Goal: Communication & Community: Answer question/provide support

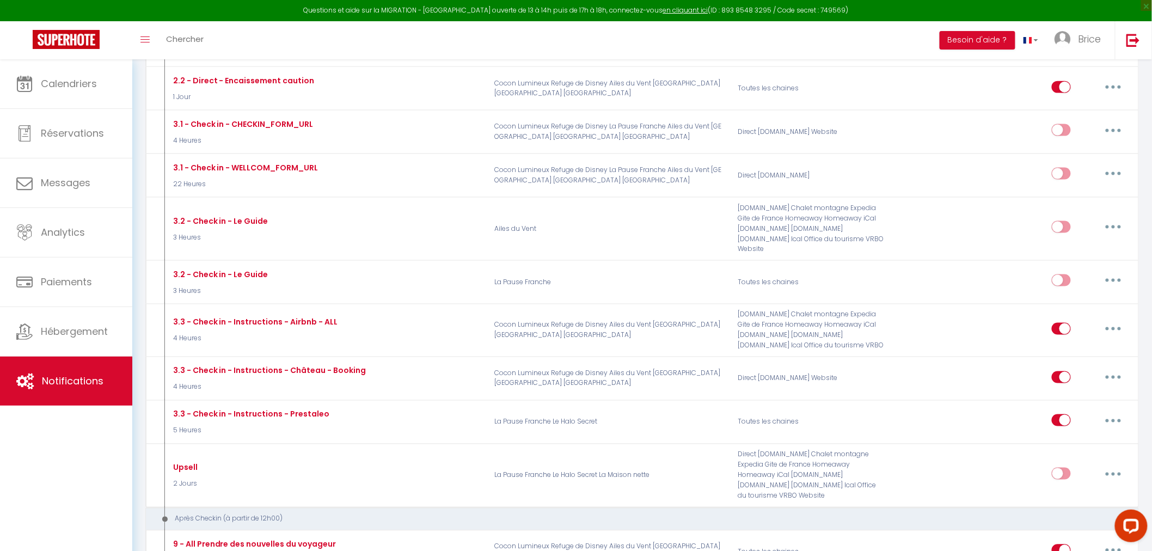
scroll to position [557, 0]
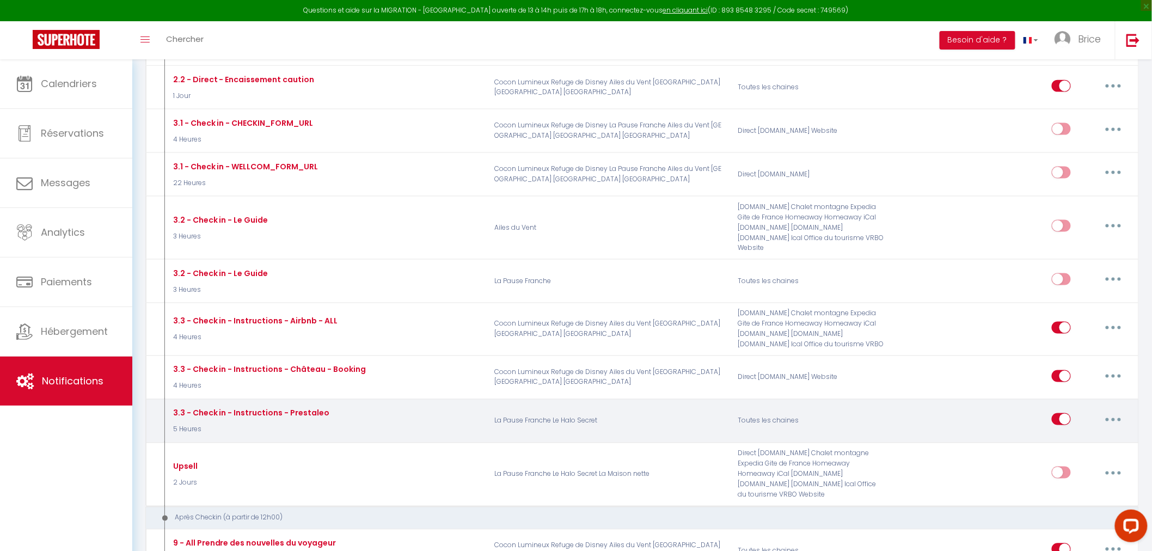
click at [572, 416] on p "La Pause Franche Le Halo Secret" at bounding box center [608, 421] width 243 height 32
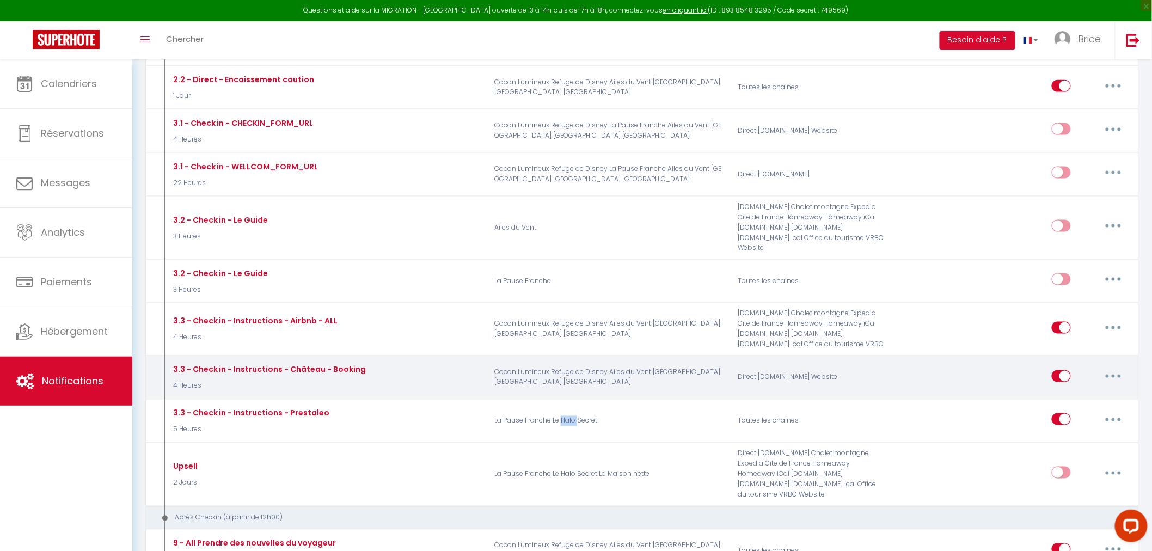
click at [1117, 368] on button "button" at bounding box center [1113, 376] width 30 height 17
click at [1084, 392] on link "Editer" at bounding box center [1085, 401] width 81 height 19
type input "3.3 - Check in - Instructions - Château - Booking"
select select "4 Heures"
select select "if_deposit_is_paid"
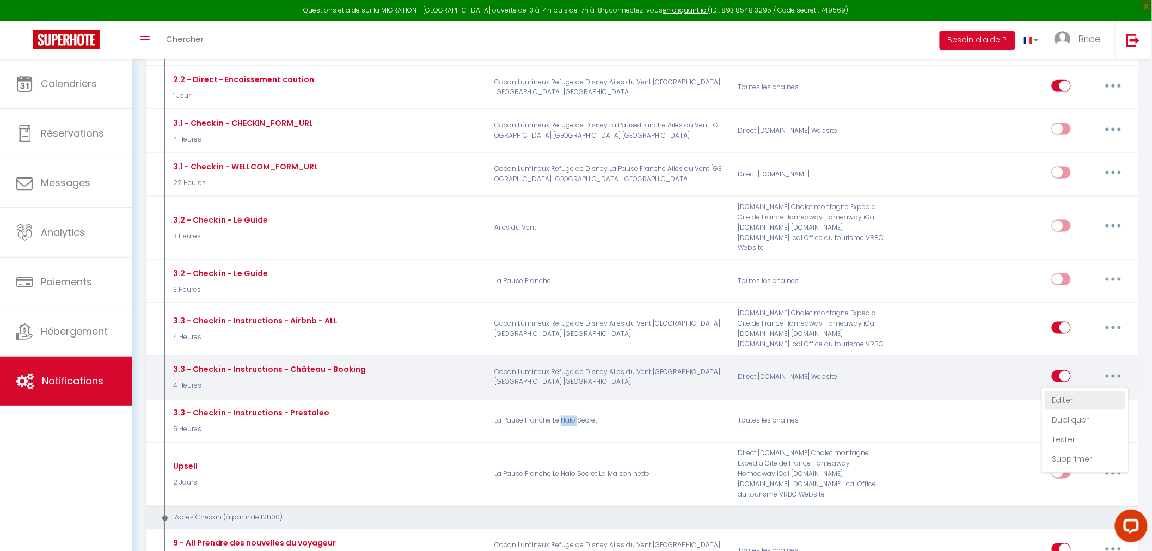
checkbox input "true"
checkbox input "false"
radio input "true"
type input "Votre ckeckin approche au [RENTAL:NAME]"
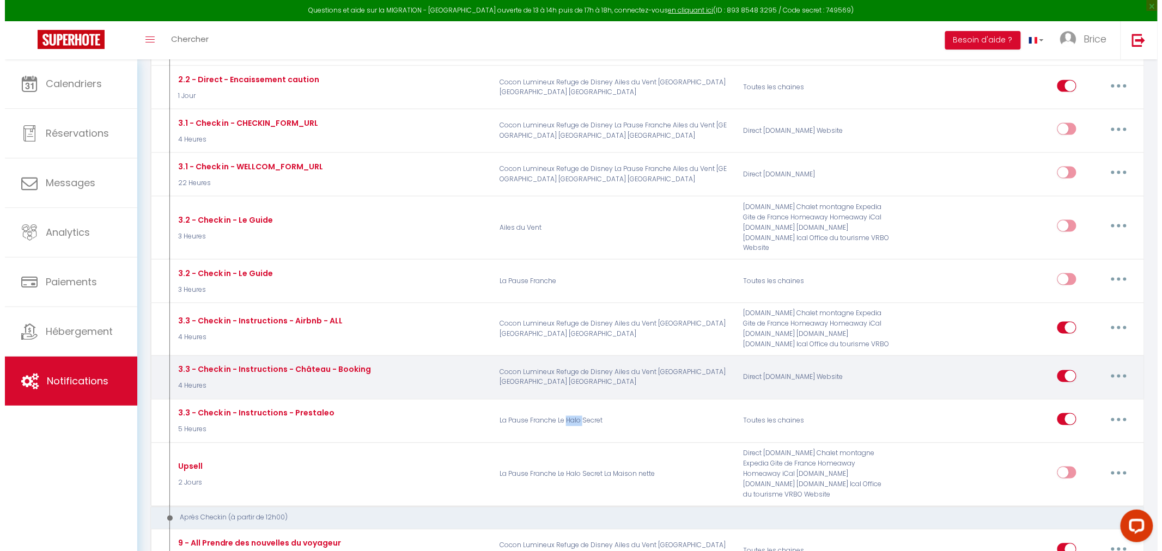
scroll to position [536, 0]
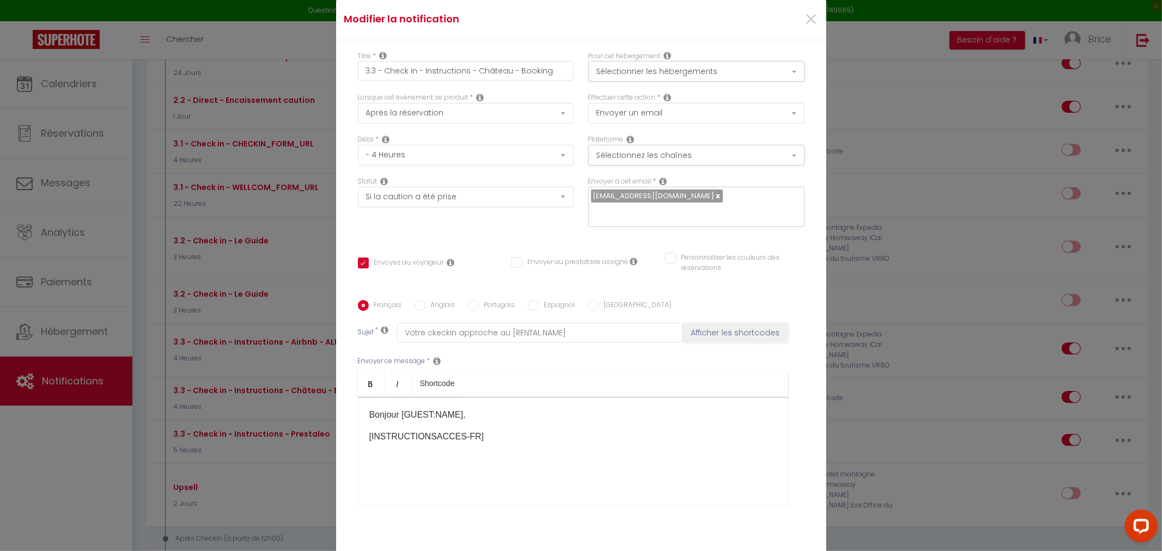
click at [713, 205] on input "text" at bounding box center [693, 212] width 205 height 14
click at [804, 26] on span "×" at bounding box center [811, 19] width 14 height 33
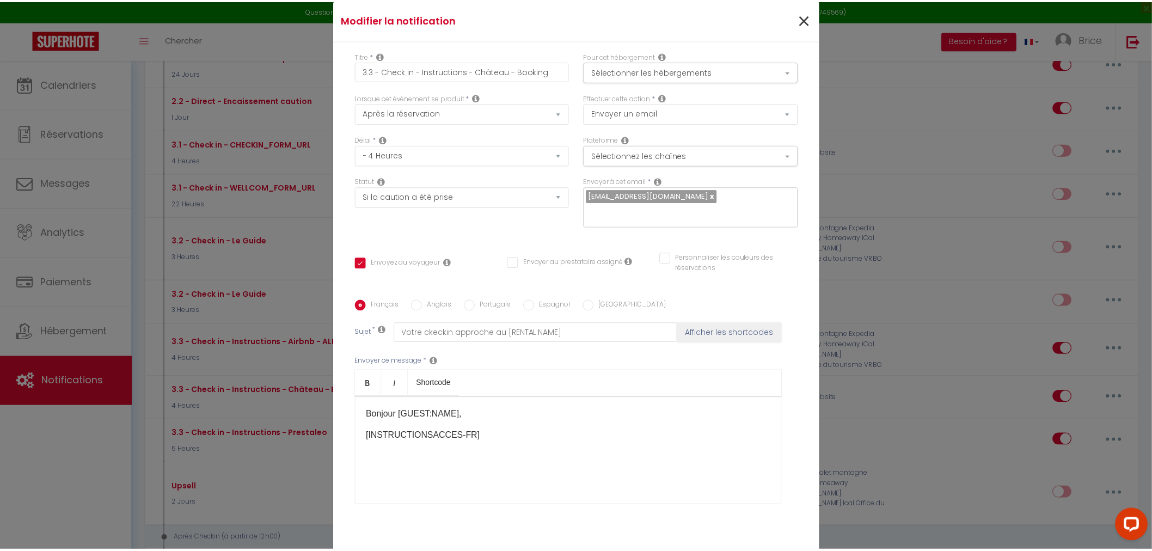
scroll to position [557, 0]
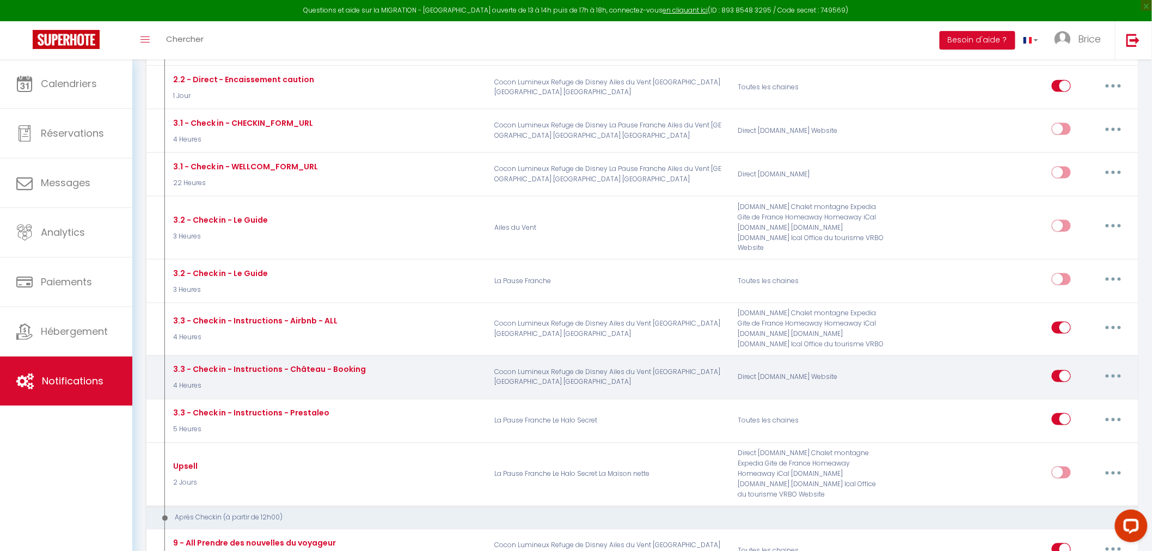
click at [1114, 368] on button "button" at bounding box center [1113, 376] width 30 height 17
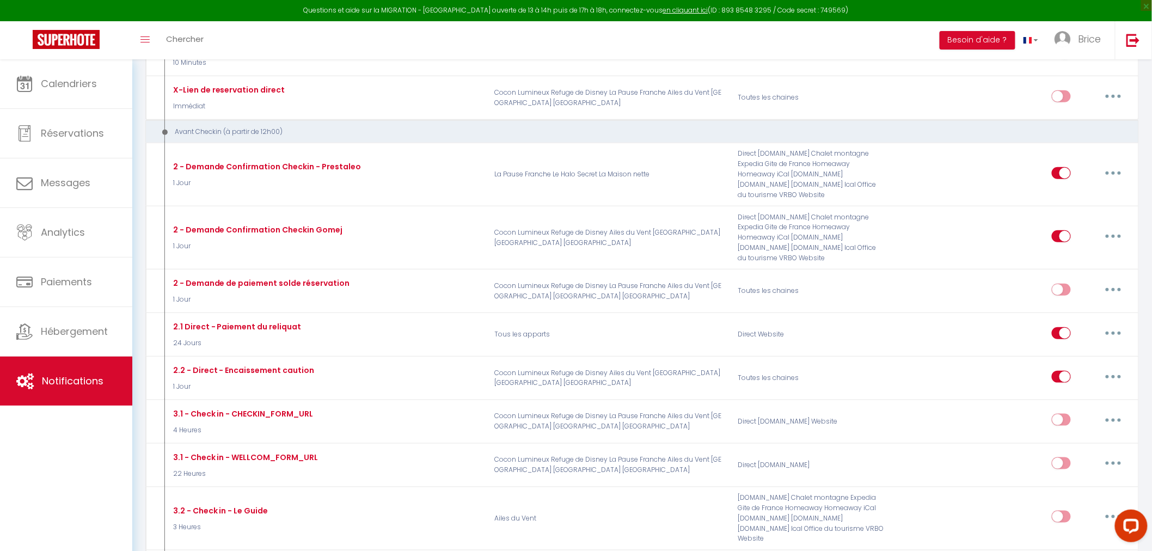
scroll to position [270, 0]
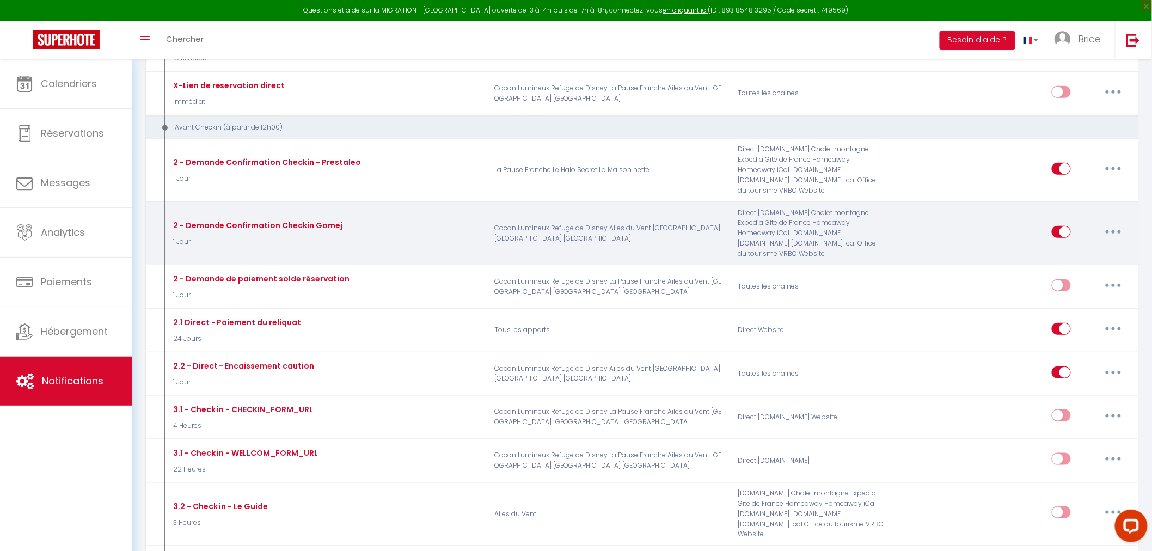
click at [1116, 230] on button "button" at bounding box center [1113, 231] width 30 height 17
click at [1078, 278] on link "Dupliquer" at bounding box center [1085, 276] width 81 height 19
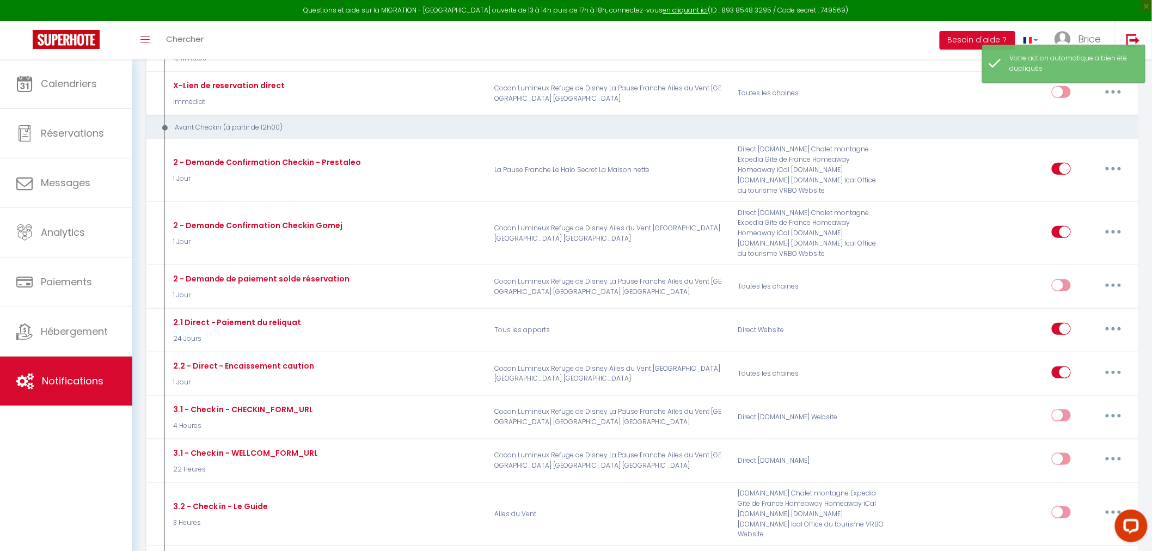
checkbox input "false"
checkbox input "true"
checkbox input "false"
checkbox input "true"
checkbox input "false"
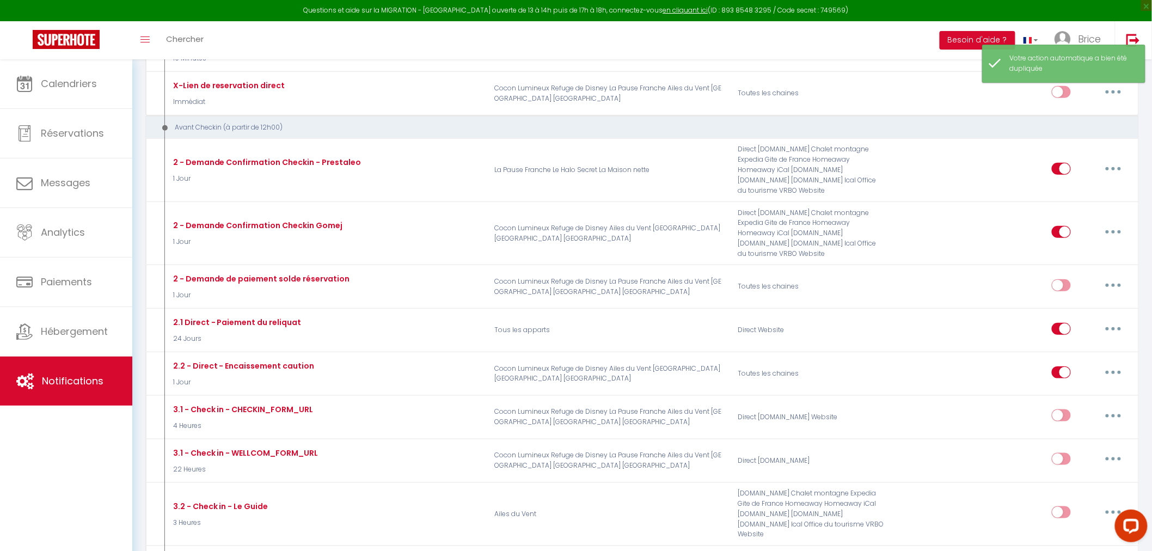
checkbox input "true"
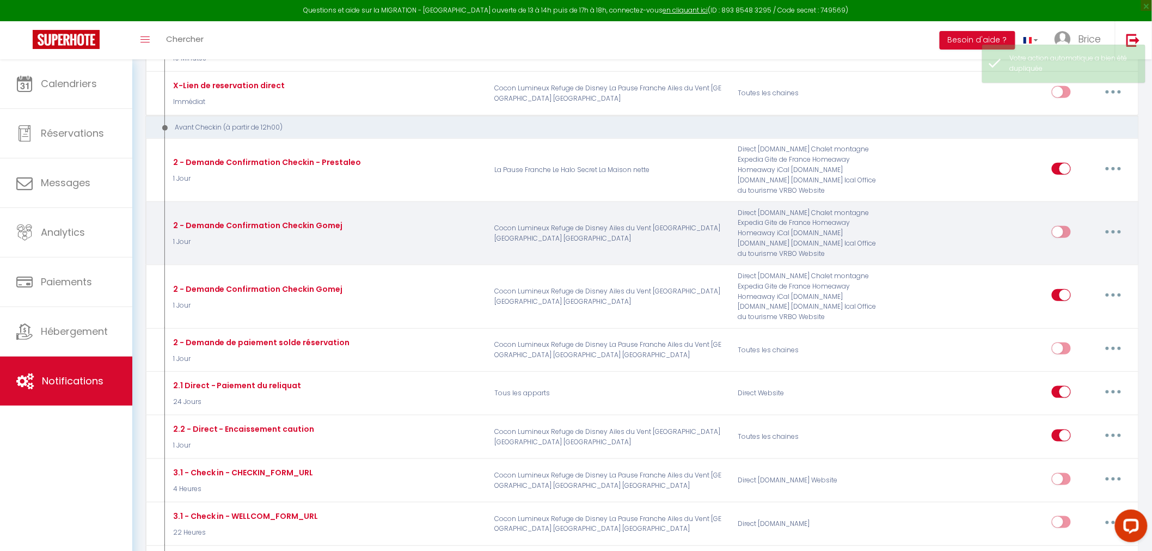
click at [1109, 228] on button "button" at bounding box center [1113, 231] width 30 height 17
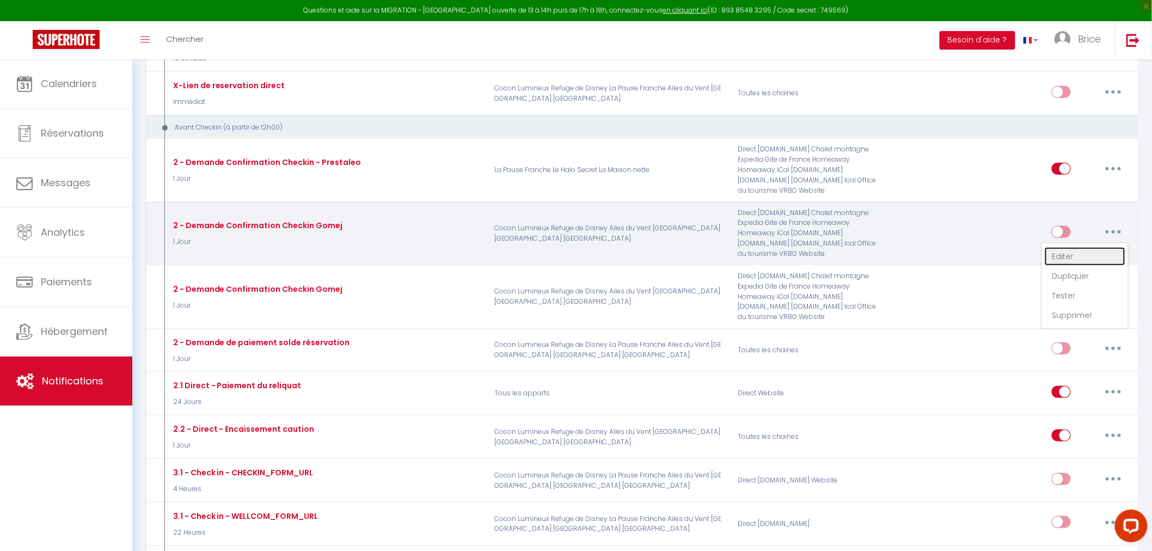
click at [1090, 248] on link "Editer" at bounding box center [1085, 256] width 81 height 19
type input "2 - Demande Confirmation Checkin Gomej"
select select "1 Jour"
select select "if_booking_is_paid"
checkbox input "true"
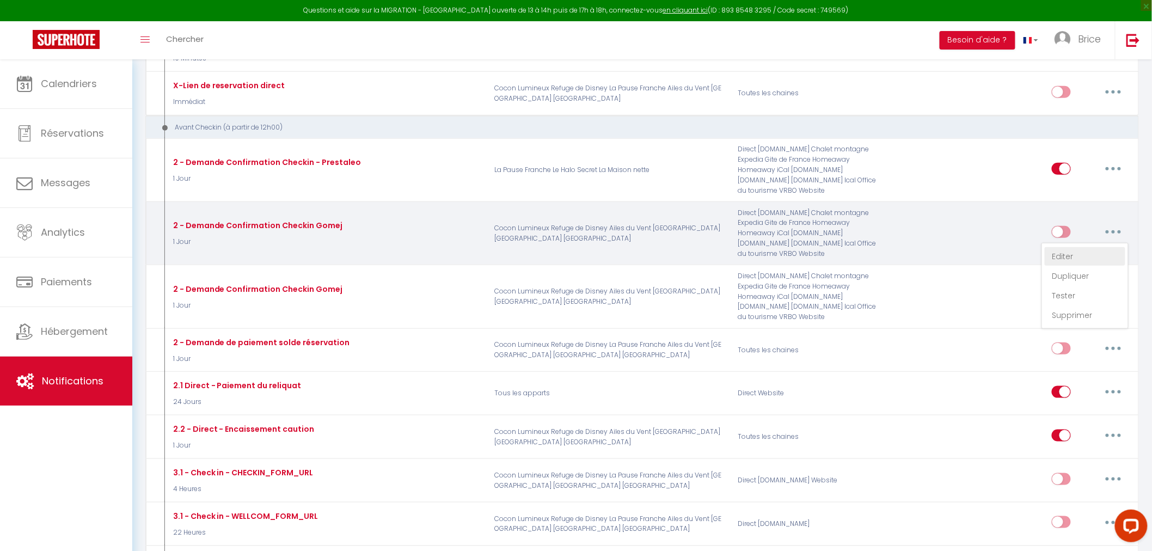
checkbox input "false"
radio input "true"
type input "[RENTAL:NAME] ✨ - avant votre arrivée : check-in simplifié en 2 étapes"
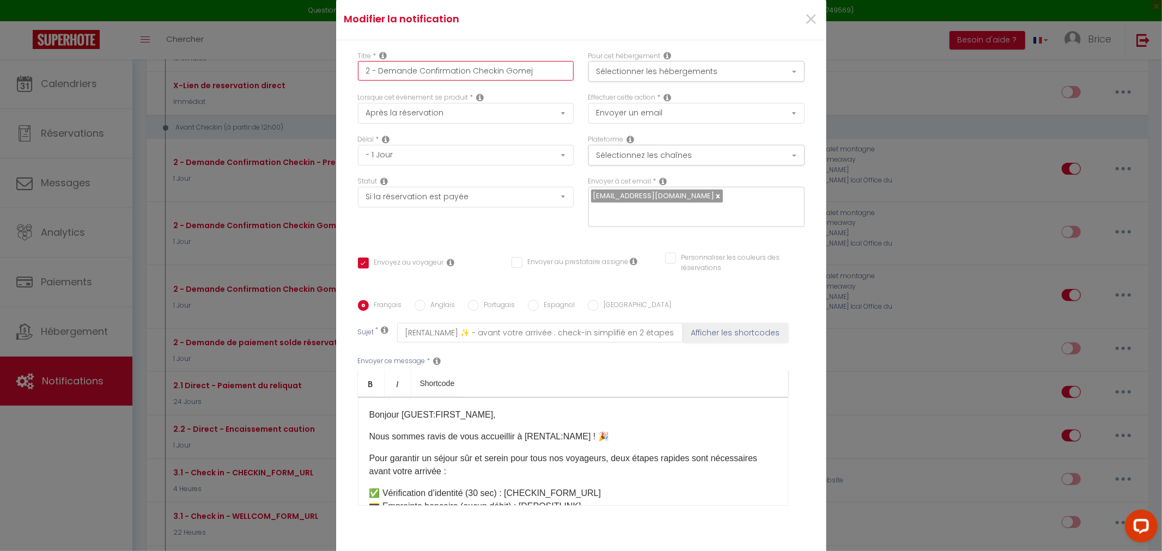
click at [508, 75] on input "2 - Demande Confirmation Checkin Gomej" at bounding box center [466, 71] width 216 height 20
type input "2 - Demande Confirmation Checkin P"
checkbox input "true"
checkbox input "false"
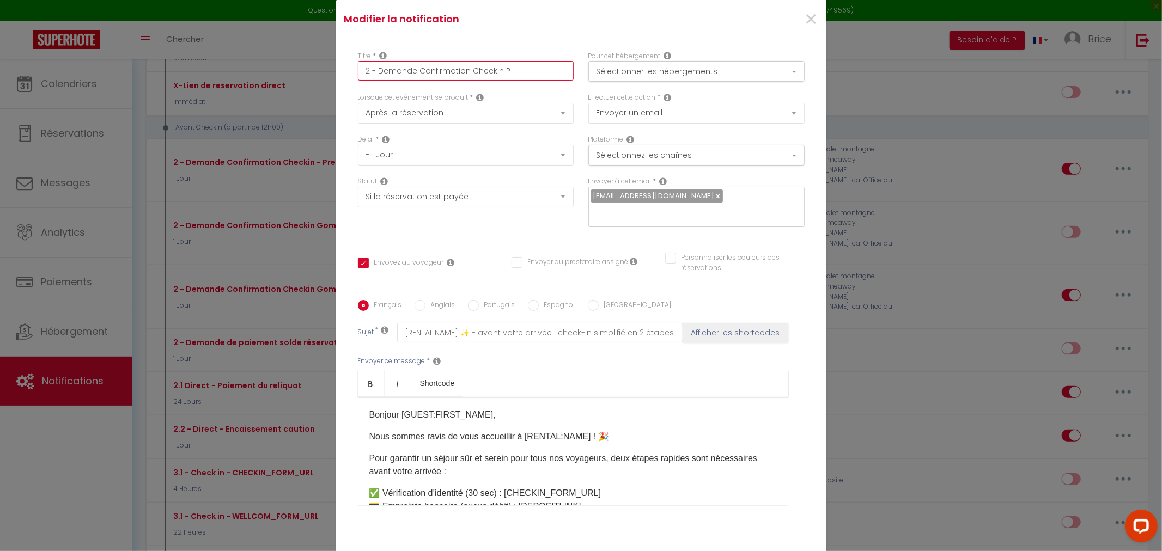
checkbox input "false"
type input "2 - Demande Confirmation Checkin Pr"
checkbox input "true"
checkbox input "false"
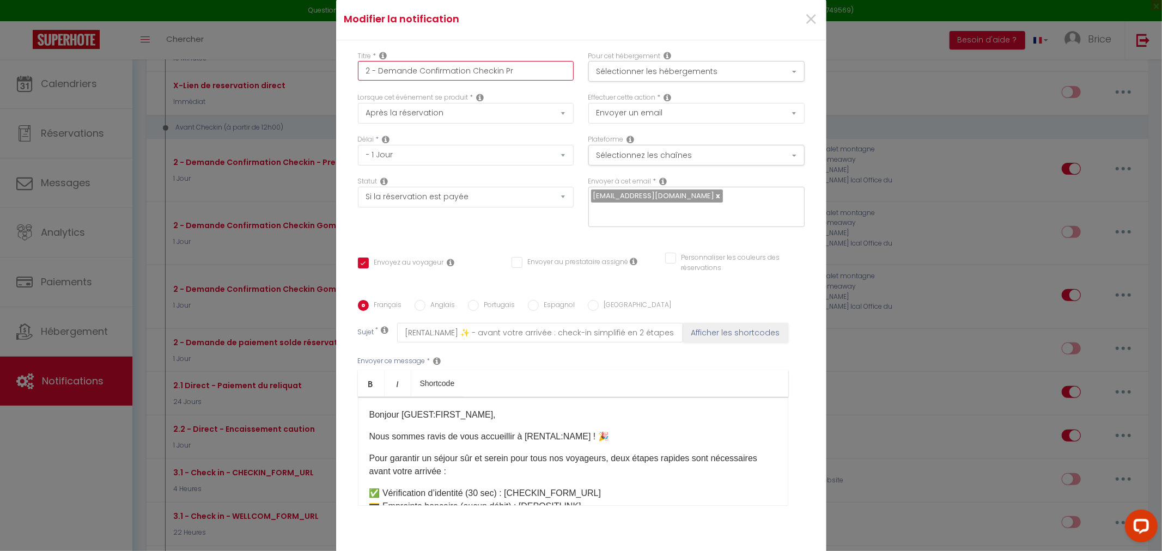
type input "2 - Demande Confirmation Checkin Pre"
checkbox input "true"
checkbox input "false"
type input "2 - Demande Confirmation Checkin Pres"
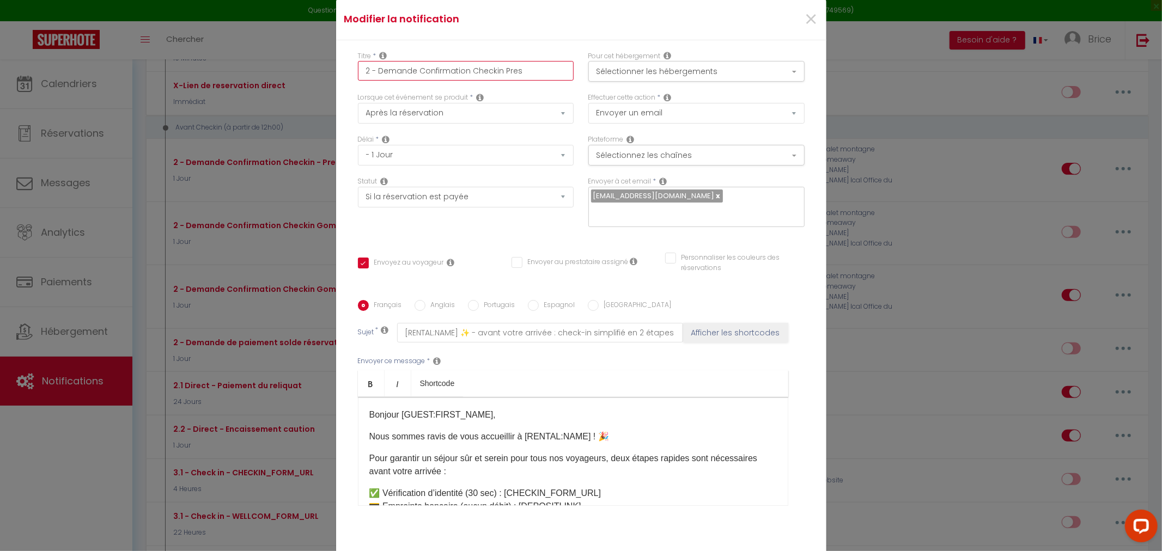
checkbox input "true"
checkbox input "false"
type input "2 - Demande Confirmation Checkin Prest"
checkbox input "true"
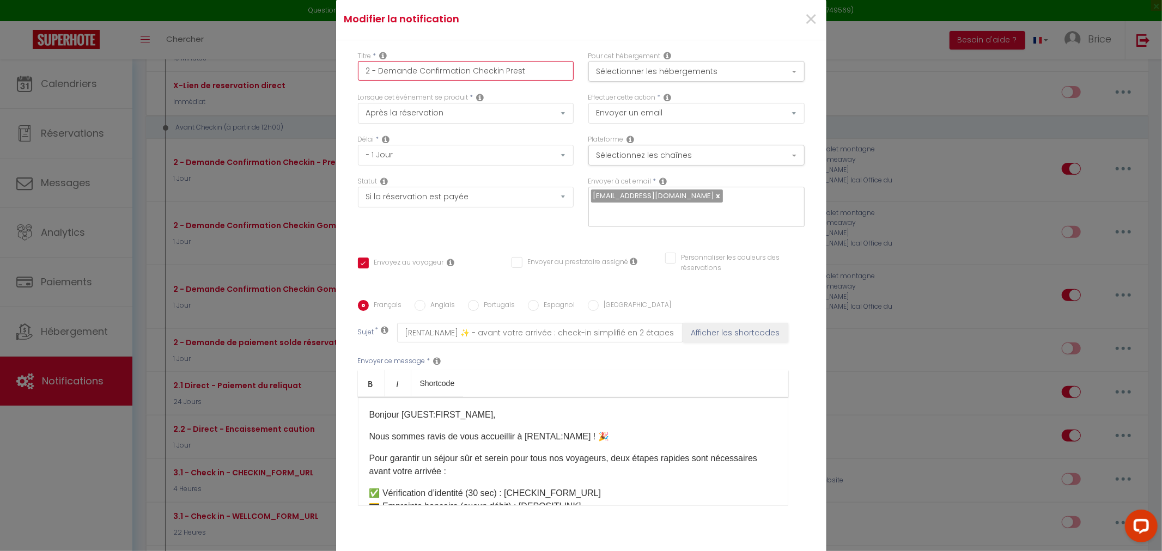
checkbox input "false"
type input "2 - Demande Confirmation Checkin Presta"
checkbox input "true"
checkbox input "false"
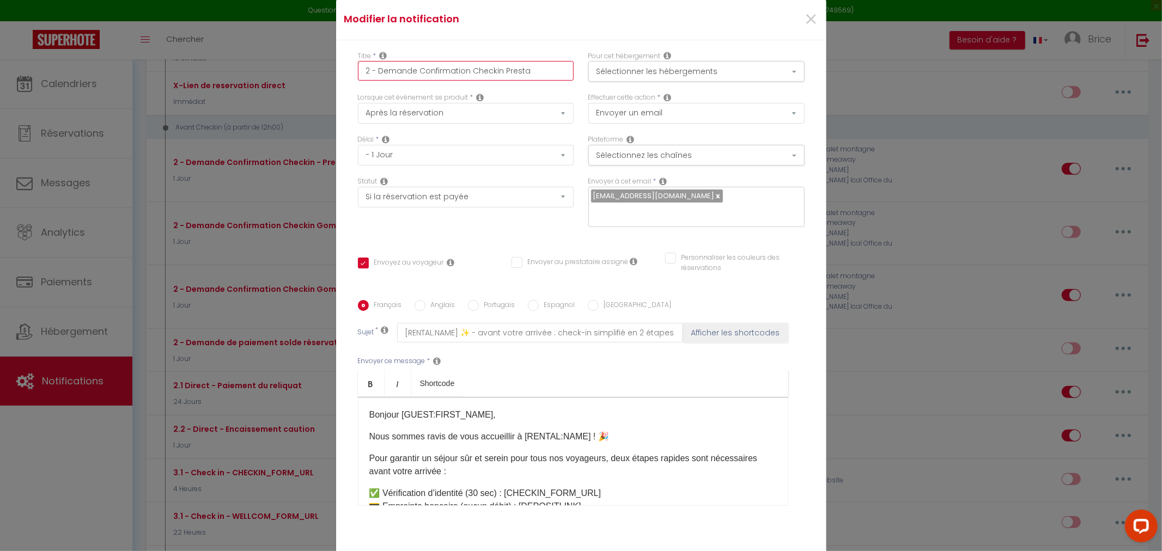
checkbox input "false"
type input "2 - Demande Confirmation Checkin Prestal"
checkbox input "true"
checkbox input "false"
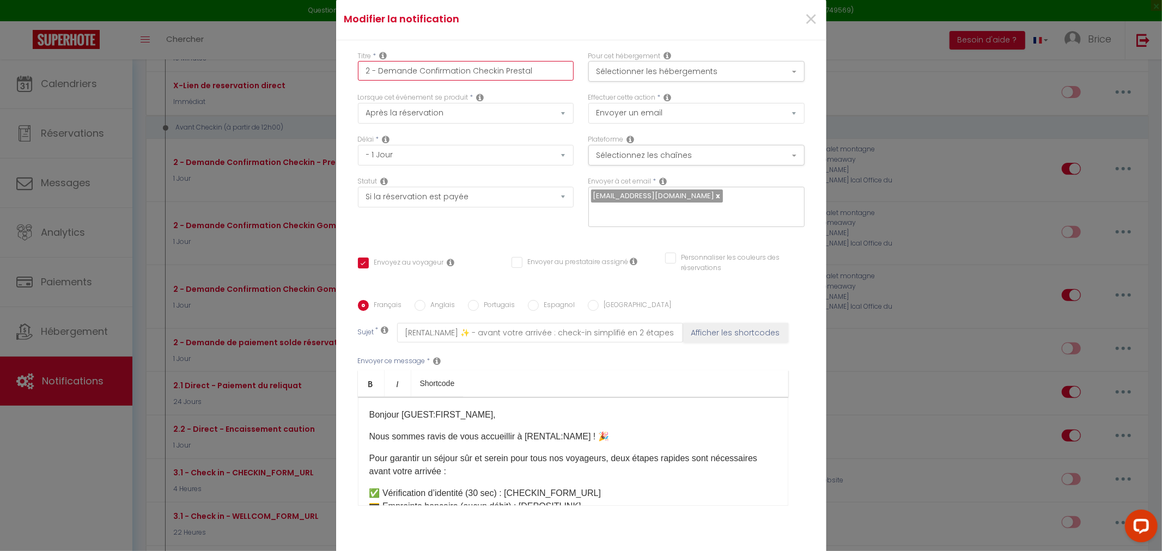
type input "2 - Demande Confirmation Checkin Prestale"
checkbox input "true"
checkbox input "false"
type input "2 - Demande Confirmation Checkin Prestaleo"
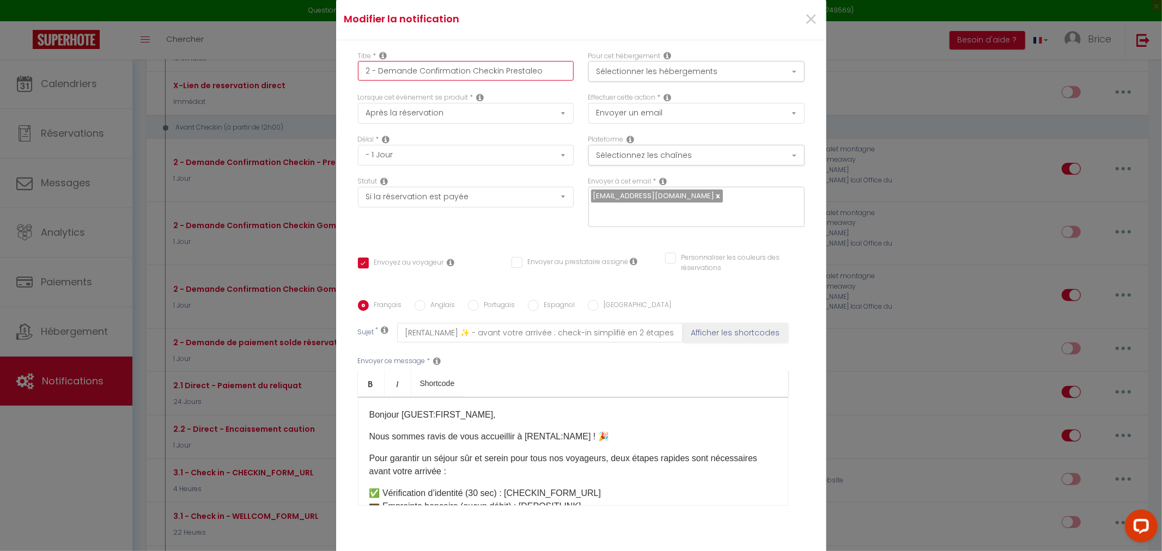
checkbox input "true"
checkbox input "false"
type input "2 - Demande Confirmation Checkin Prestaleo"
checkbox input "true"
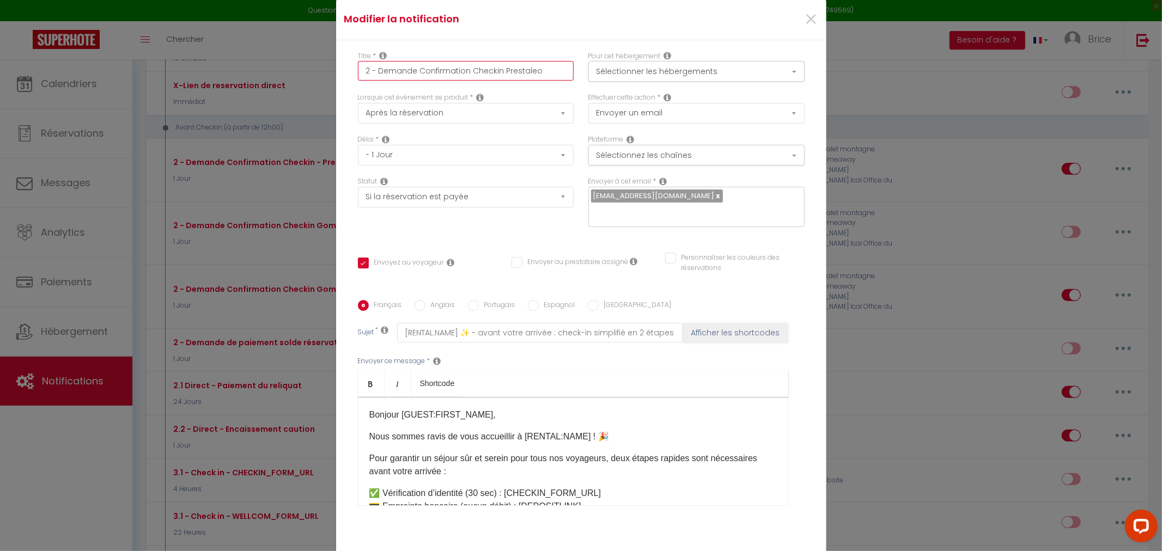
checkbox input "false"
type input "2 - Demande Confirmation Checkin Prestaleo B"
checkbox input "true"
checkbox input "false"
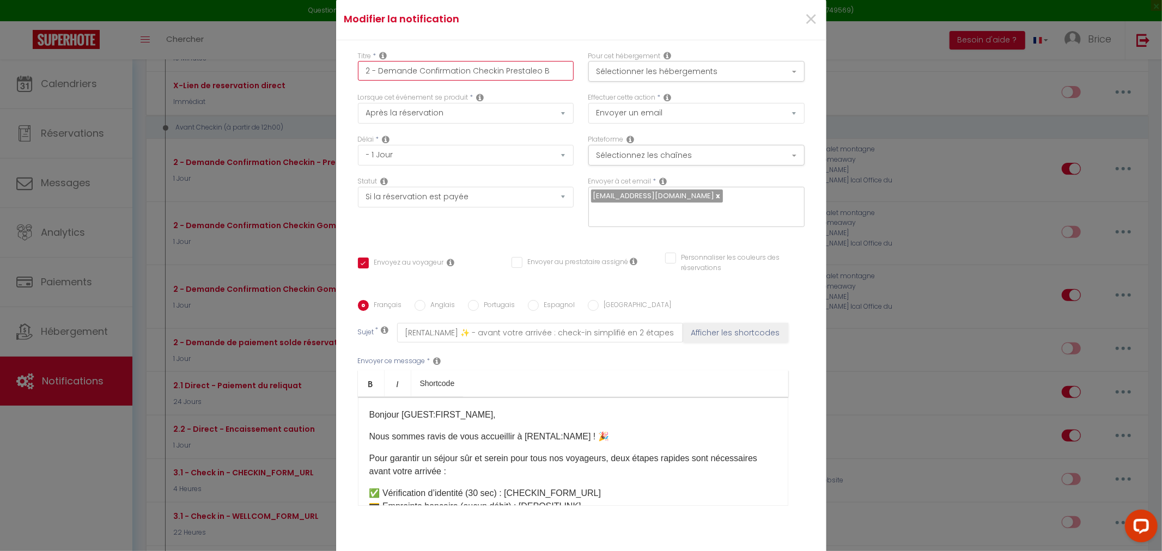
checkbox input "false"
type input "2 - Demande Confirmation Checkin Prestaleo Bo"
checkbox input "true"
checkbox input "false"
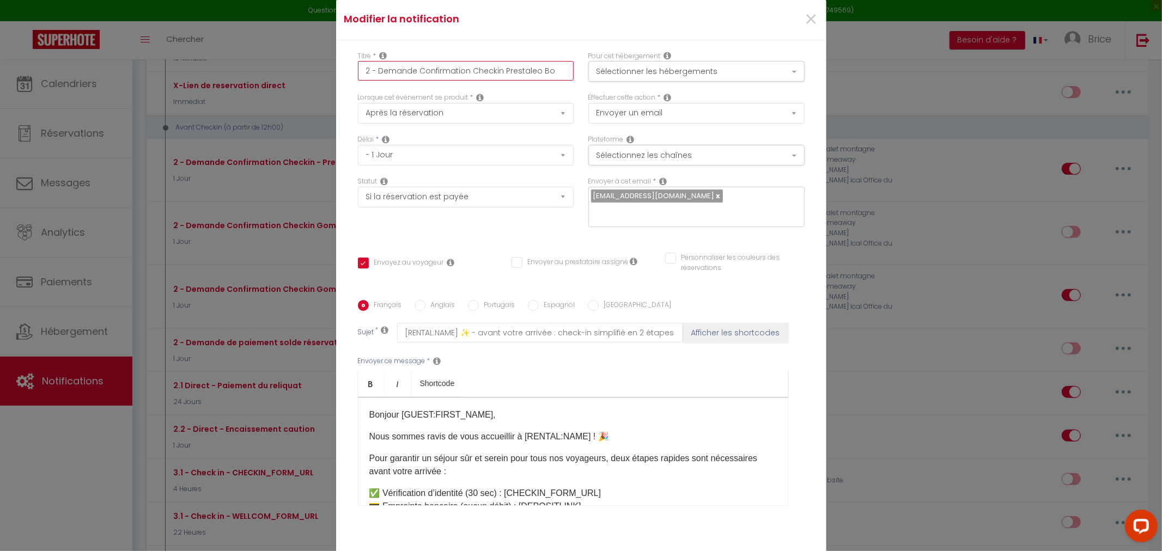
type input "2 - Demande Confirmation Checkin Prestaleo Boo"
checkbox input "true"
checkbox input "false"
type input "2 - Demande Confirmation Checkin Prestaleo Book"
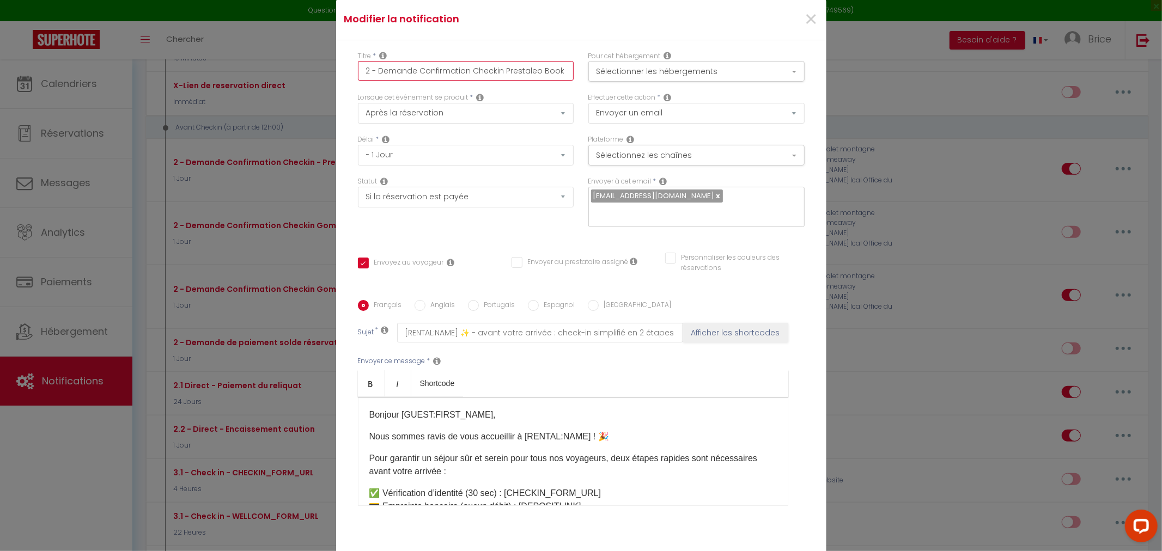
checkbox input "true"
checkbox input "false"
type input "2 - Demande Confirmation Checkin Prestaleo Booki"
checkbox input "true"
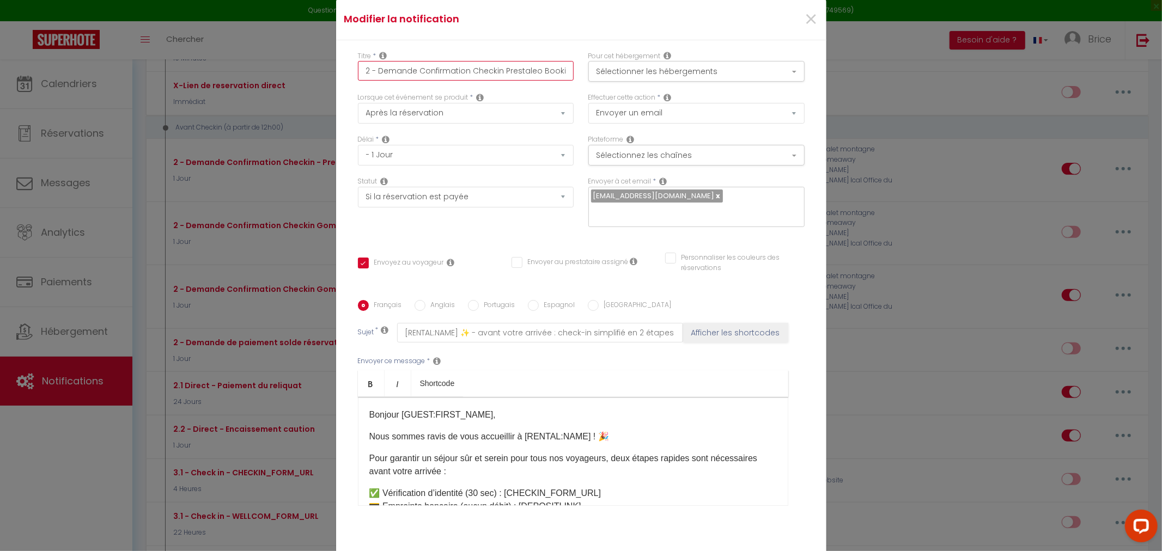
checkbox input "false"
type input "2 - Demande Confirmation Checkin Prestaleo Bookin"
checkbox input "true"
checkbox input "false"
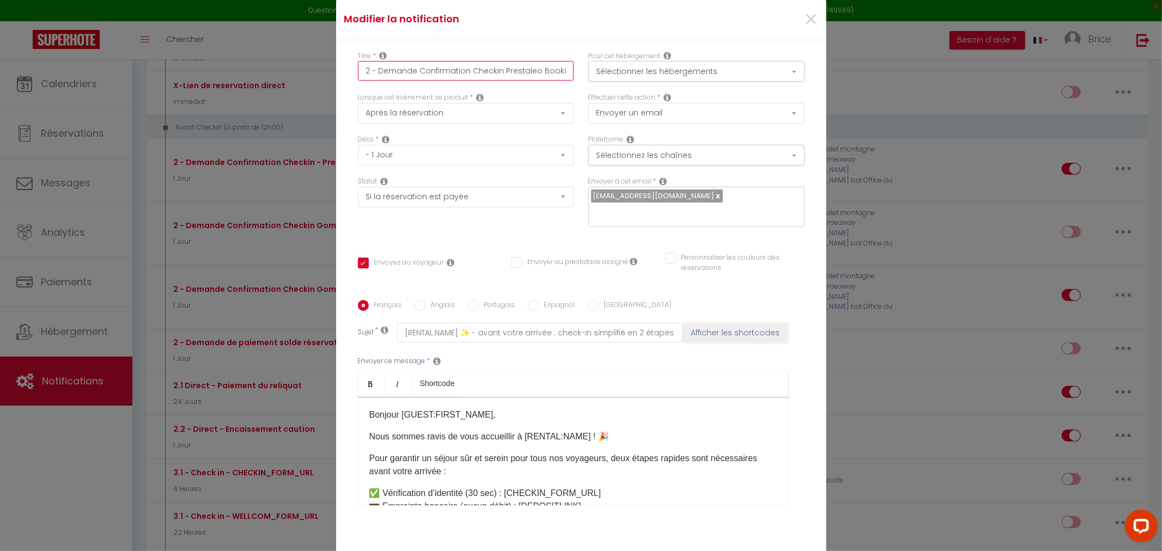
checkbox input "false"
type input "2 - Demande Confirmation Checkin Prestaleo Booking"
checkbox input "true"
checkbox input "false"
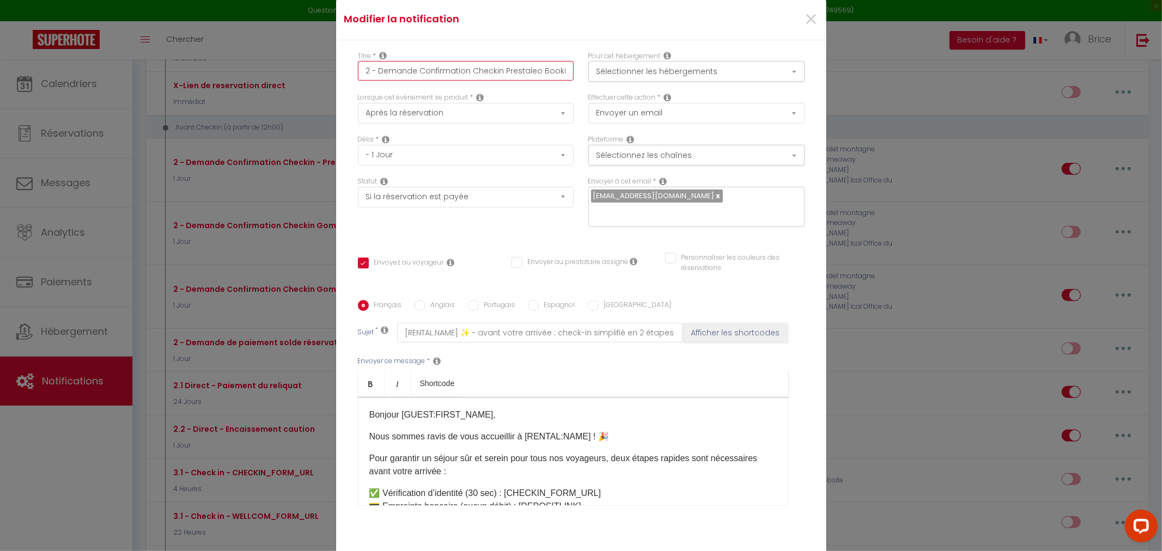
scroll to position [0, 3]
type input "2 - Demande Confirmation Checkin Prestaleo"
checkbox input "true"
checkbox input "false"
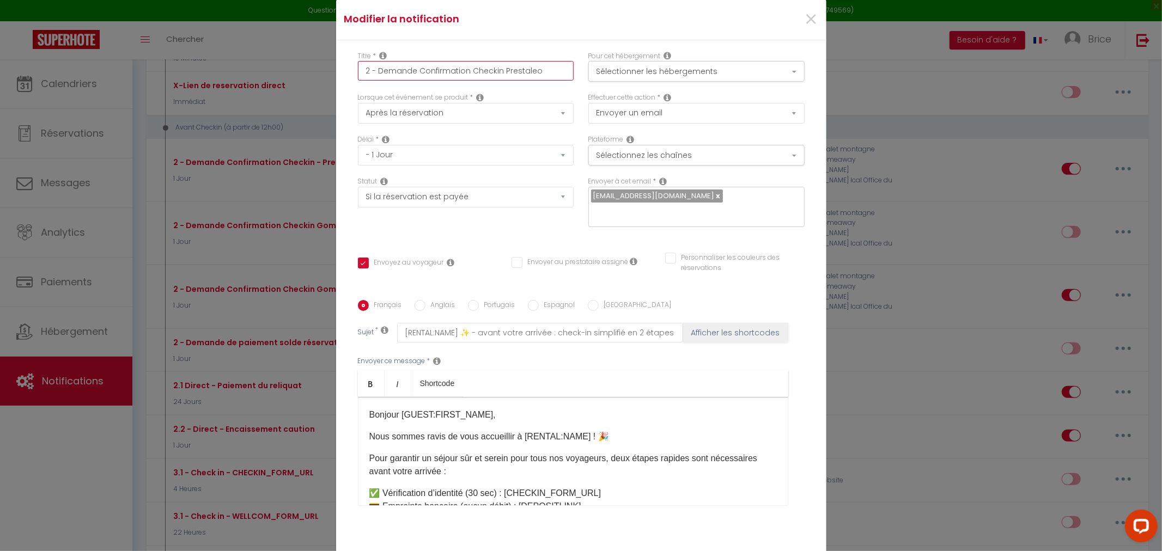
scroll to position [0, 0]
type input "2 - Demande Confirmation Checkin Prestaleo"
checkbox input "true"
checkbox input "false"
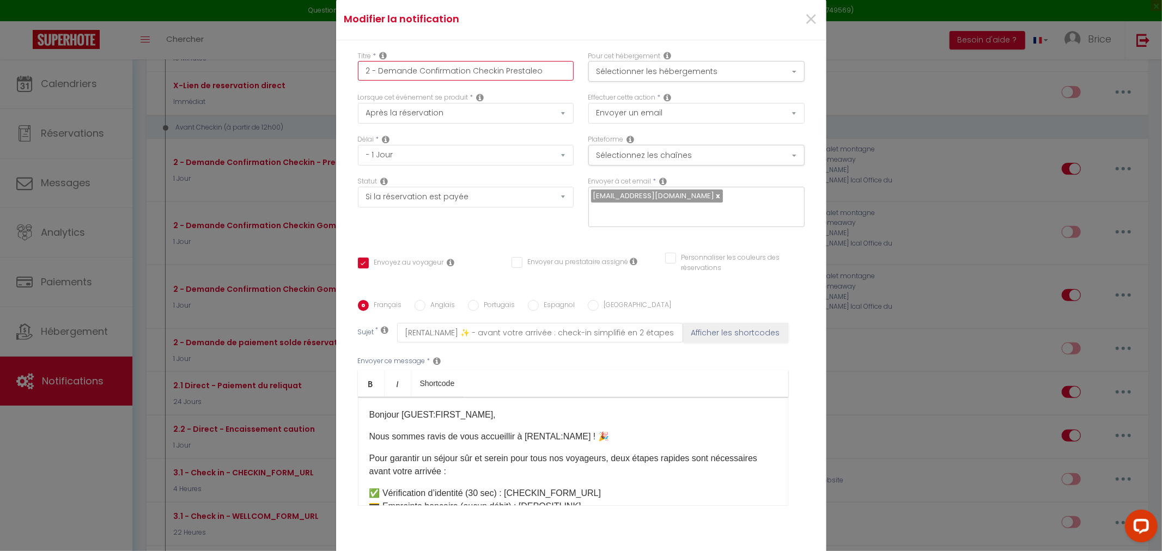
paste input "Booking"
type input "2 - Demande Confirmation Checkin BookingPrestaleo"
checkbox input "true"
checkbox input "false"
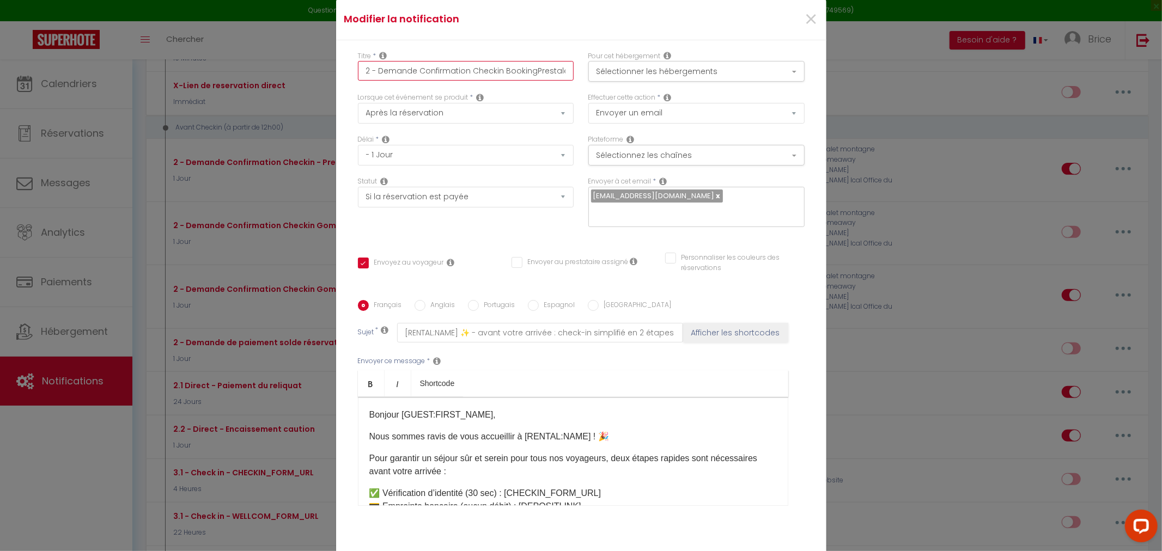
type input "2 - Demande Confirmation Checkin Booking Prestaleo"
checkbox input "true"
checkbox input "false"
type input "2 - Demande Confirmation Checkin Booking Prestaleo"
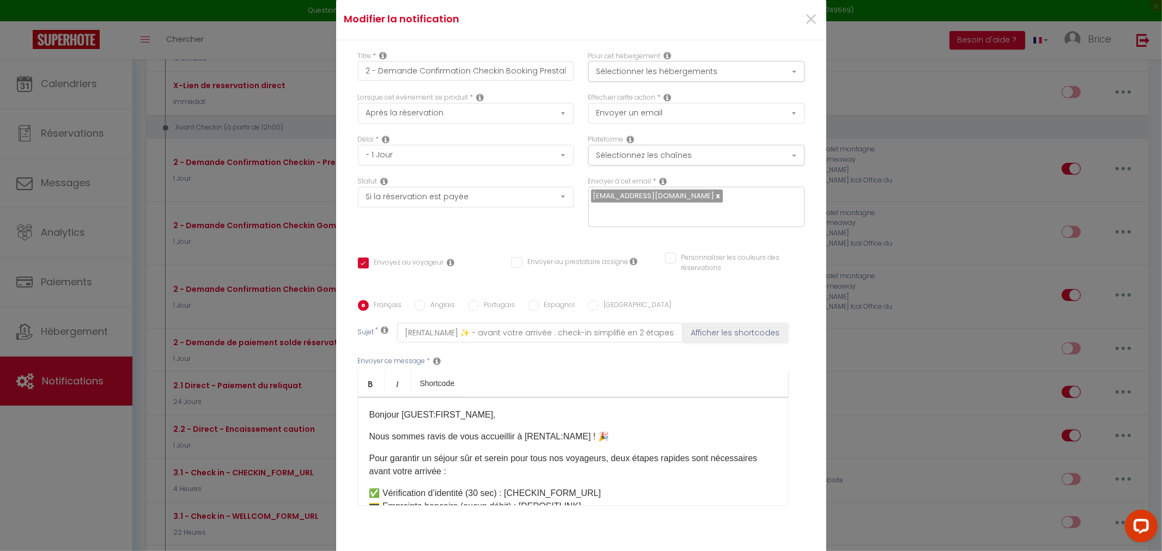
click at [714, 200] on link at bounding box center [717, 196] width 6 height 10
checkbox input "true"
checkbox input "false"
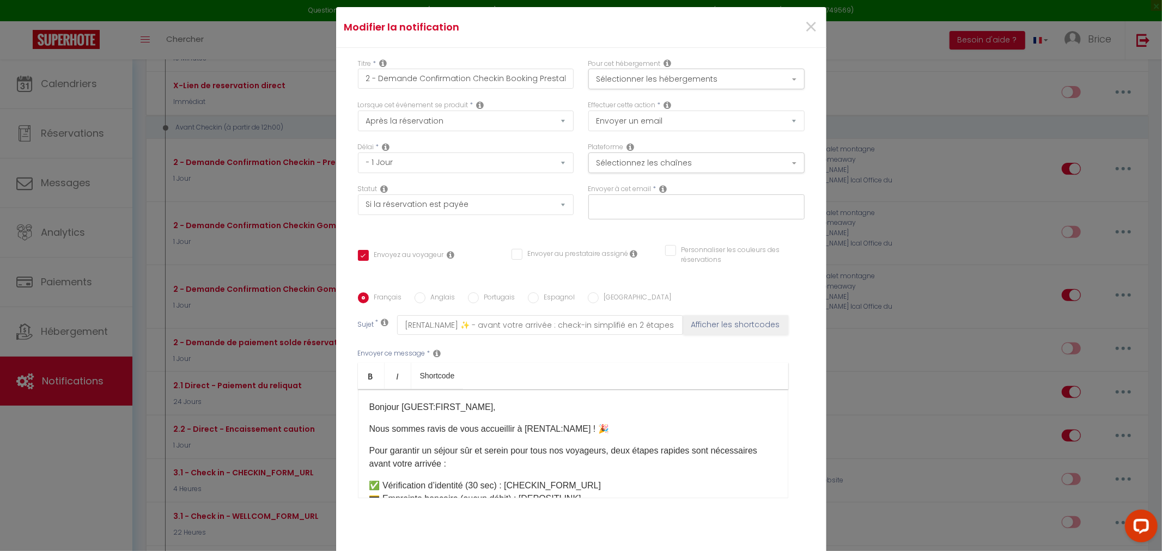
click at [682, 200] on input "text" at bounding box center [693, 205] width 205 height 14
type input "[EMAIL_ADDRESS][DOMAIN_NAME]"
checkbox input "false"
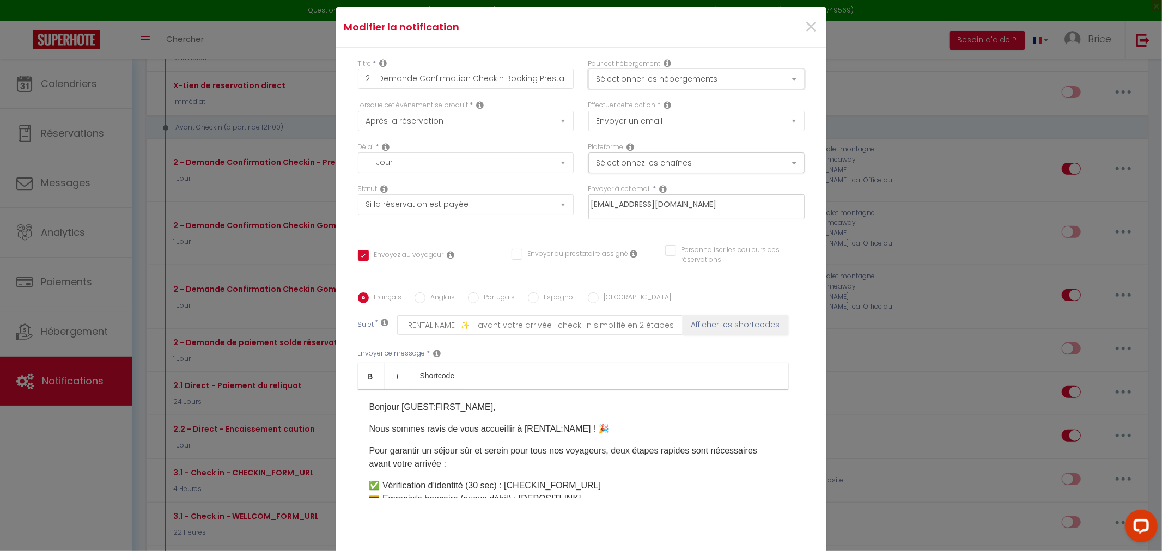
checkbox input "true"
checkbox input "false"
click at [678, 79] on button "Sélectionner les hébergements" at bounding box center [696, 79] width 216 height 21
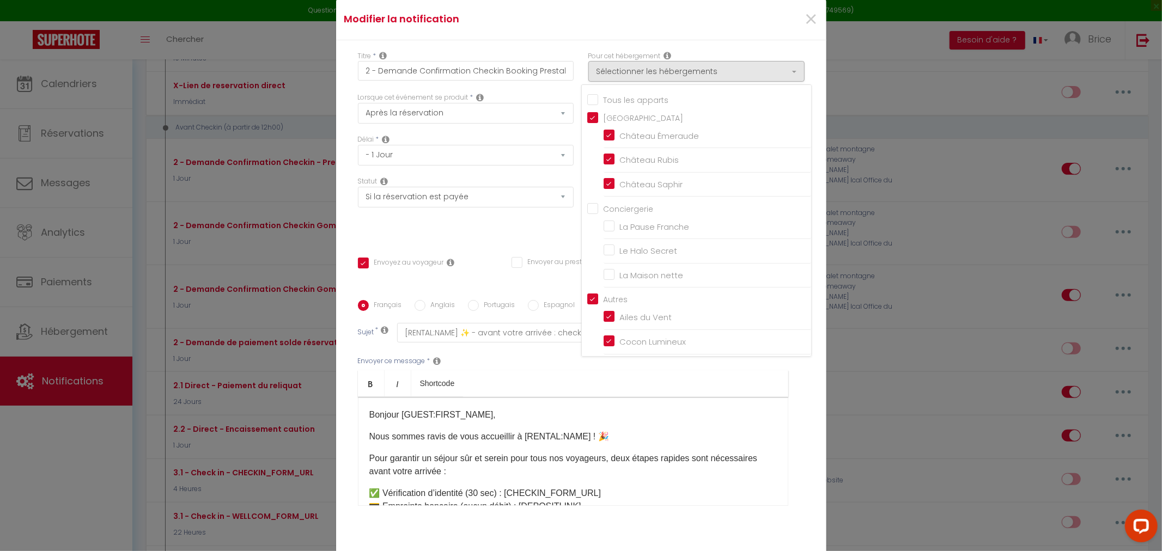
click at [587, 104] on input "Tous les apparts" at bounding box center [699, 98] width 224 height 11
checkbox input "true"
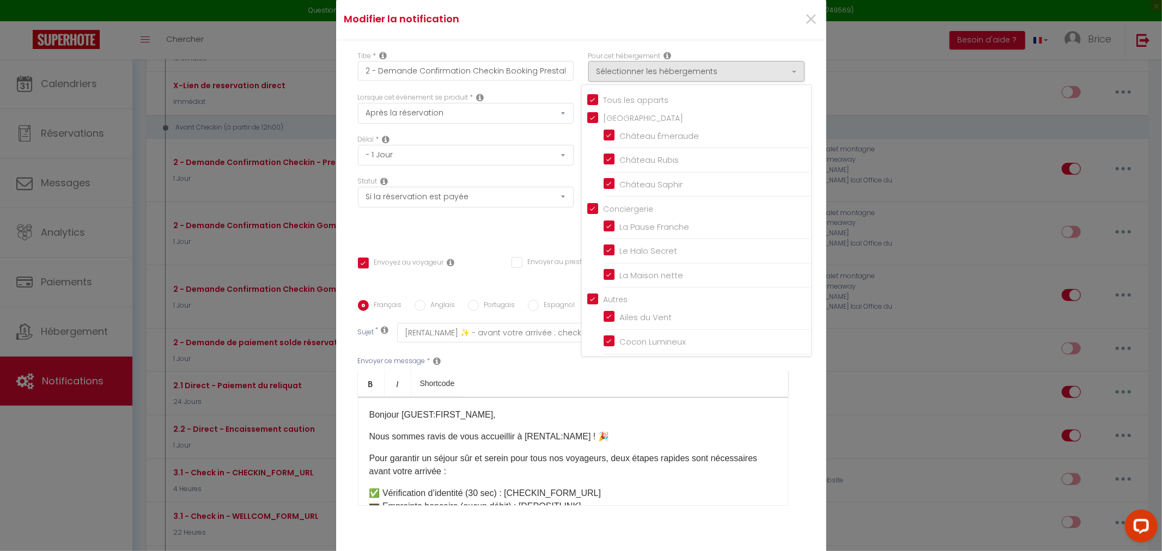
checkbox input "true"
checkbox input "false"
click at [587, 104] on input "Tous les apparts" at bounding box center [699, 98] width 224 height 11
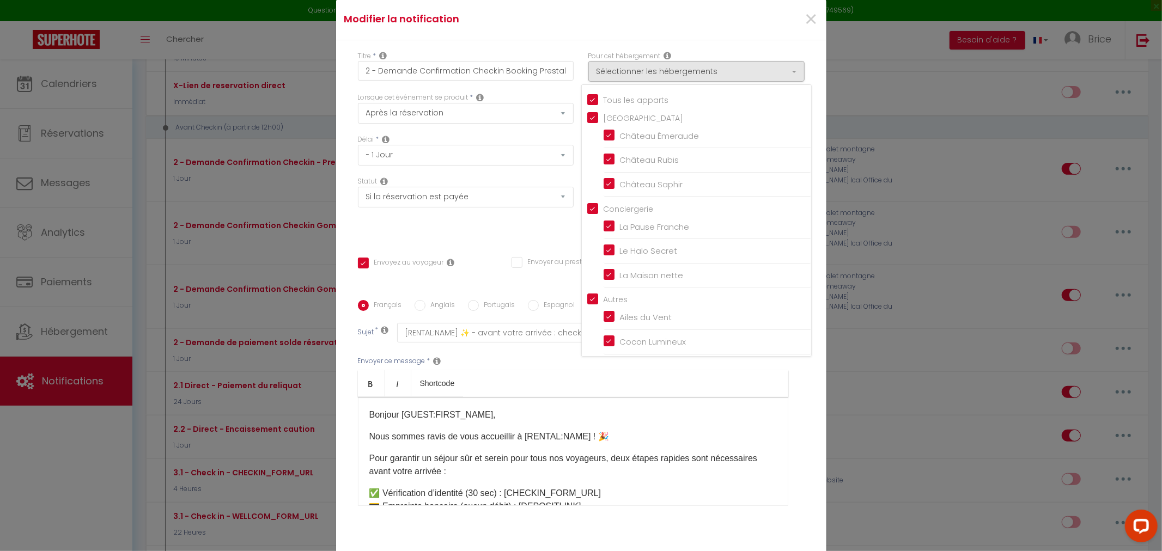
checkbox input "false"
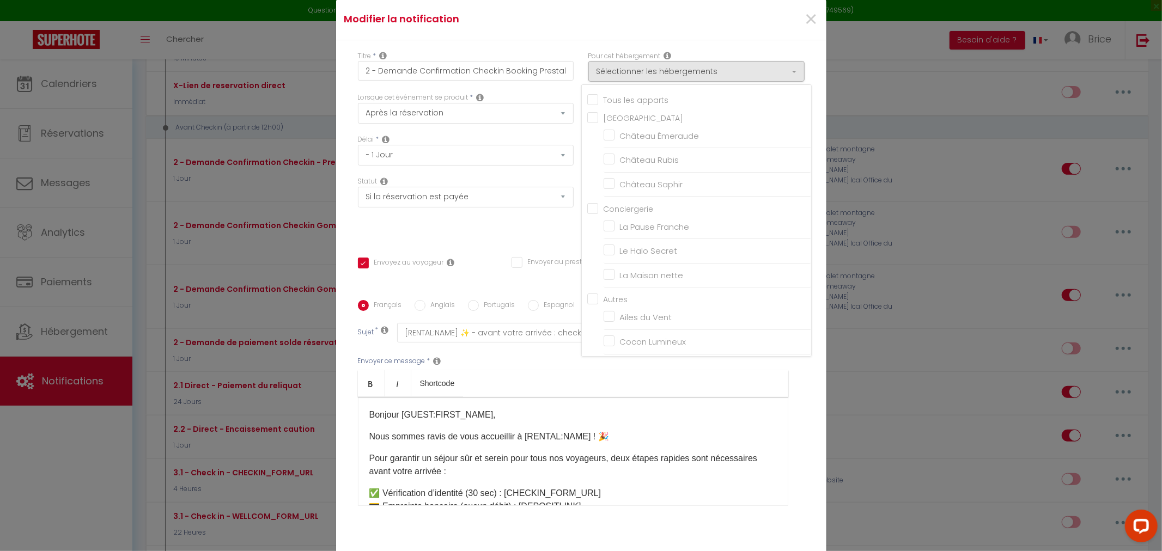
checkbox input "false"
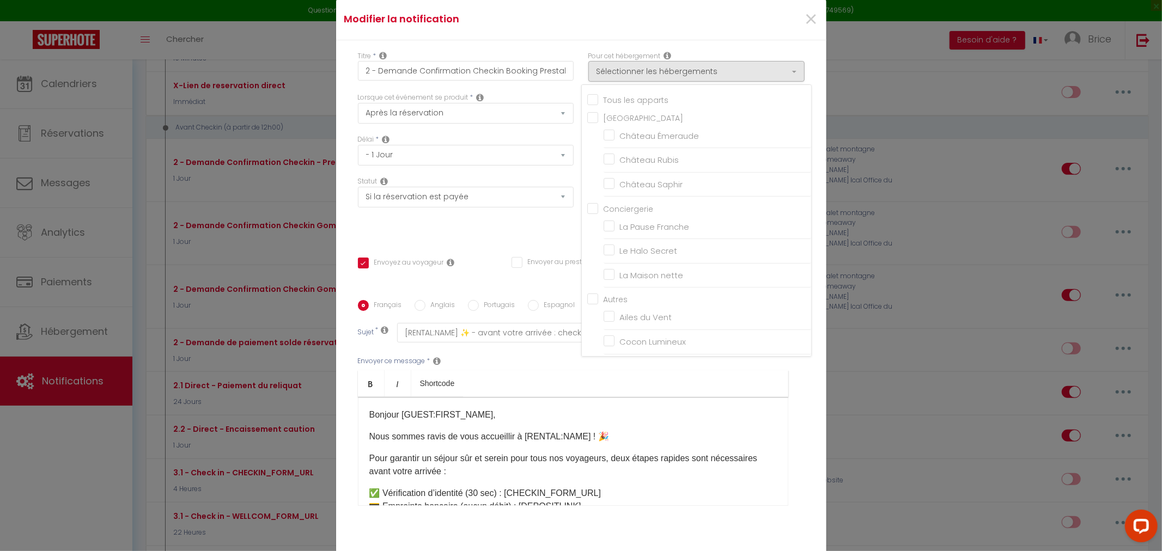
checkbox input "false"
checkbox input "true"
checkbox input "false"
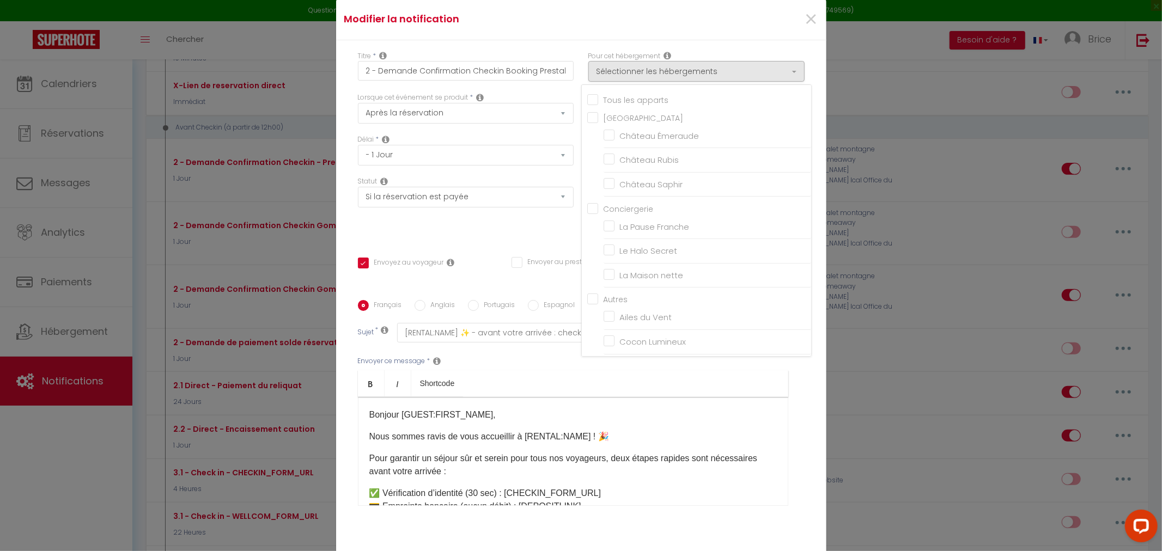
checkbox input "false"
click at [605, 280] on input "La Maison nette" at bounding box center [706, 275] width 207 height 11
checkbox input "true"
checkbox input "false"
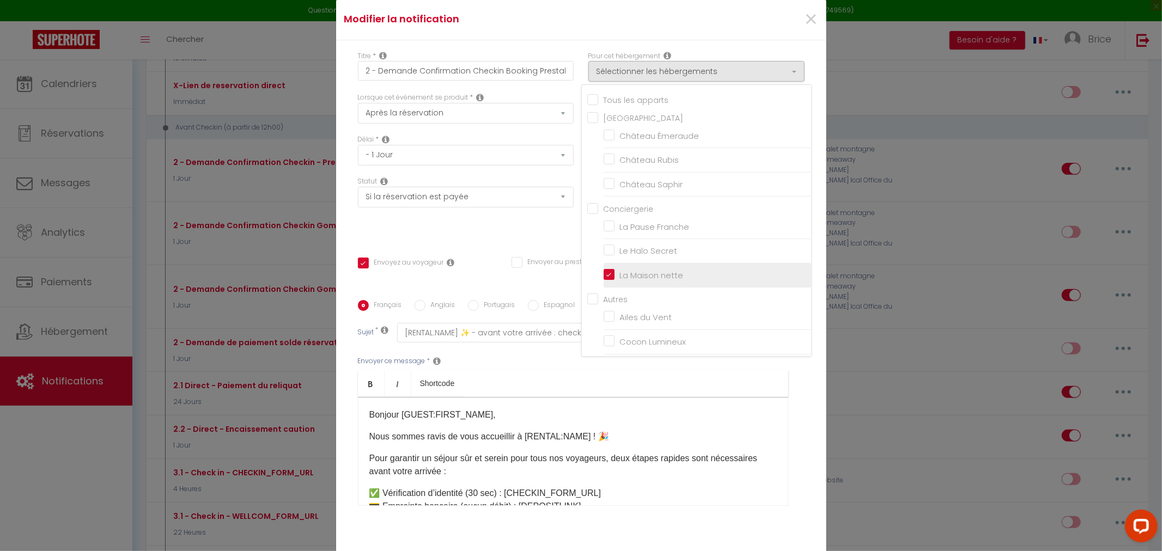
checkbox input "false"
click at [563, 370] on ul "Bold Italic Shortcode" at bounding box center [573, 383] width 430 height 27
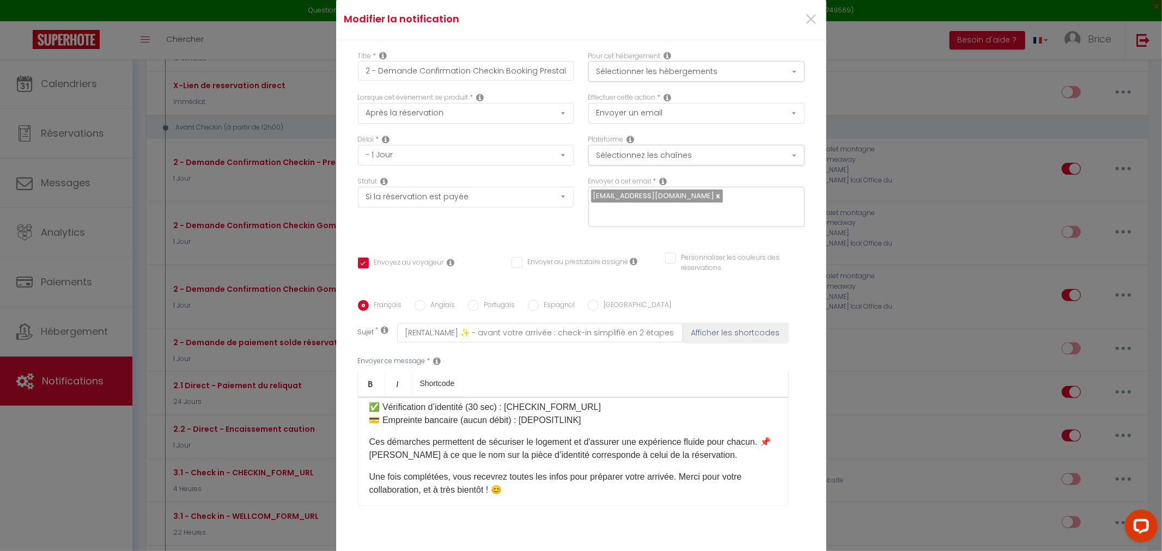
scroll to position [77, 0]
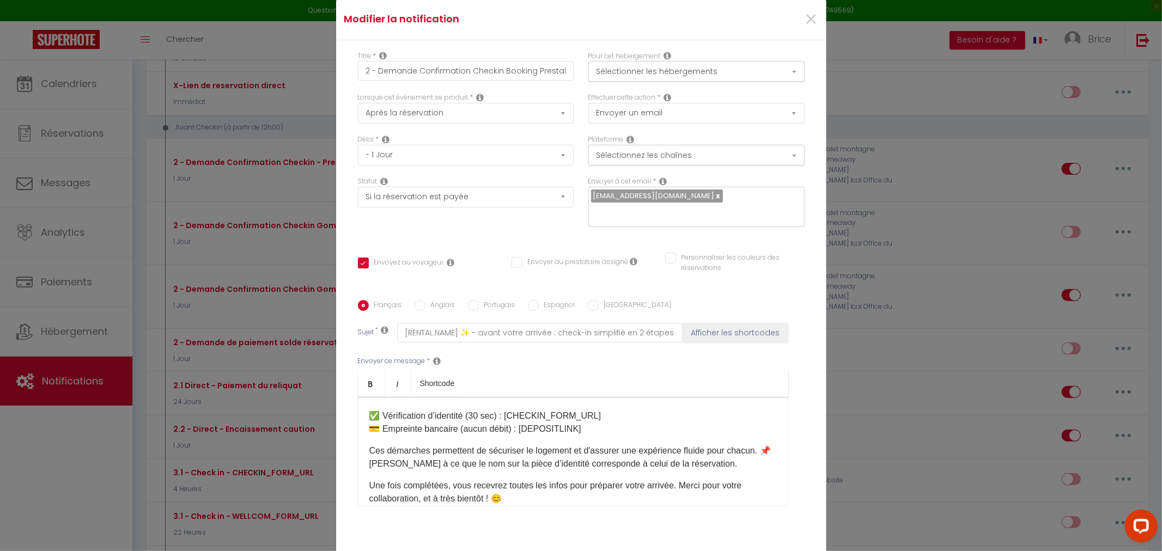
click at [580, 421] on p "✅ Vérification d’identité (30 sec) : [CHECKIN_FORM_URL] 💳 Empreinte bancaire (a…" at bounding box center [572, 423] width 407 height 26
drag, startPoint x: 580, startPoint y: 421, endPoint x: 530, endPoint y: 428, distance: 50.1
click at [530, 428] on div "Bonjour [GUEST:FIRST_NAME], Nous sommes ravis de vous accueillir à [RENTAL:NAME…" at bounding box center [573, 451] width 430 height 109
click at [590, 425] on p "✅ Vérification d’identité (30 sec) : [CHECKIN_FORM_URL] 💳 Empreinte bancaire (a…" at bounding box center [572, 423] width 407 height 26
drag, startPoint x: 579, startPoint y: 418, endPoint x: 519, endPoint y: 426, distance: 61.0
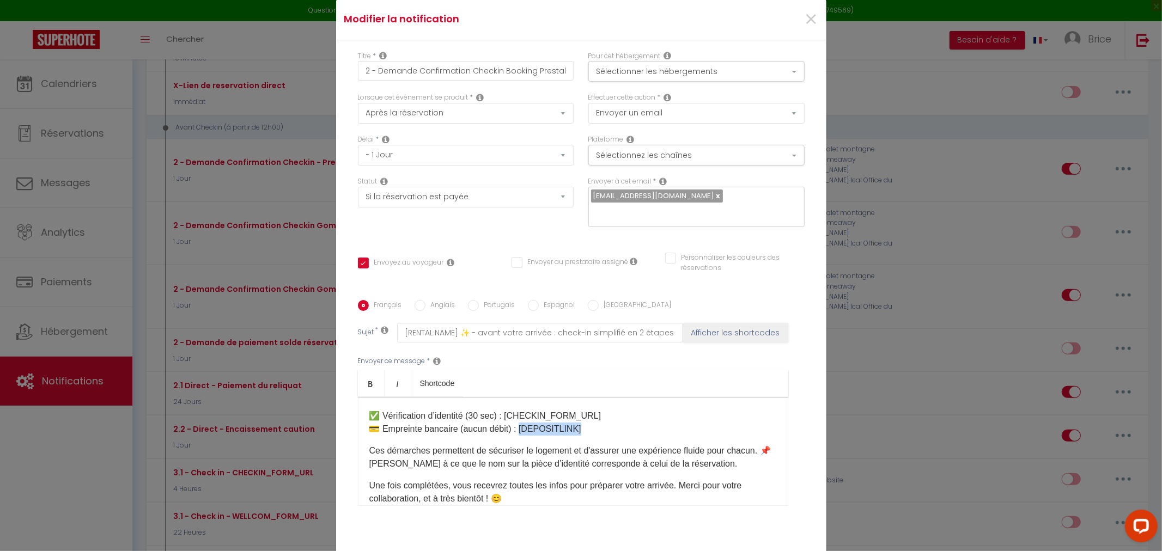
click at [519, 426] on p "✅ Vérification d’identité (30 sec) : [CHECKIN_FORM_URL] 💳 Empreinte bancaire (a…" at bounding box center [572, 423] width 407 height 26
copy p "DEPOSITLINK]"
click at [804, 307] on div "Titre * 2 - Demande Confirmation Checkin Booking Prestaleo Pour cet hébergement…" at bounding box center [581, 300] width 490 height 521
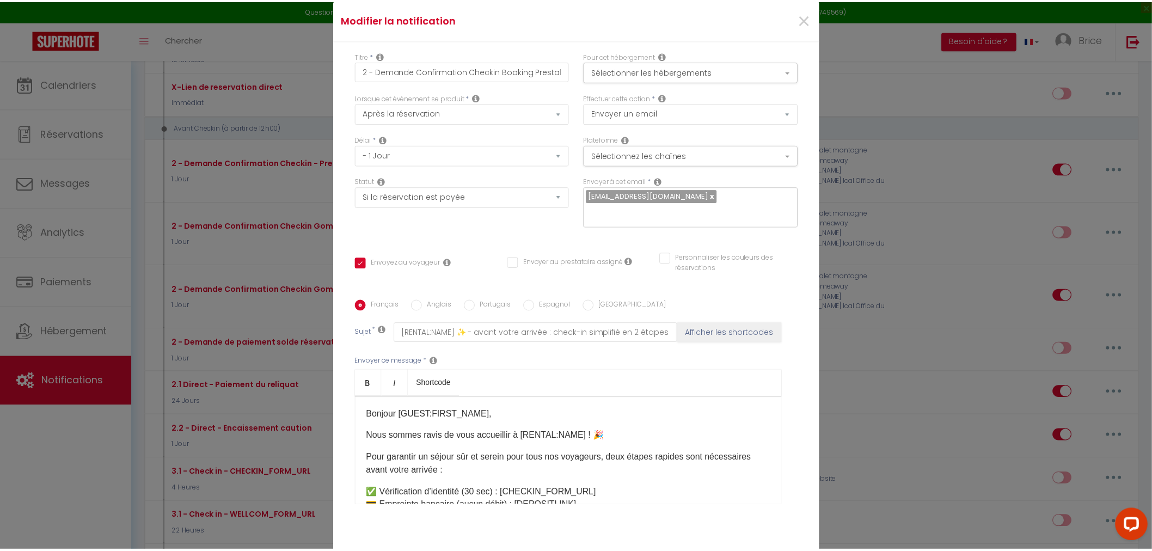
scroll to position [69, 0]
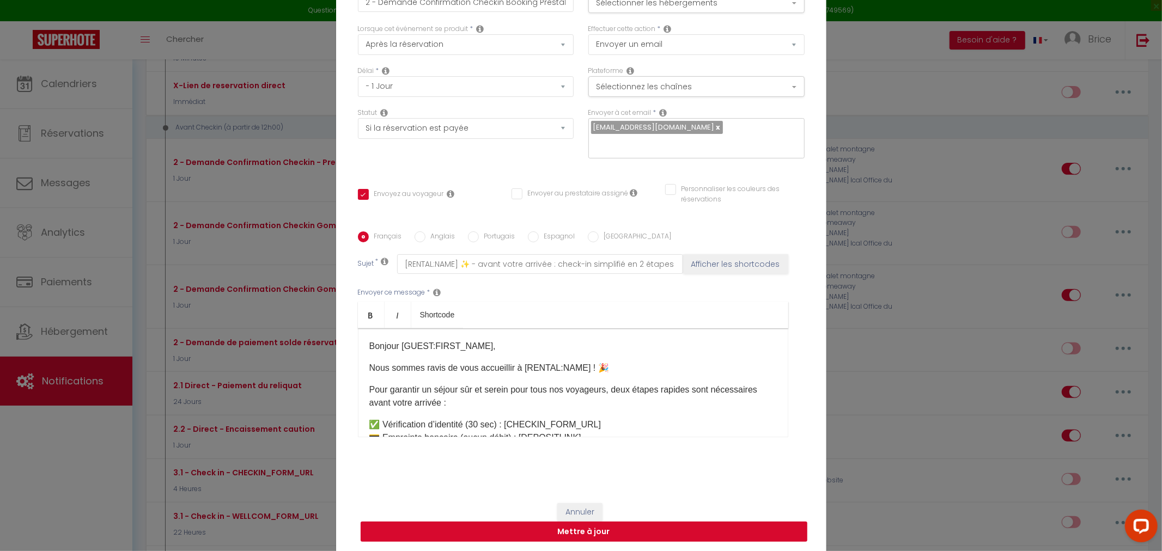
click at [679, 522] on button "Mettre à jour" at bounding box center [583, 532] width 447 height 21
checkbox input "true"
checkbox input "false"
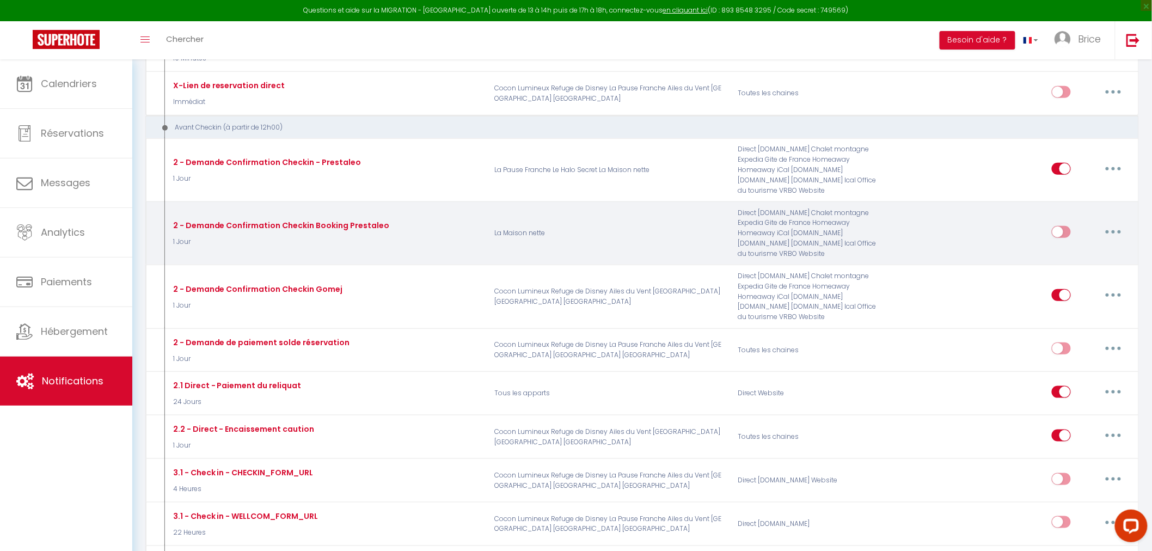
click at [1066, 236] on input "checkbox" at bounding box center [1061, 234] width 19 height 16
checkbox input "true"
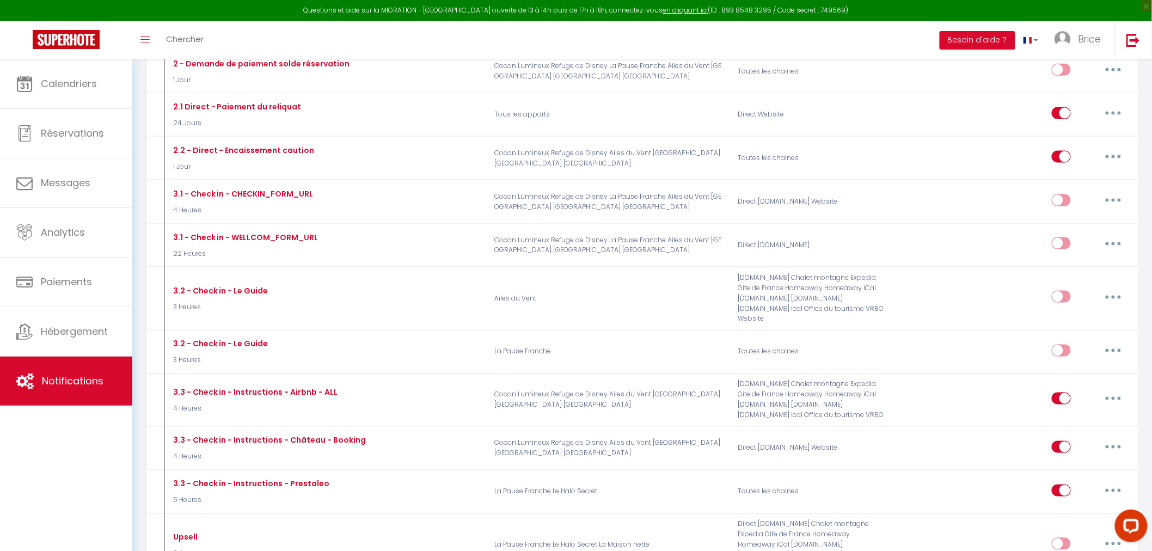
scroll to position [557, 0]
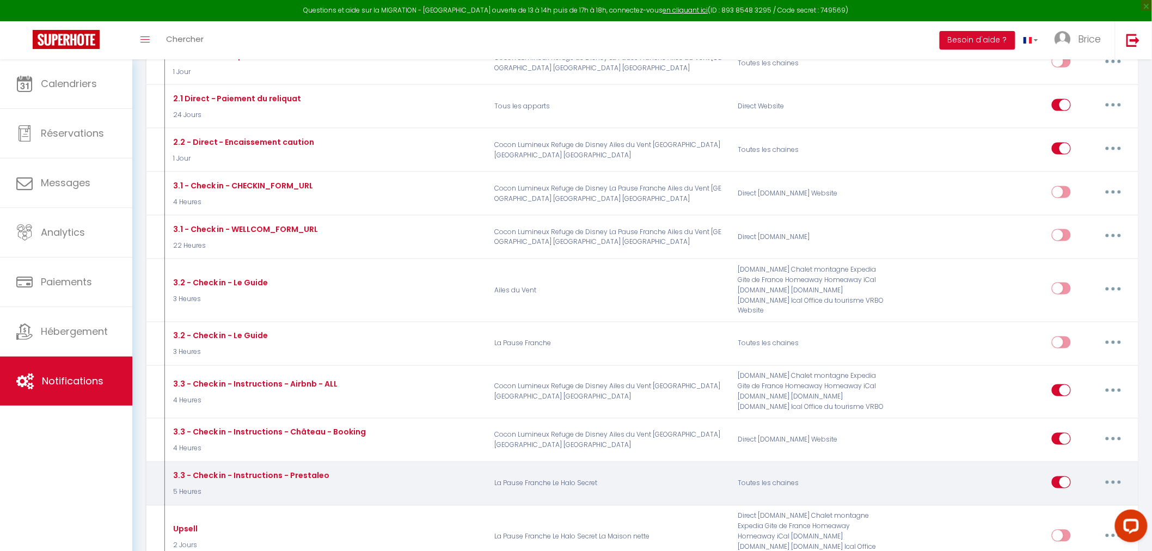
click at [1117, 475] on button "button" at bounding box center [1113, 482] width 30 height 17
click at [1087, 522] on link "Dupliquer" at bounding box center [1085, 526] width 81 height 19
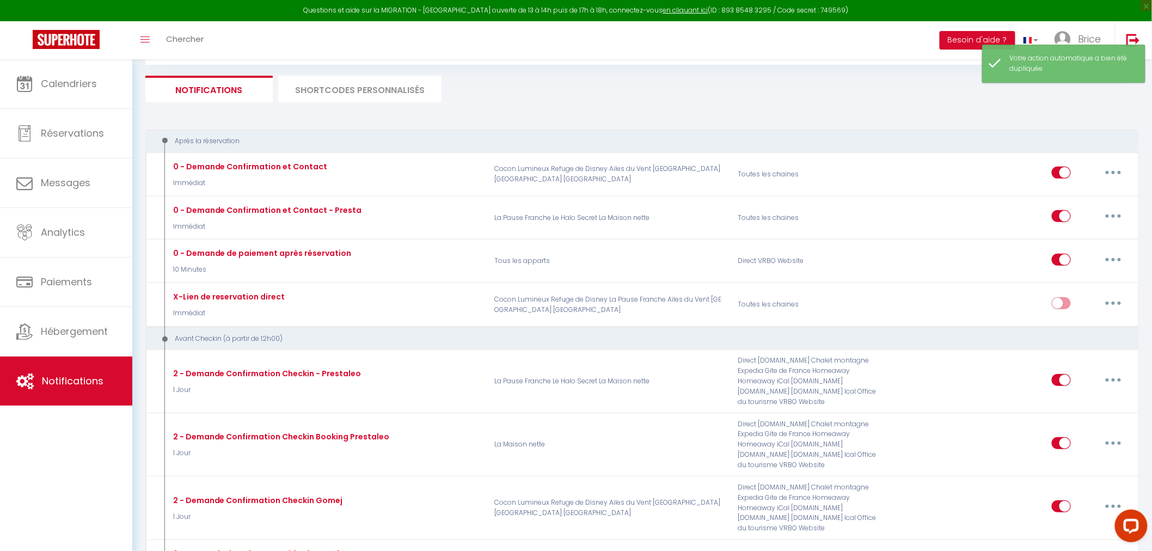
checkbox input "true"
checkbox input "false"
checkbox input "true"
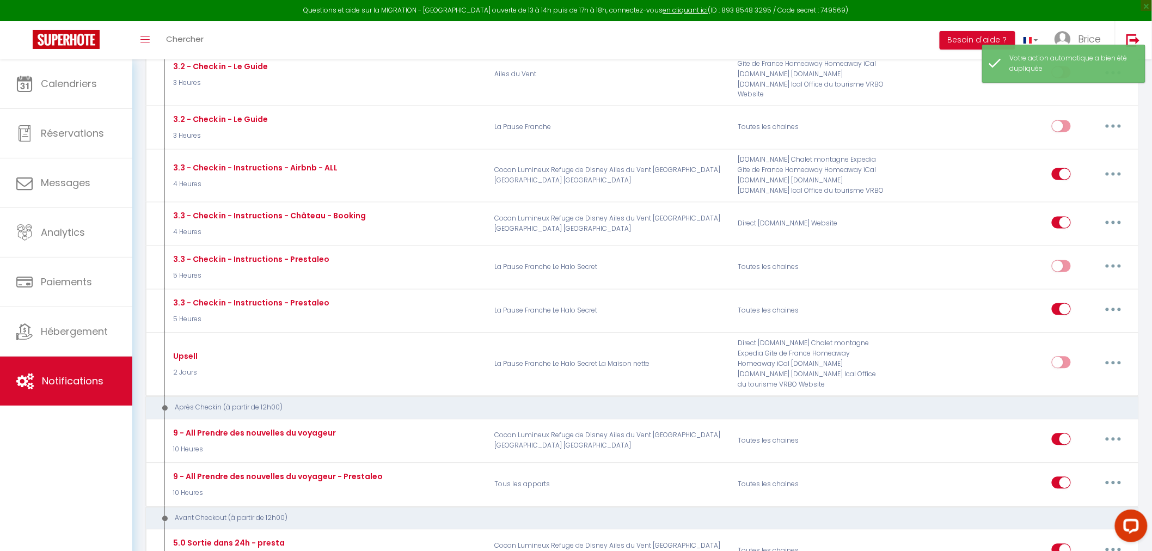
scroll to position [793, 0]
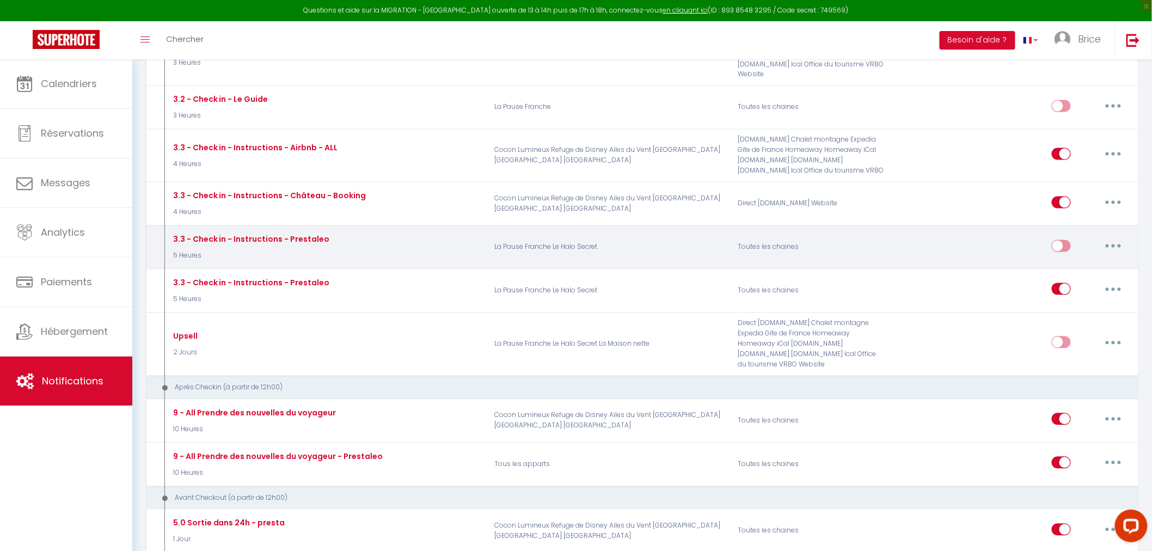
click at [1117, 240] on button "button" at bounding box center [1113, 245] width 30 height 17
click at [1093, 261] on link "Editer" at bounding box center [1085, 270] width 81 height 19
type input "3.3 - Check in - Instructions - Prestaleo"
select select "5 Heures"
select select "if_booking_is_paid"
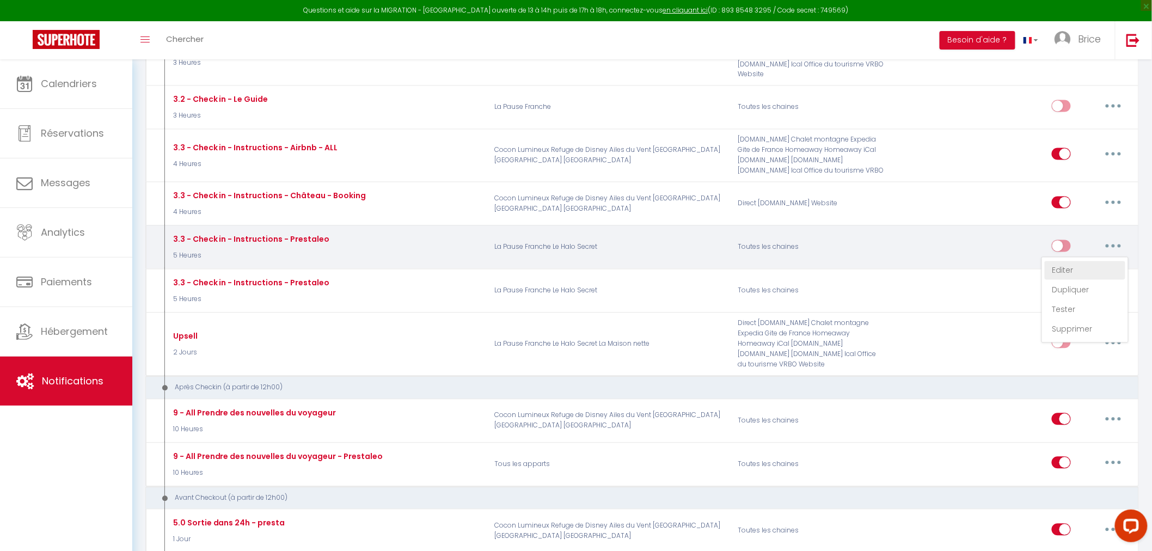
checkbox input "true"
checkbox input "false"
radio input "true"
type input "Votre ckeckin approche au [RENTAL:NAME]"
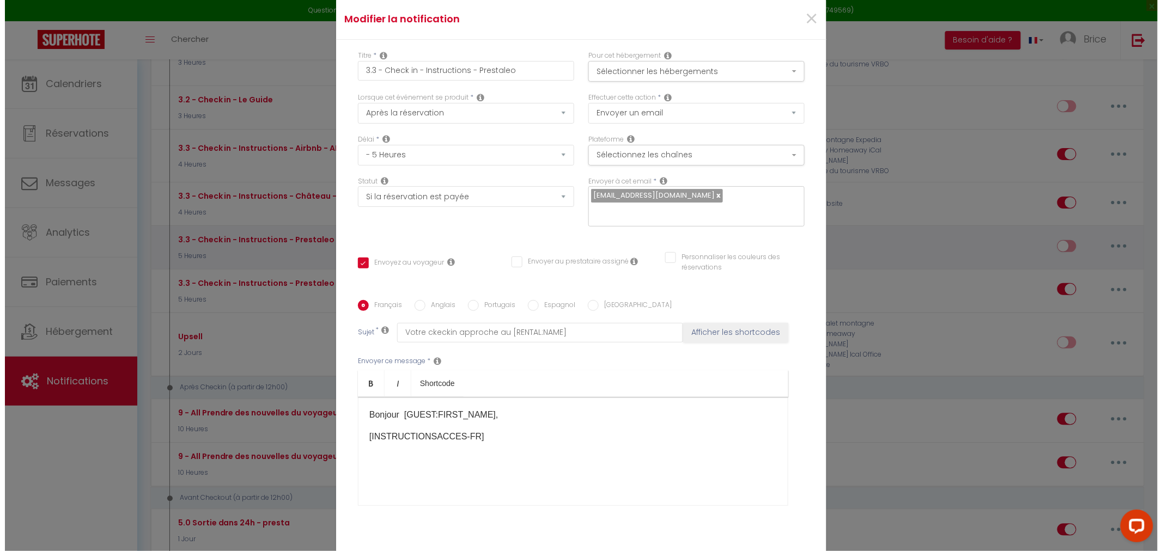
scroll to position [763, 0]
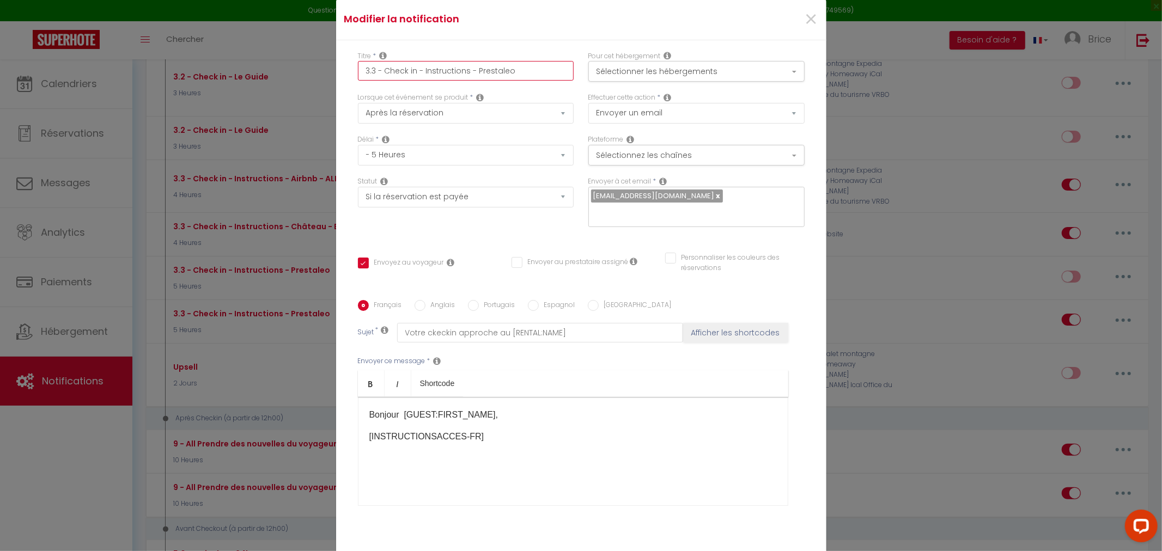
click at [513, 78] on input "3.3 - Check in - Instructions - Prestaleo" at bounding box center [466, 71] width 216 height 20
type input "3.3 - Check in - Instructions - 2Prestaleo"
checkbox input "true"
checkbox input "false"
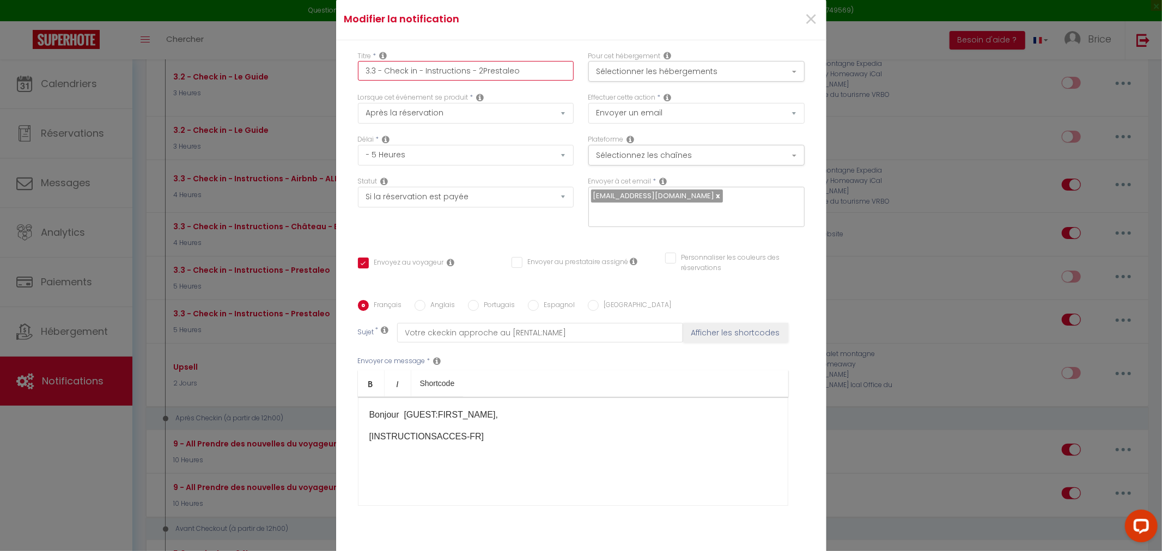
type input "3.3 - Check in - Instructions - 2pPrestaleo"
checkbox input "true"
checkbox input "false"
type input "3.3 - Check in - Instructions - 2p Prestaleo"
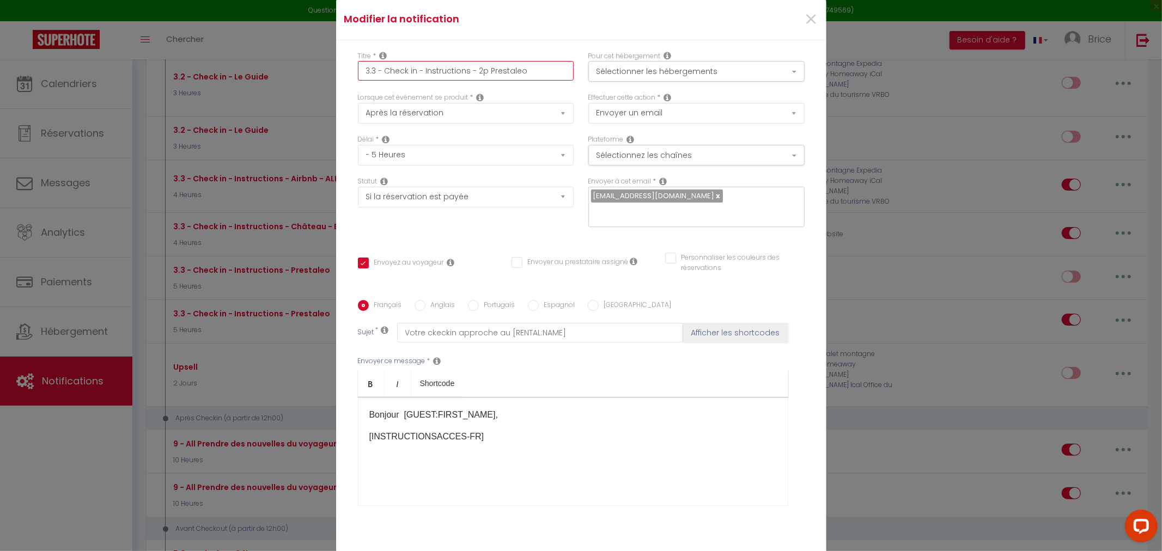
checkbox input "true"
checkbox input "false"
type input "3.3 - Check in - Instructions - 2p Prestaleo"
click at [621, 74] on button "Sélectionner les hébergements" at bounding box center [696, 71] width 216 height 21
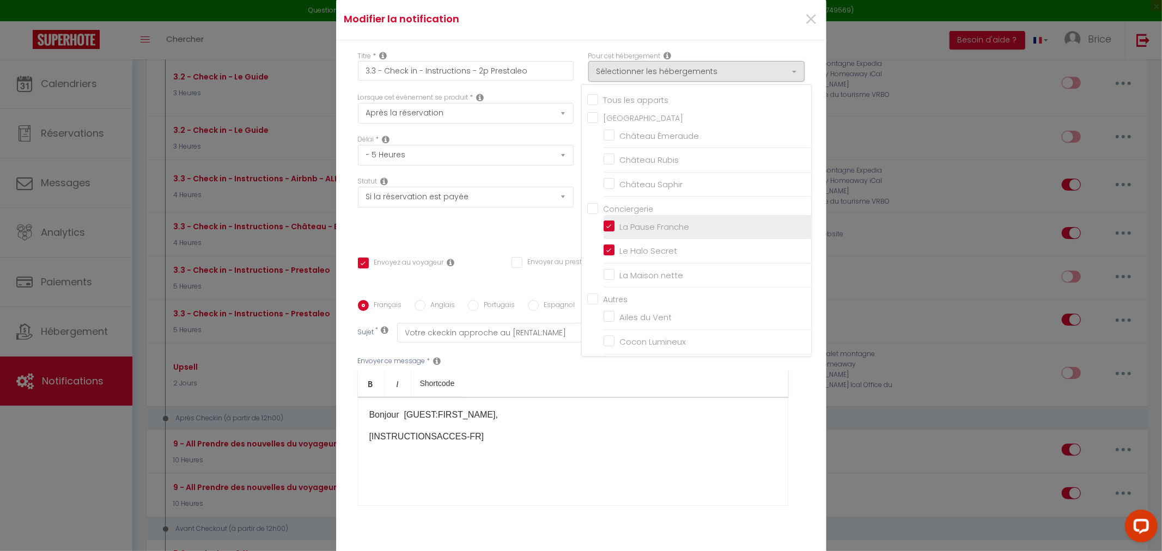
click at [612, 231] on input "La Pause Franche" at bounding box center [706, 226] width 207 height 11
checkbox input "false"
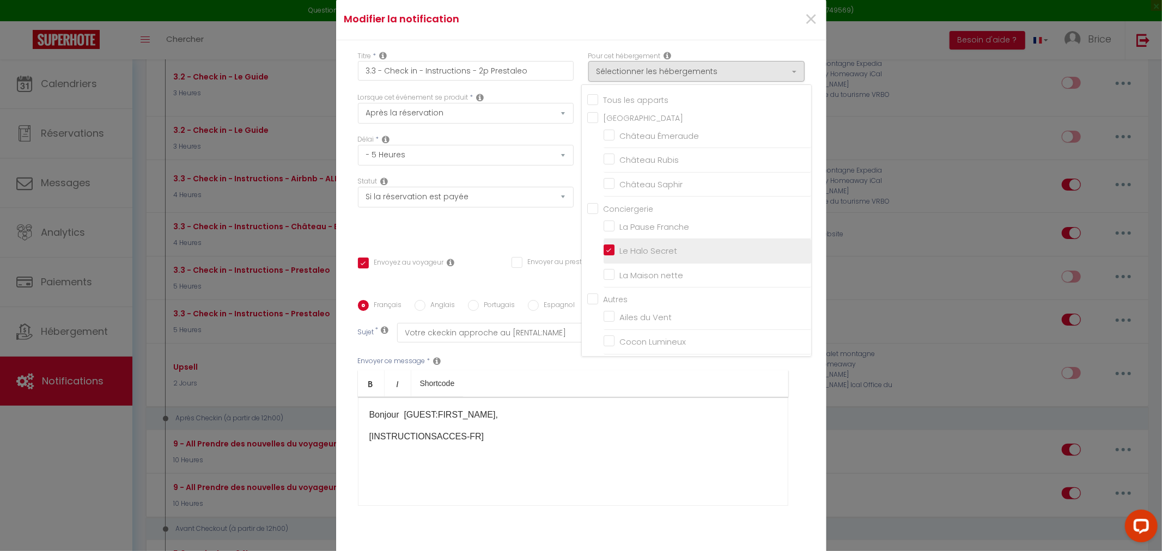
click at [606, 256] on input "Le Halo Secret" at bounding box center [706, 251] width 207 height 11
checkbox input "false"
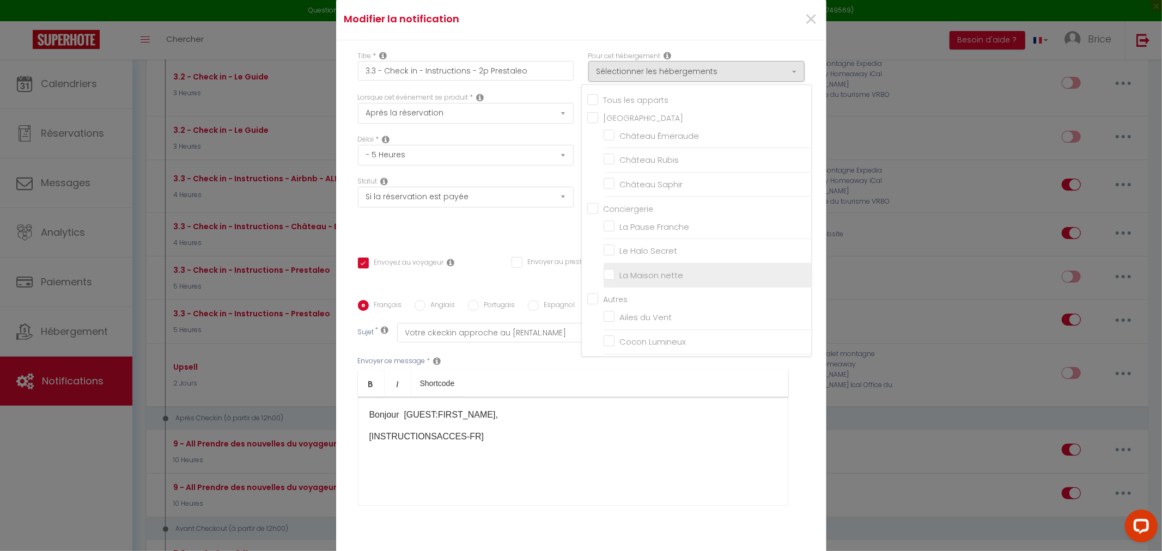
click at [605, 280] on input "La Maison nette" at bounding box center [706, 275] width 207 height 11
checkbox input "true"
checkbox input "false"
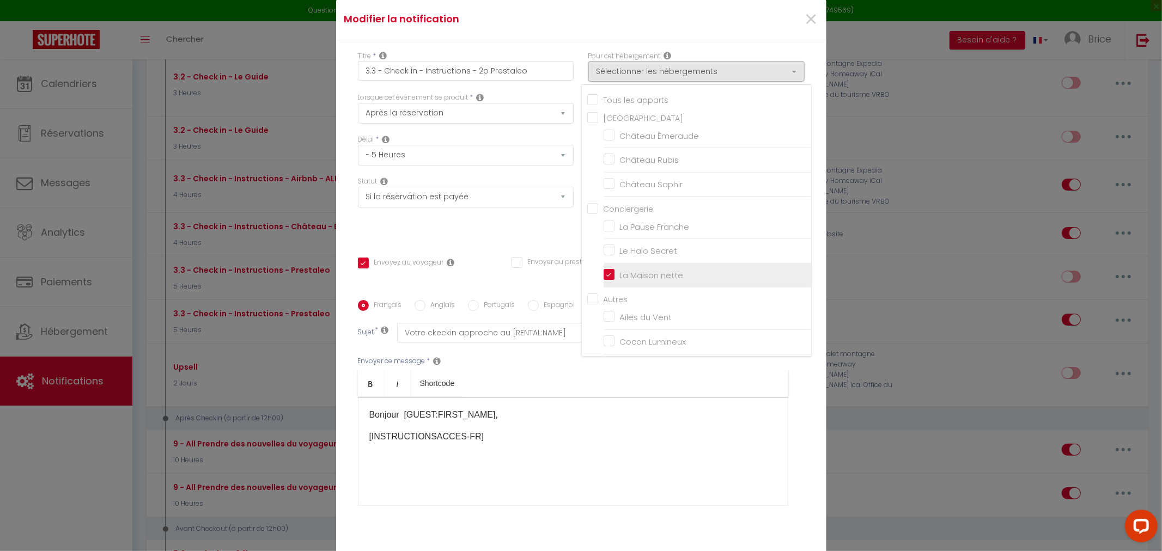
checkbox input "false"
checkbox input "true"
checkbox input "false"
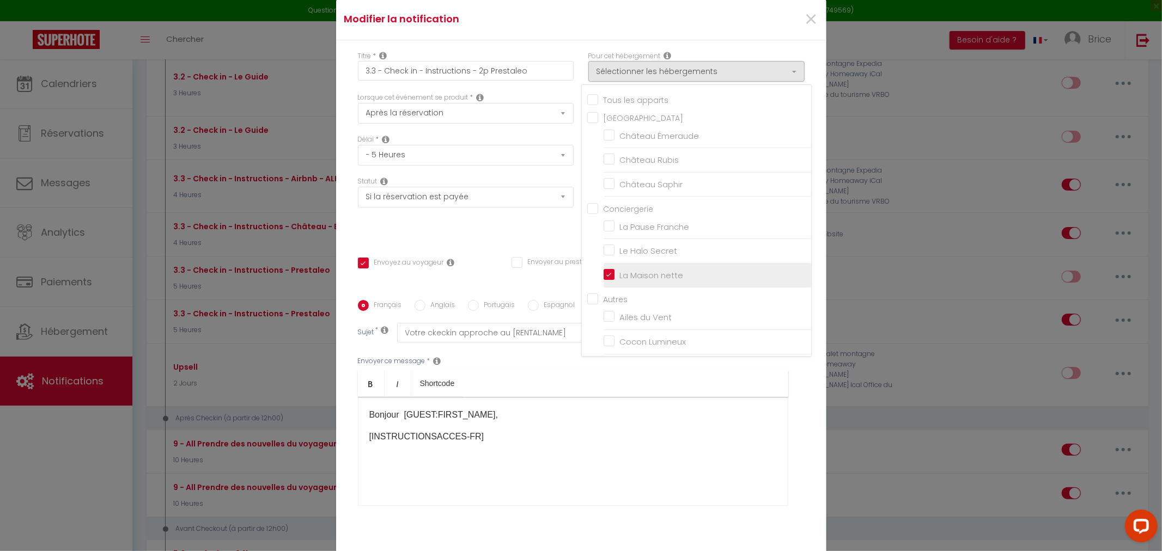
checkbox input "false"
click at [537, 270] on div "Envoyer au prestataire assigné" at bounding box center [569, 268] width 117 height 23
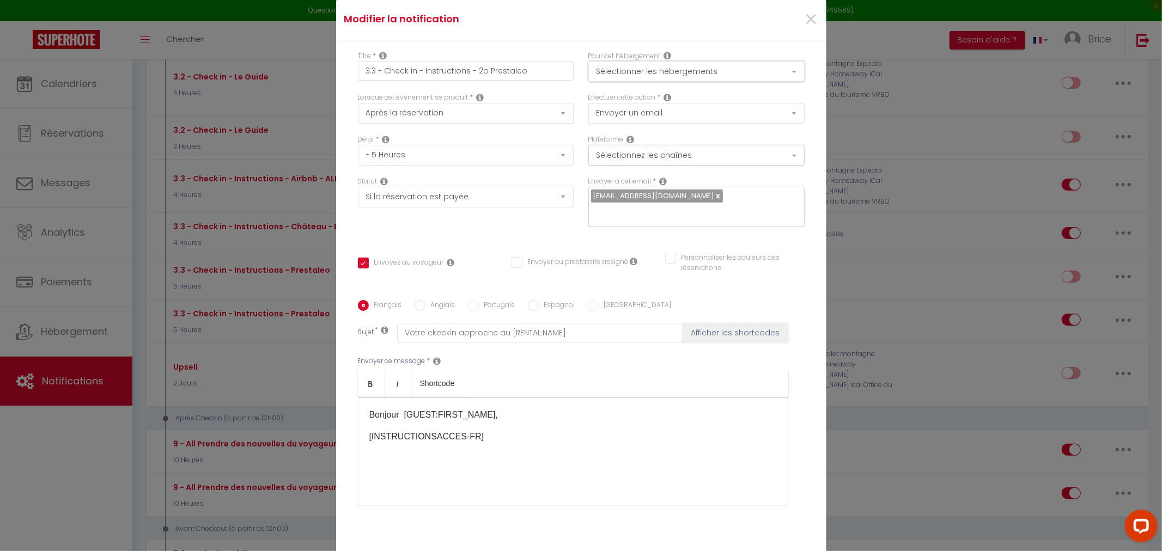
click at [663, 81] on button "Sélectionner les hébergements" at bounding box center [696, 71] width 216 height 21
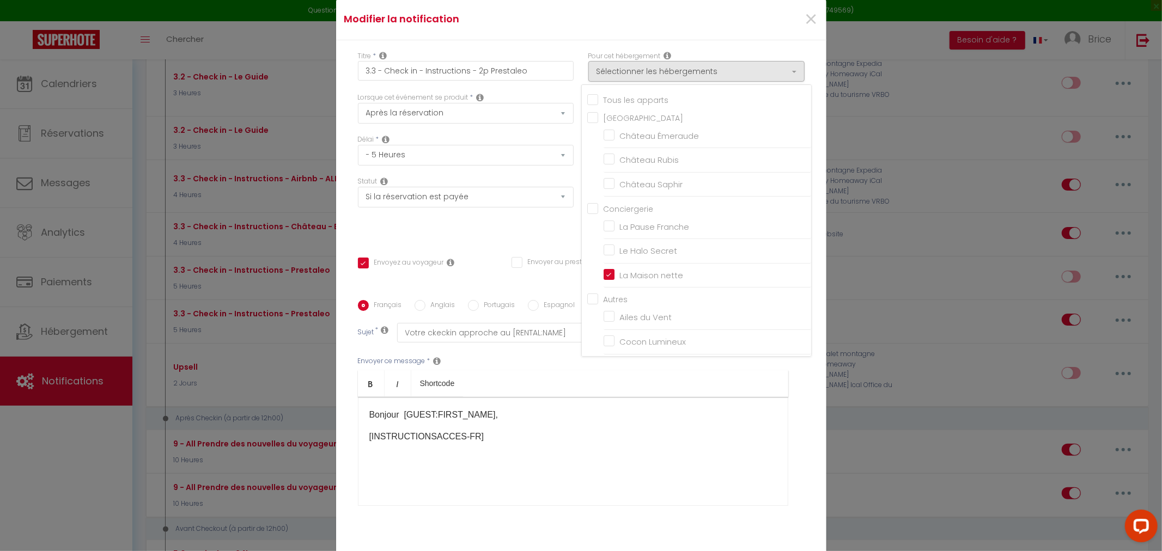
click at [707, 32] on div "×" at bounding box center [743, 20] width 163 height 24
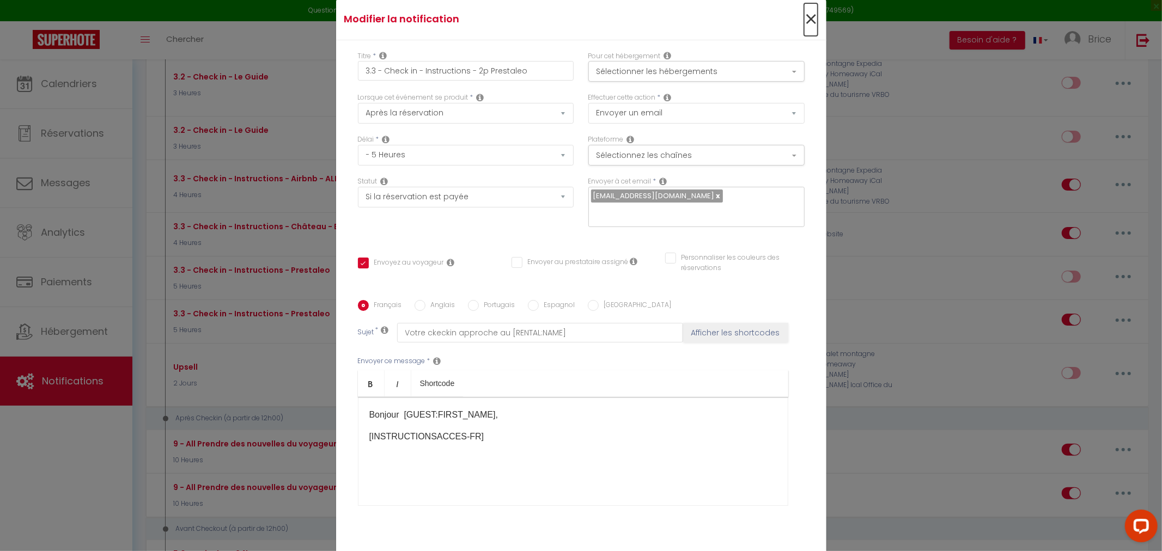
click at [807, 22] on span "×" at bounding box center [811, 19] width 14 height 33
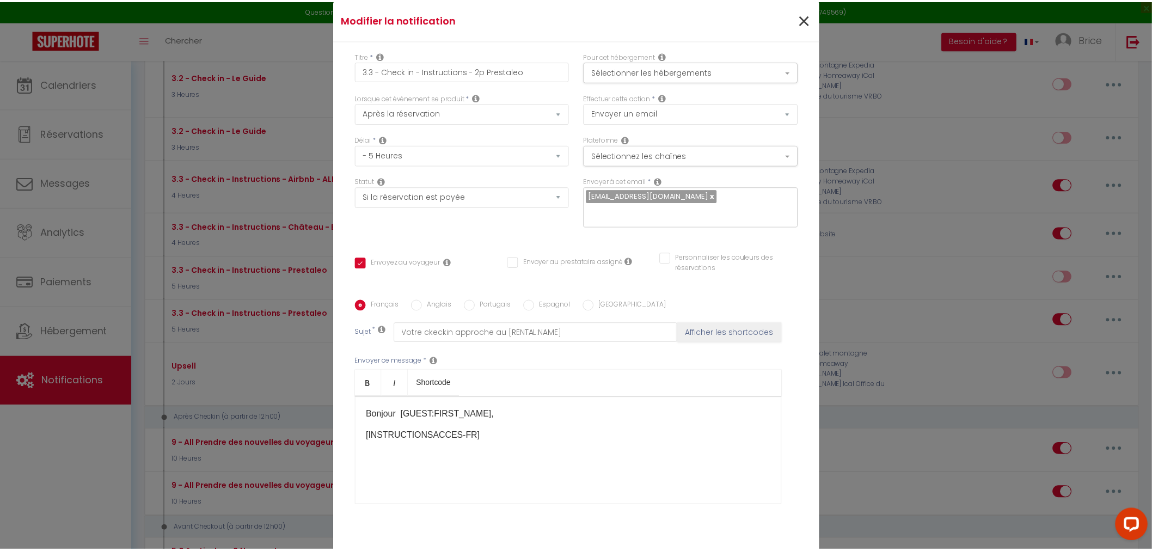
scroll to position [793, 0]
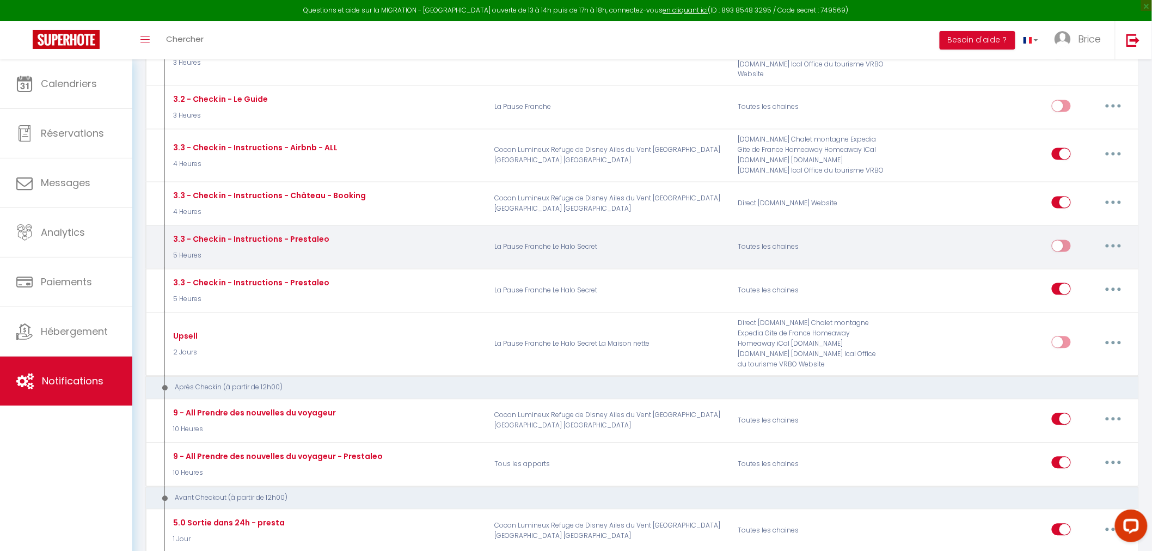
click at [1115, 241] on button "button" at bounding box center [1113, 245] width 30 height 17
click at [1081, 321] on link "Supprimer" at bounding box center [1085, 329] width 81 height 19
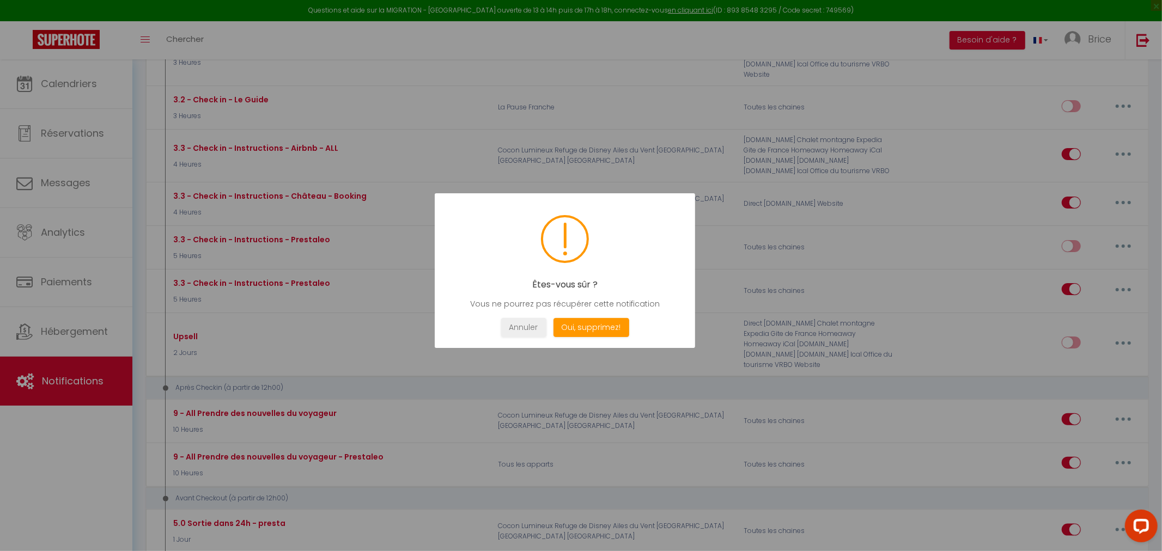
drag, startPoint x: 584, startPoint y: 329, endPoint x: 690, endPoint y: 320, distance: 106.6
click at [690, 320] on div "Êtes-vous sûr ? Vous ne pourrez pas récupérer cette notification Not valid Annu…" at bounding box center [565, 270] width 260 height 155
click at [604, 330] on button "Oui, supprimez!" at bounding box center [591, 327] width 76 height 19
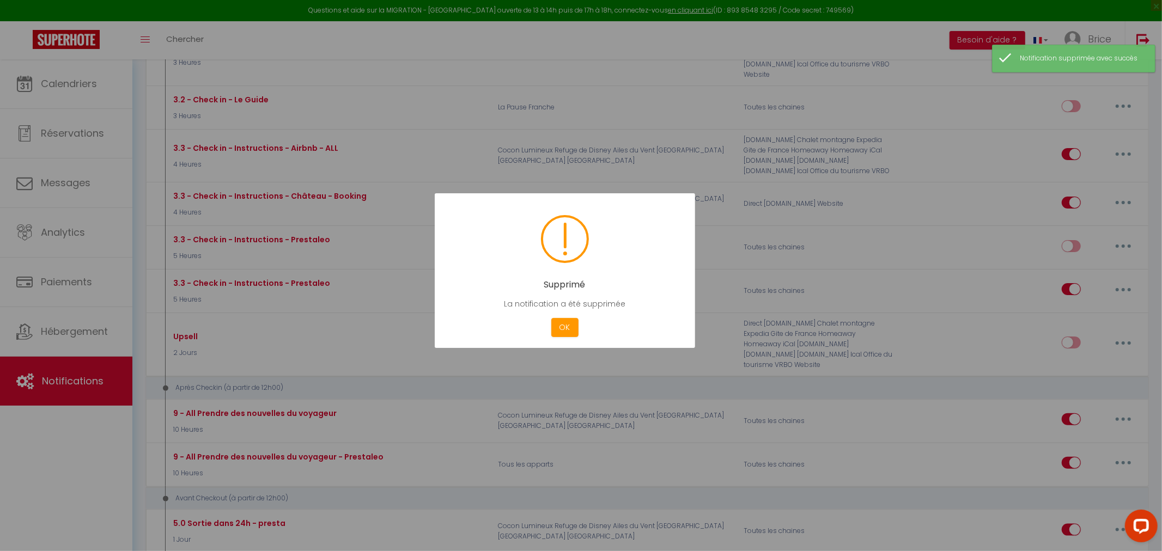
checkbox input "true"
checkbox input "false"
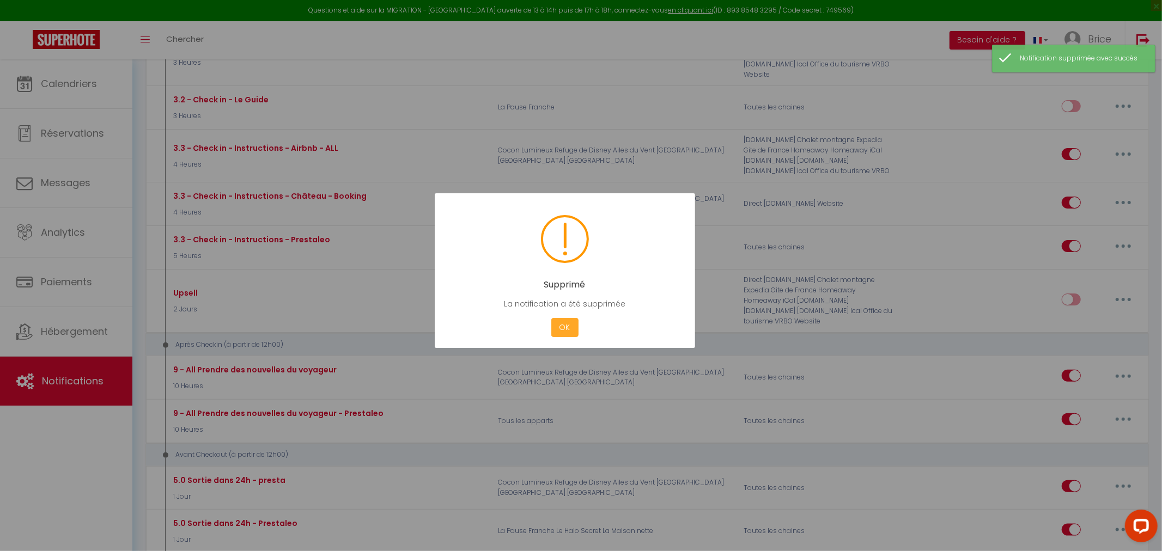
click at [570, 328] on button "OK" at bounding box center [564, 327] width 27 height 19
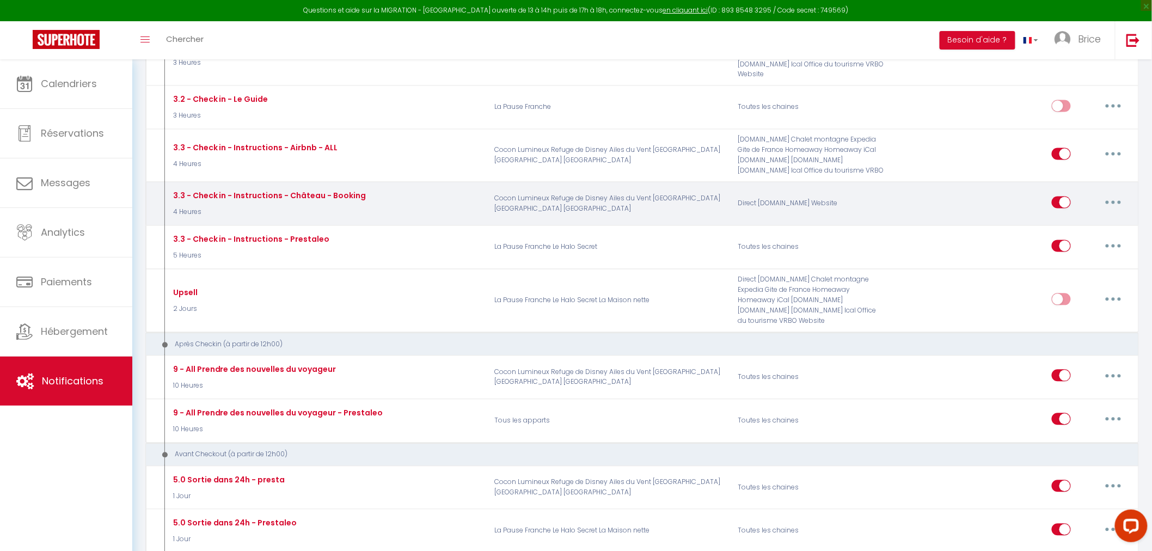
click at [1121, 194] on button "button" at bounding box center [1113, 202] width 30 height 17
click at [1080, 242] on link "Dupliquer" at bounding box center [1085, 246] width 81 height 19
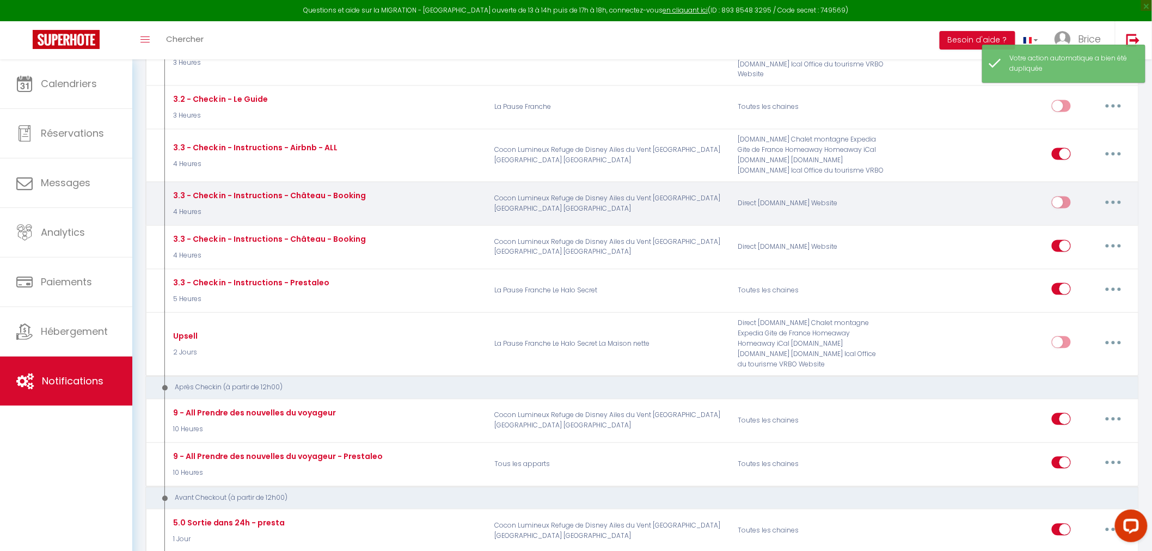
checkbox input "false"
checkbox input "true"
click at [1113, 201] on icon "button" at bounding box center [1113, 202] width 3 height 3
click at [1078, 221] on link "Editer" at bounding box center [1085, 227] width 81 height 19
type input "3.3 - Check in - Instructions - Château - Booking"
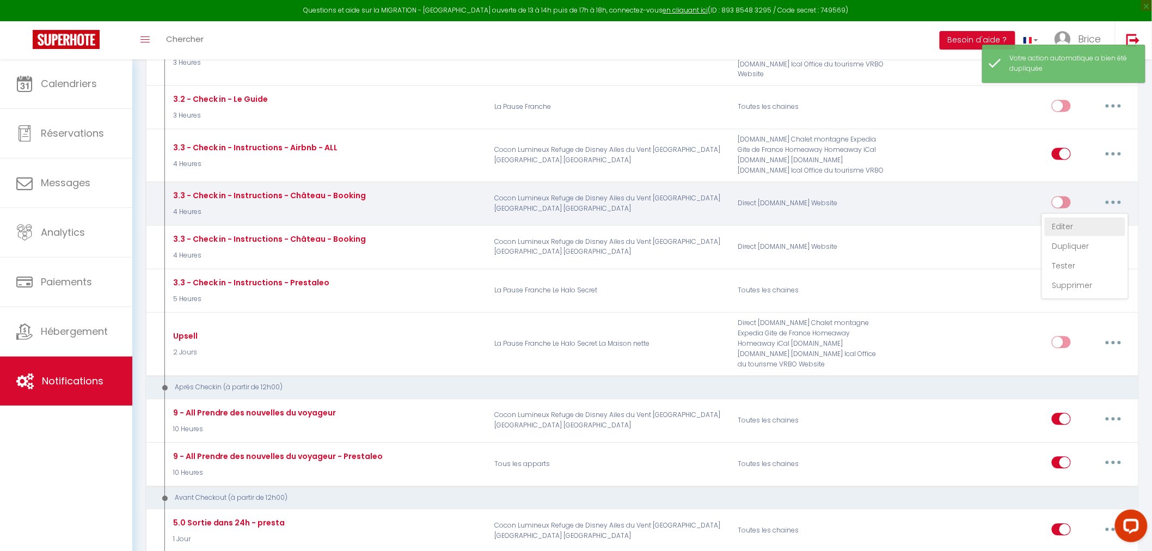
select select "4 Heures"
select select "if_deposit_is_paid"
checkbox input "true"
checkbox input "false"
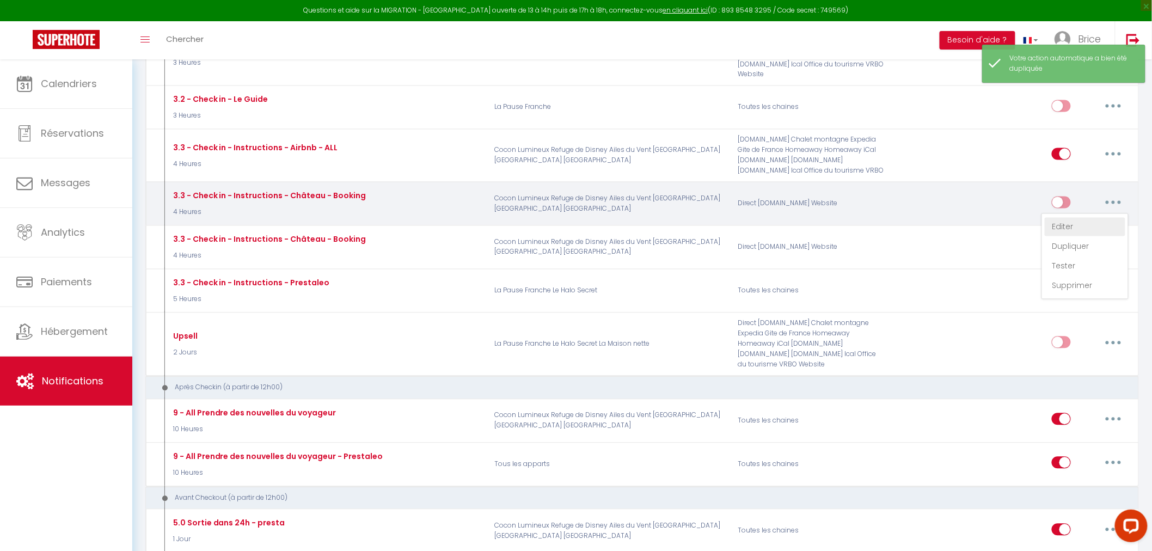
radio input "true"
type input "Votre ckeckin approche au [RENTAL:NAME]"
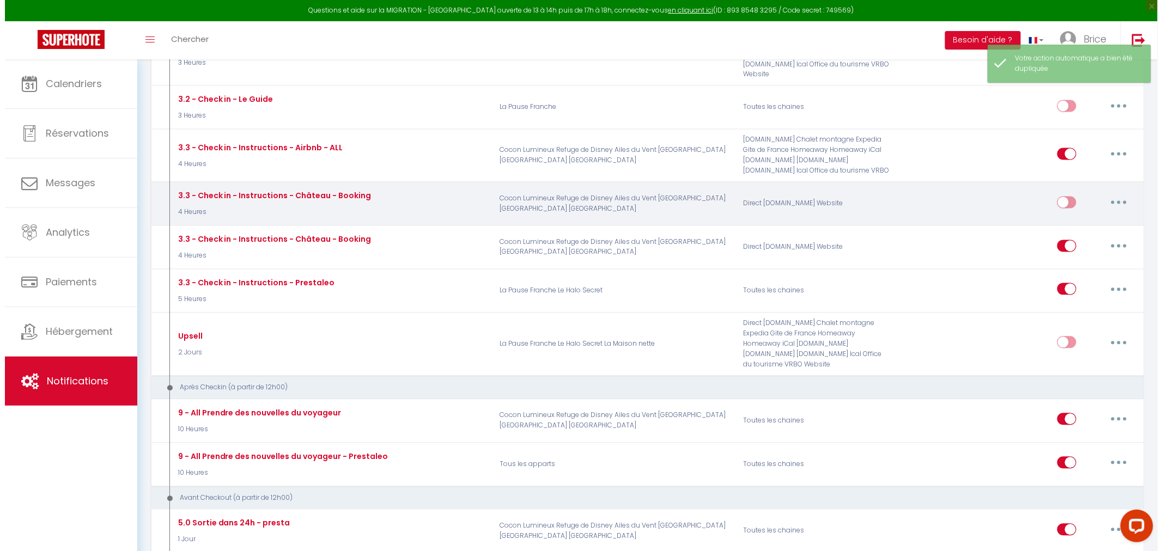
scroll to position [763, 0]
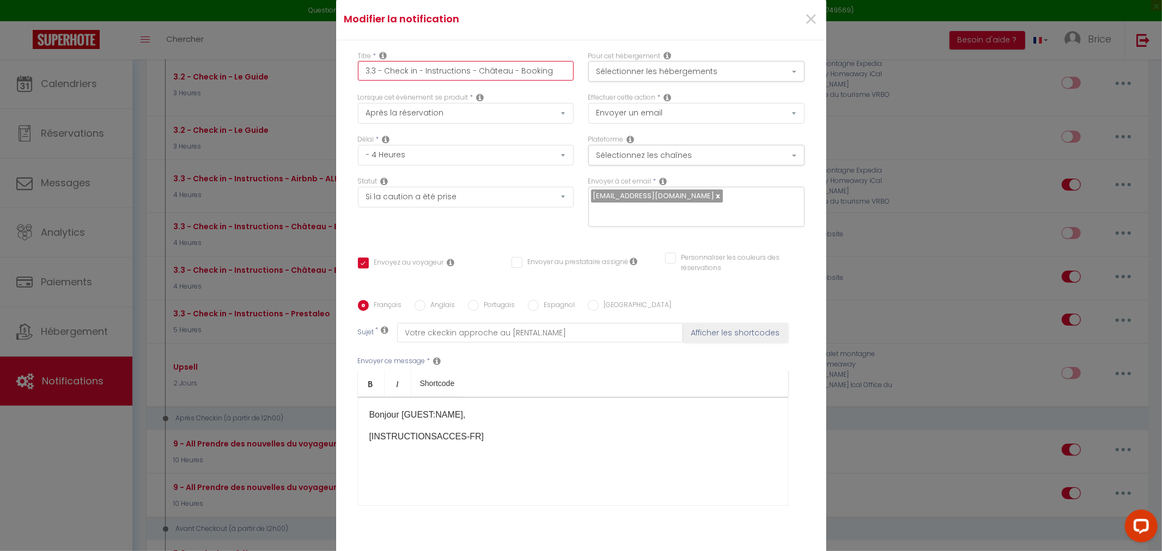
click at [552, 78] on input "3.3 - Check in - Instructions - Château - Booking" at bounding box center [466, 71] width 216 height 20
click at [484, 71] on input "3.3 - Check in - Instructions - Château - Booking" at bounding box center [466, 71] width 216 height 20
type input "3.3 - Check in - Instructions - - Booking"
checkbox input "true"
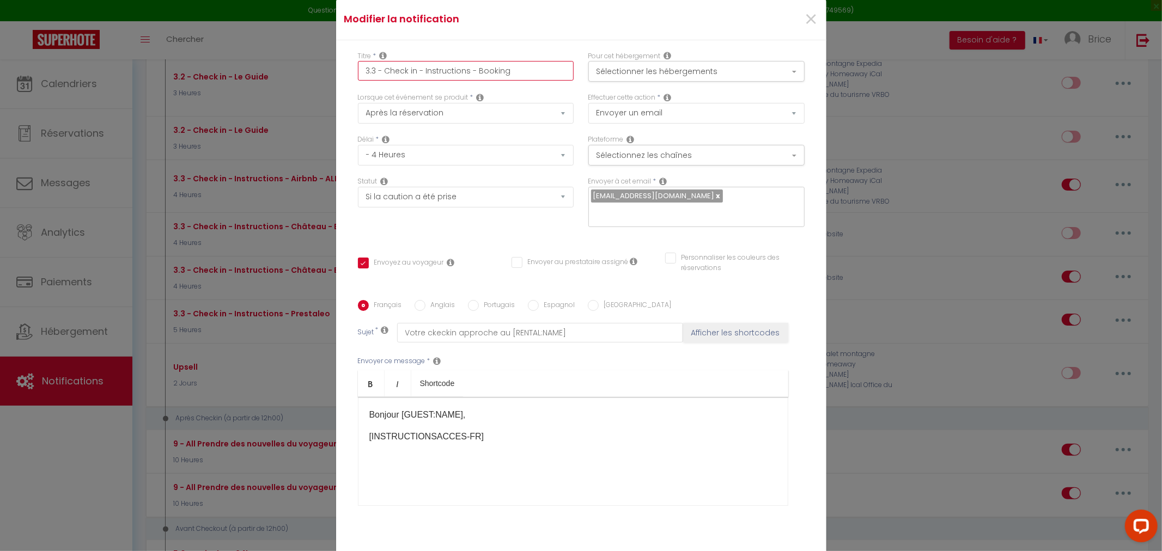
click at [512, 76] on input "3.3 - Check in - Instructions - Booking" at bounding box center [466, 71] width 216 height 20
click at [639, 82] on button "Sélectionner les hébergements" at bounding box center [696, 71] width 216 height 21
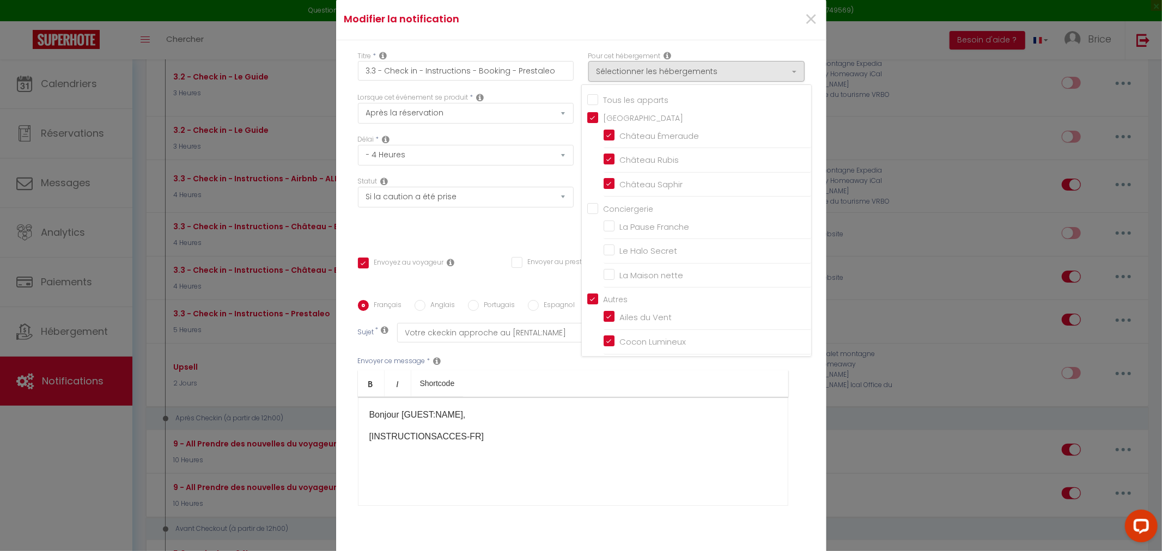
click at [587, 104] on input "Tous les apparts" at bounding box center [699, 98] width 224 height 11
click at [605, 279] on input "La Maison nette" at bounding box center [706, 275] width 207 height 11
click at [551, 358] on div "Envoyer ce message * Bold Italic Shortcode Rich text editor Bonjour [GUEST:NAME…" at bounding box center [581, 431] width 447 height 177
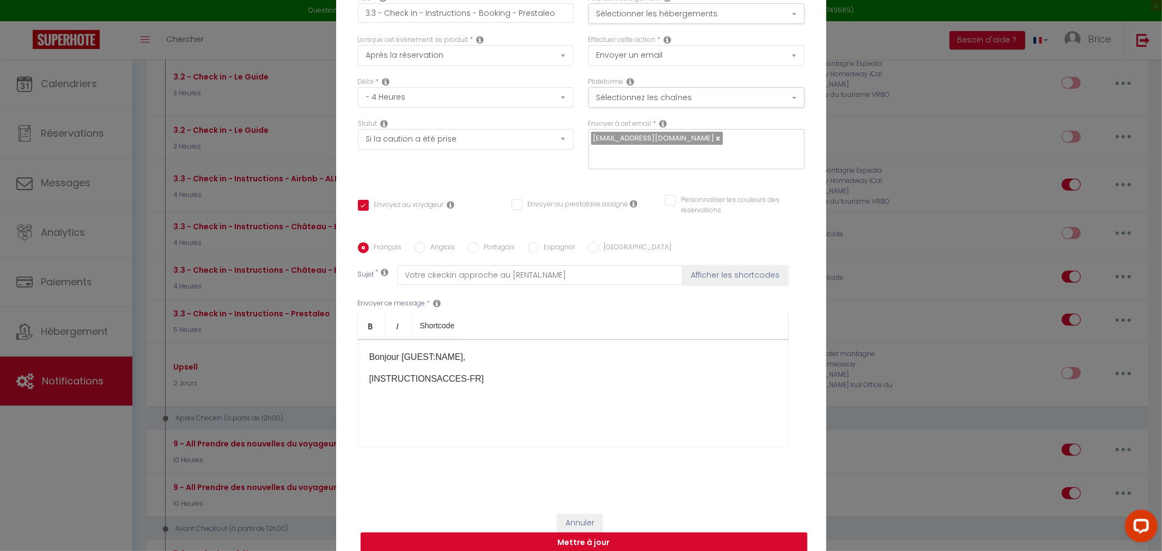
scroll to position [61, 0]
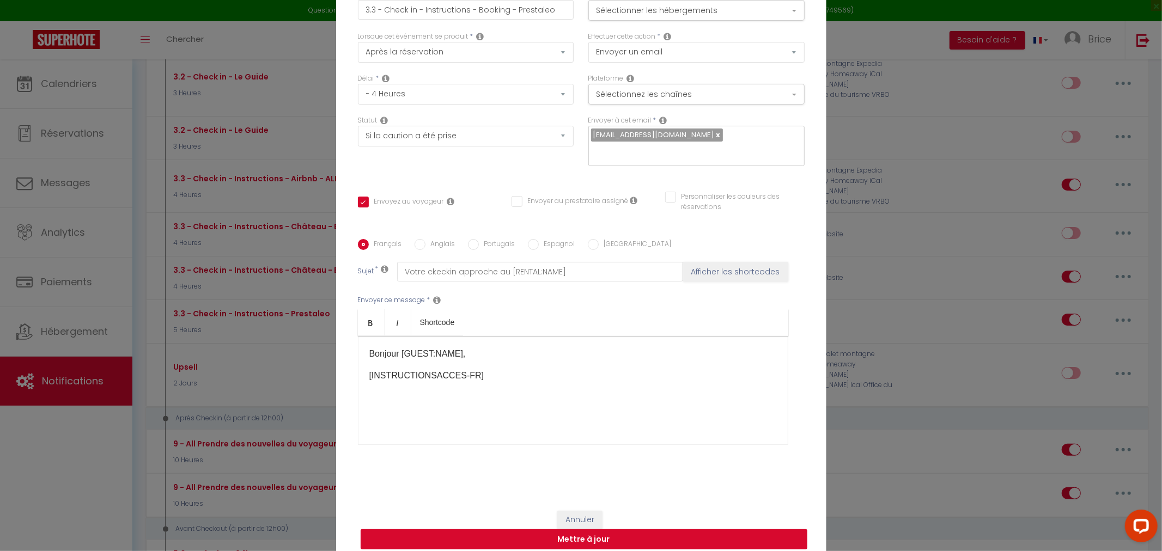
click at [614, 529] on button "Mettre à jour" at bounding box center [583, 539] width 447 height 21
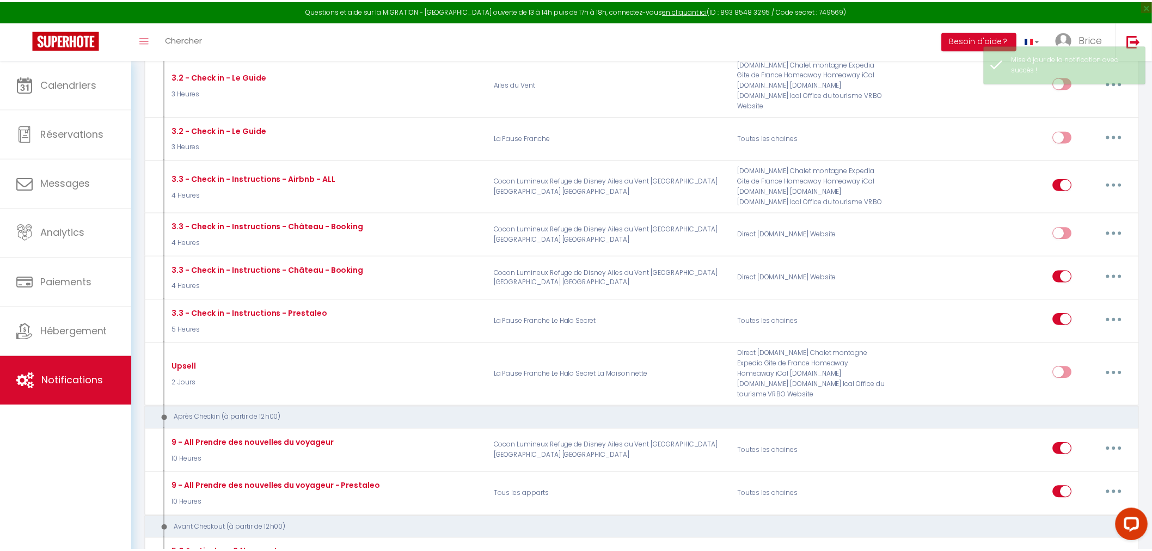
scroll to position [793, 0]
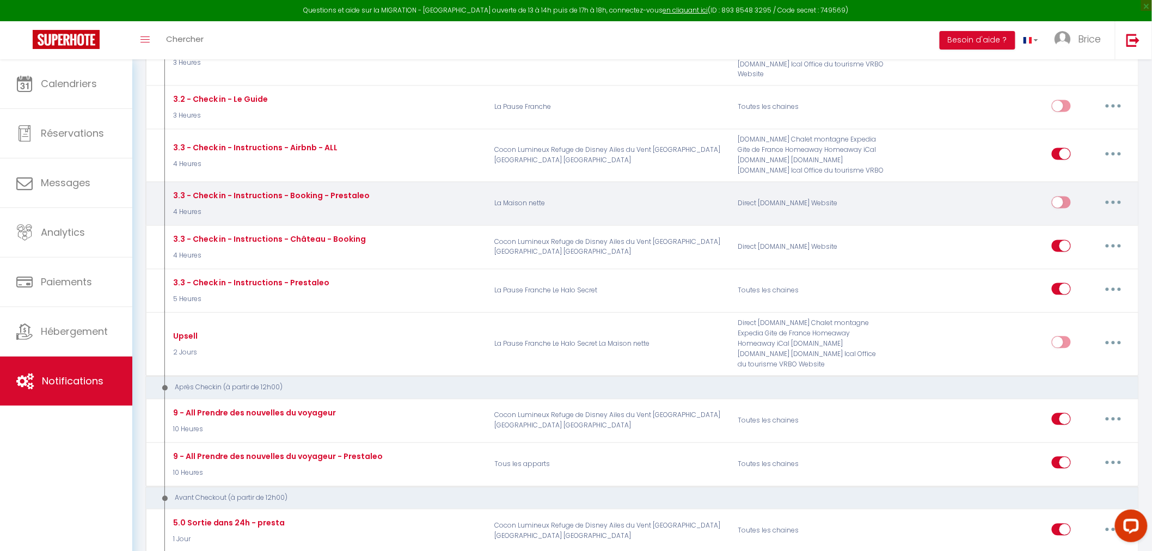
click at [1109, 196] on button "button" at bounding box center [1113, 202] width 30 height 17
click at [1092, 218] on link "Editer" at bounding box center [1085, 227] width 81 height 19
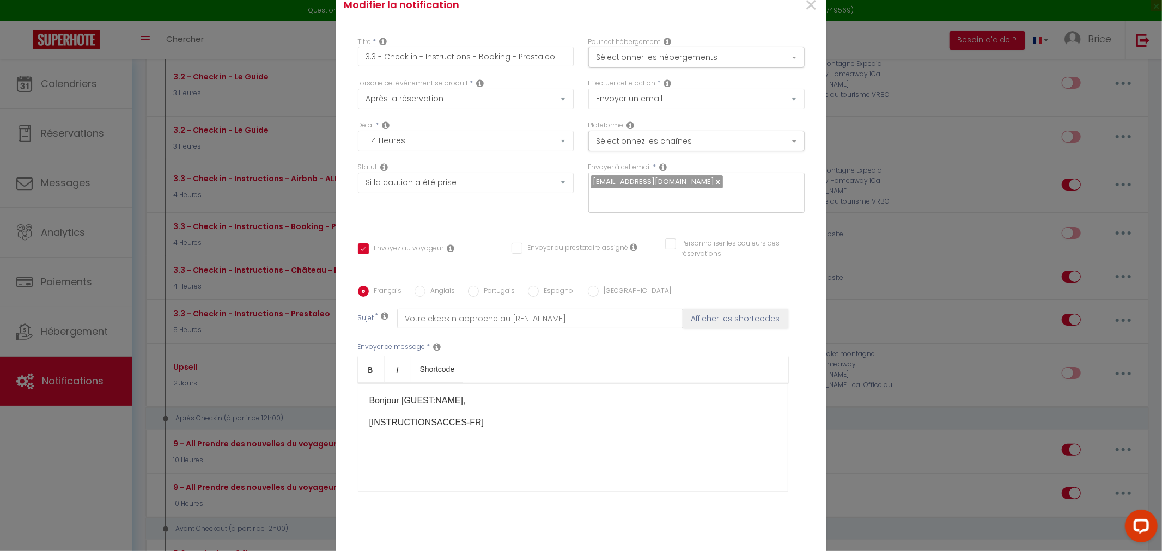
scroll to position [69, 0]
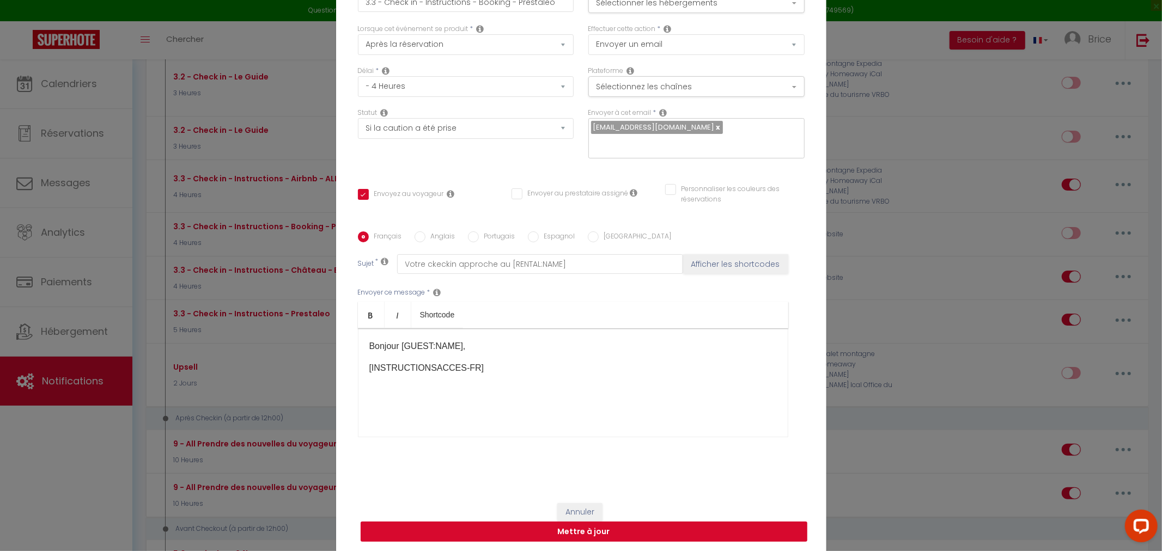
click at [588, 522] on button "Mettre à jour" at bounding box center [583, 532] width 447 height 21
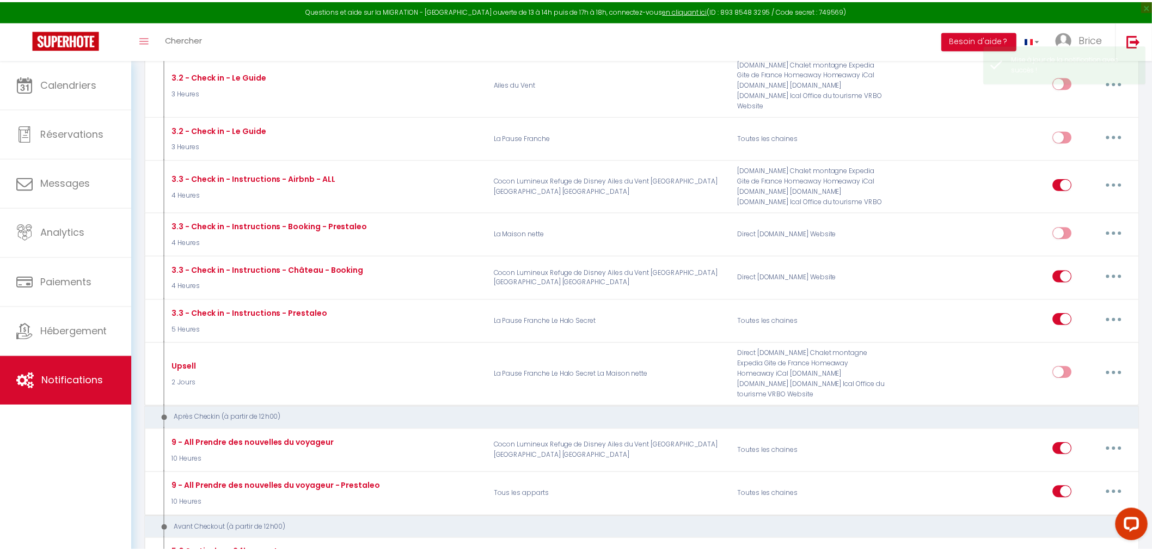
scroll to position [793, 0]
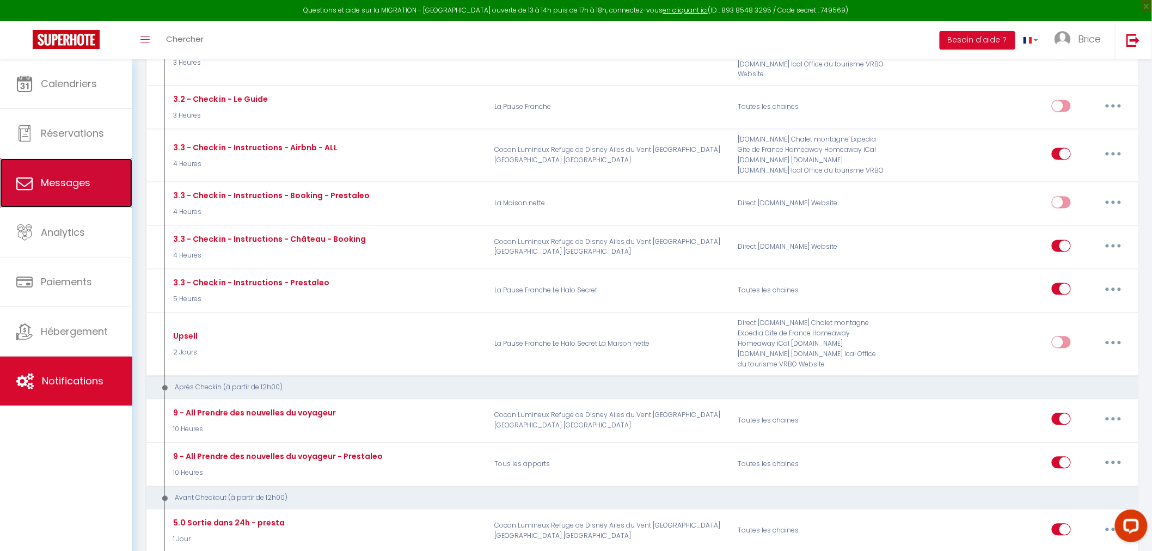
click at [77, 191] on link "Messages" at bounding box center [66, 182] width 132 height 49
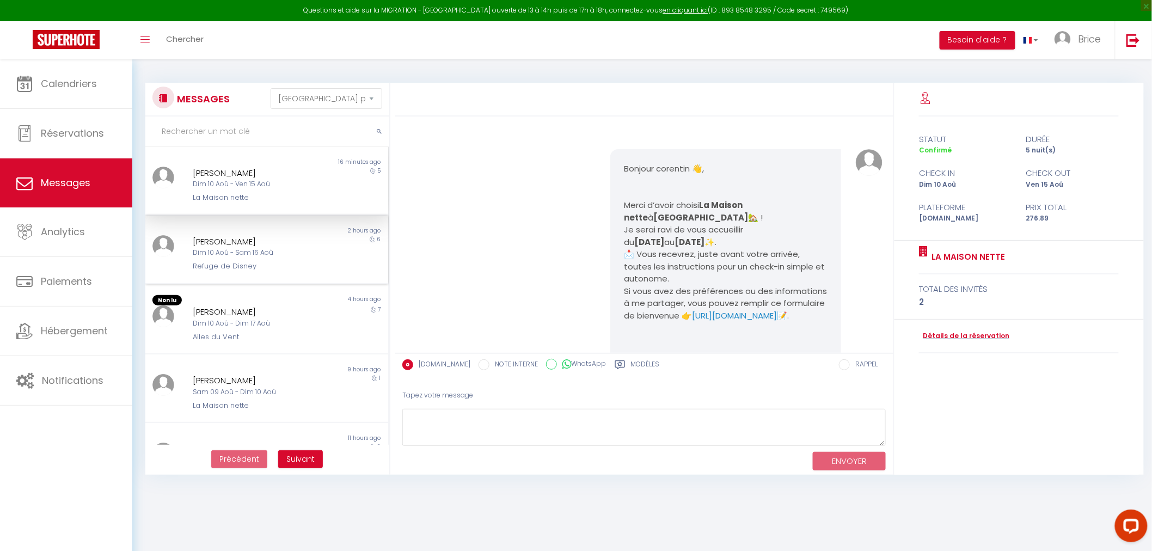
scroll to position [885, 0]
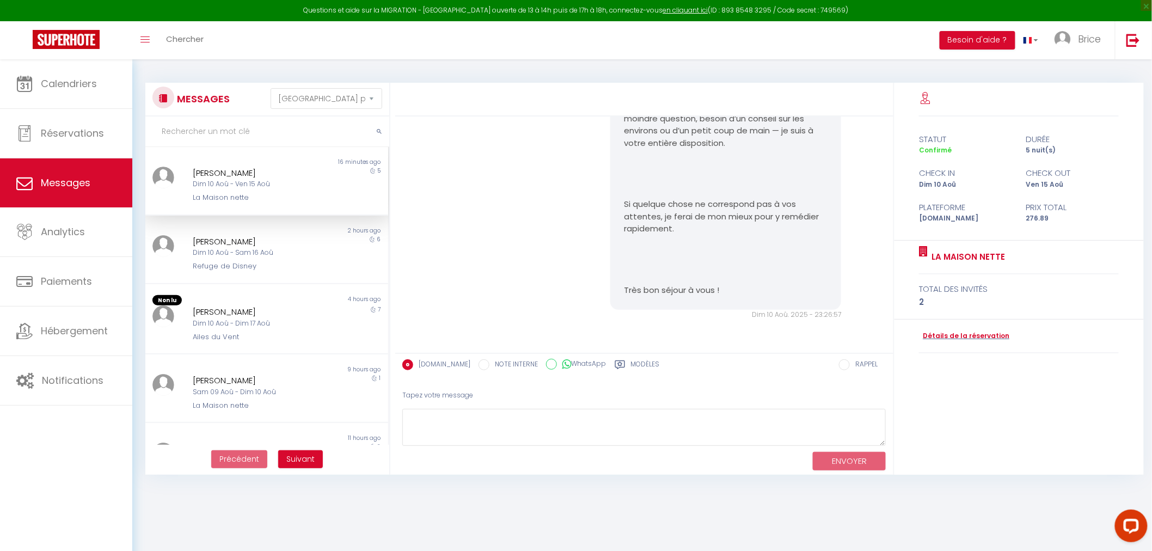
click at [271, 182] on div "Dim 10 Aoû - Ven 15 Aoû" at bounding box center [256, 184] width 127 height 10
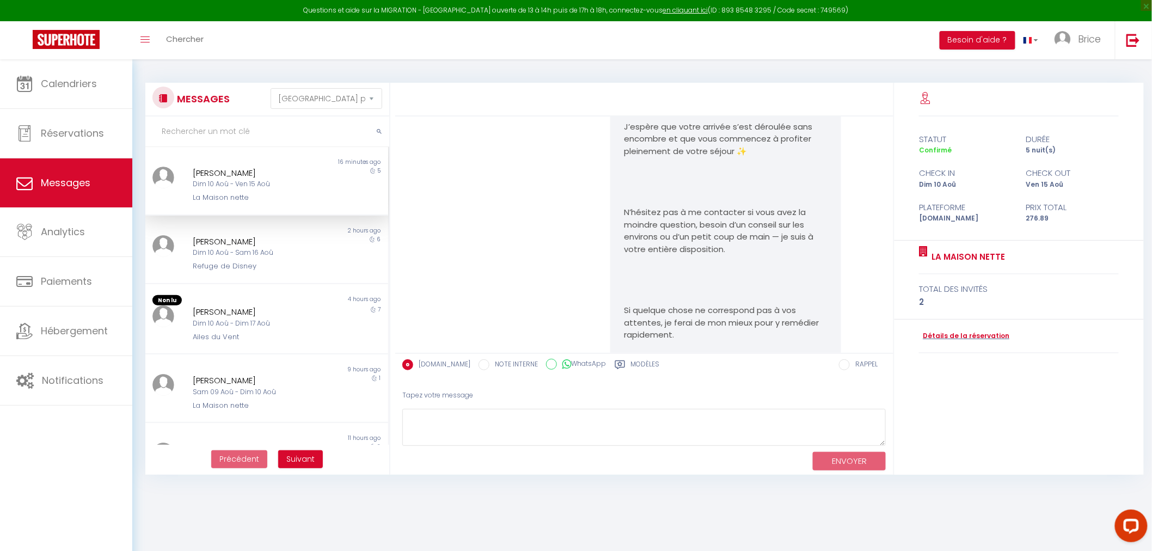
scroll to position [749, 0]
click at [252, 246] on div "[PERSON_NAME]" at bounding box center [256, 241] width 127 height 13
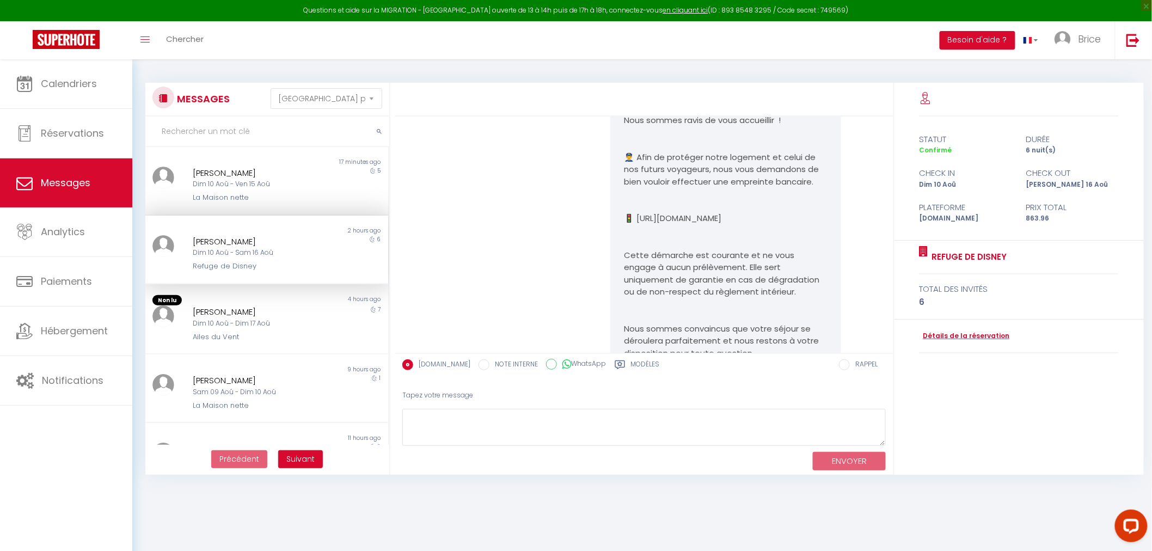
scroll to position [3207, 0]
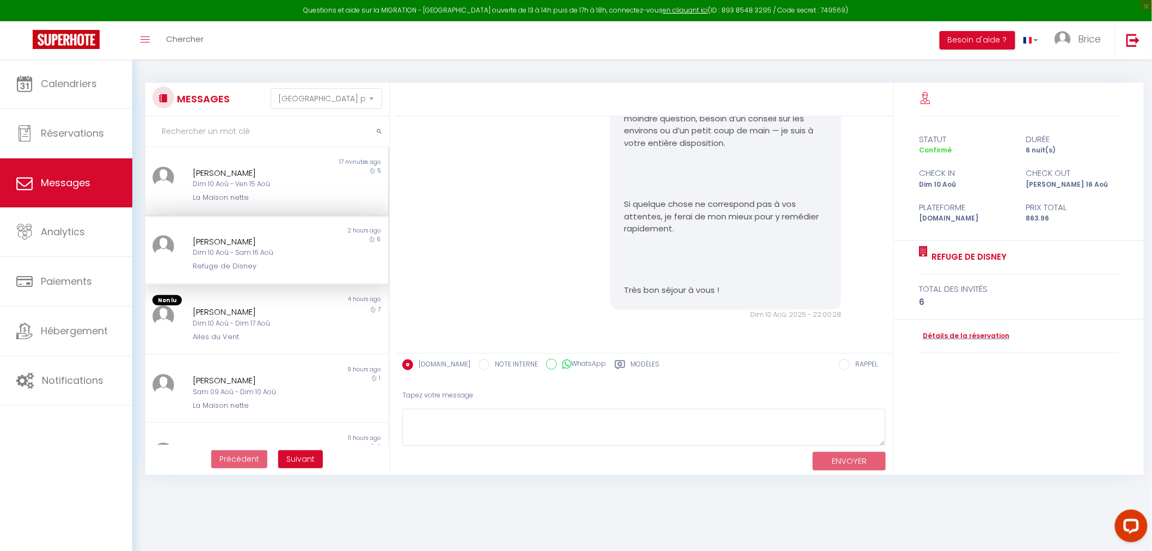
click at [245, 170] on div "[PERSON_NAME]" at bounding box center [256, 173] width 127 height 13
click at [263, 181] on div "Dim 10 Aoû - Ven 15 Aoû" at bounding box center [256, 184] width 127 height 10
click at [478, 423] on textarea at bounding box center [644, 428] width 484 height 38
paste textarea "[DEPOSITLINK]"
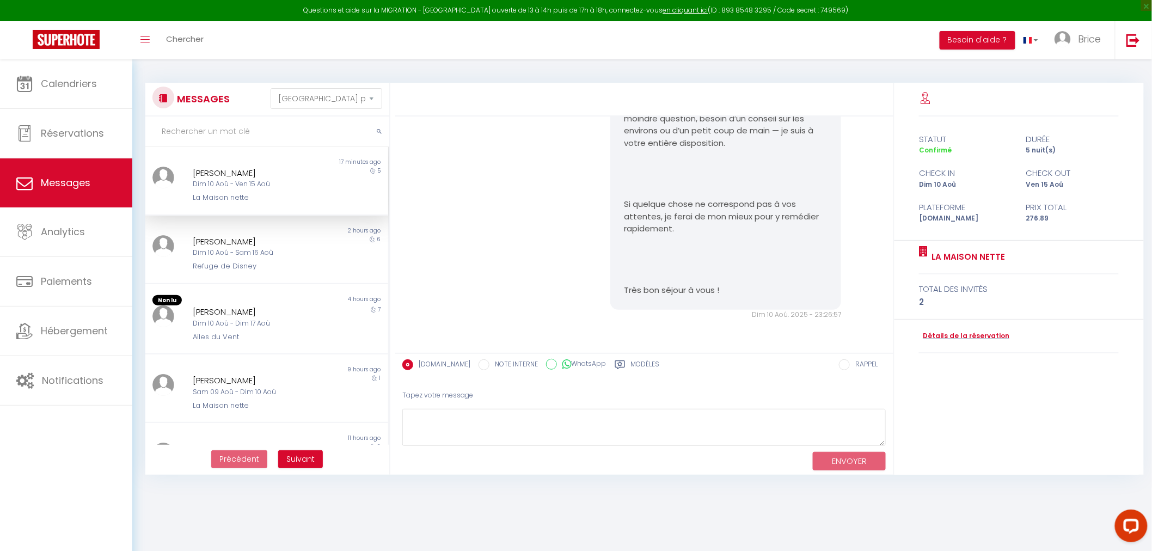
click at [264, 175] on div "[PERSON_NAME]" at bounding box center [256, 173] width 127 height 13
click at [631, 365] on label "Modèles" at bounding box center [645, 366] width 29 height 14
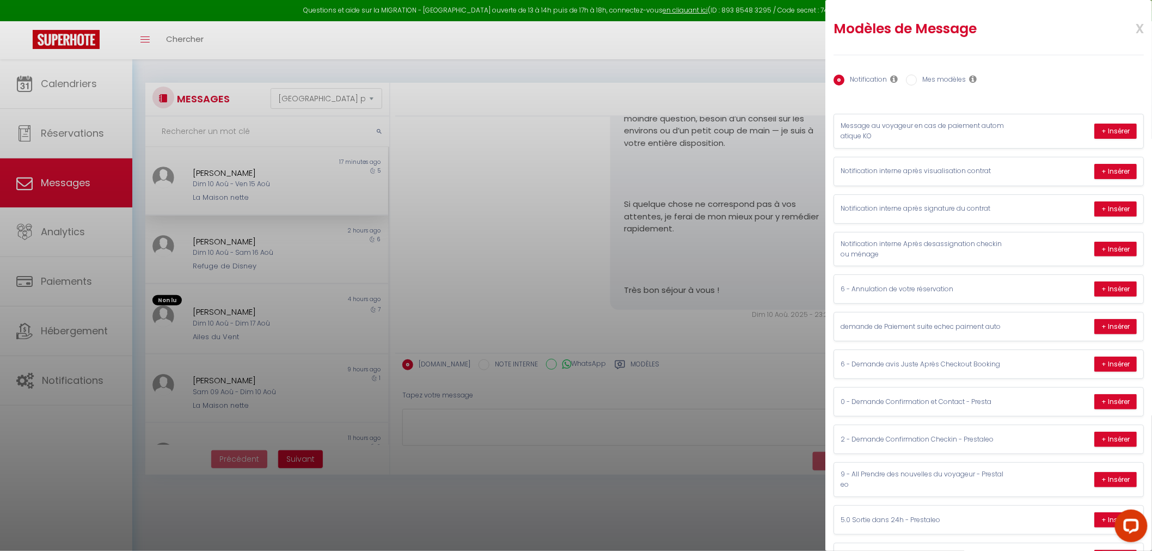
click at [935, 75] on label "Mes modèles" at bounding box center [941, 81] width 49 height 12
click at [917, 75] on input "Mes modèles" at bounding box center [911, 80] width 11 height 11
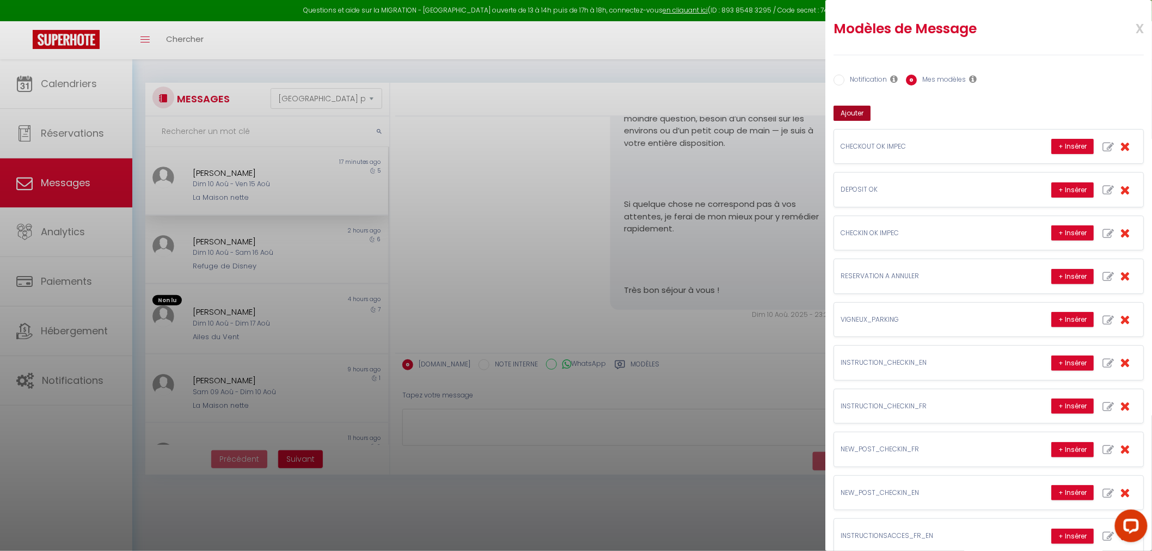
click at [852, 115] on button "Ajouter" at bounding box center [852, 113] width 37 height 15
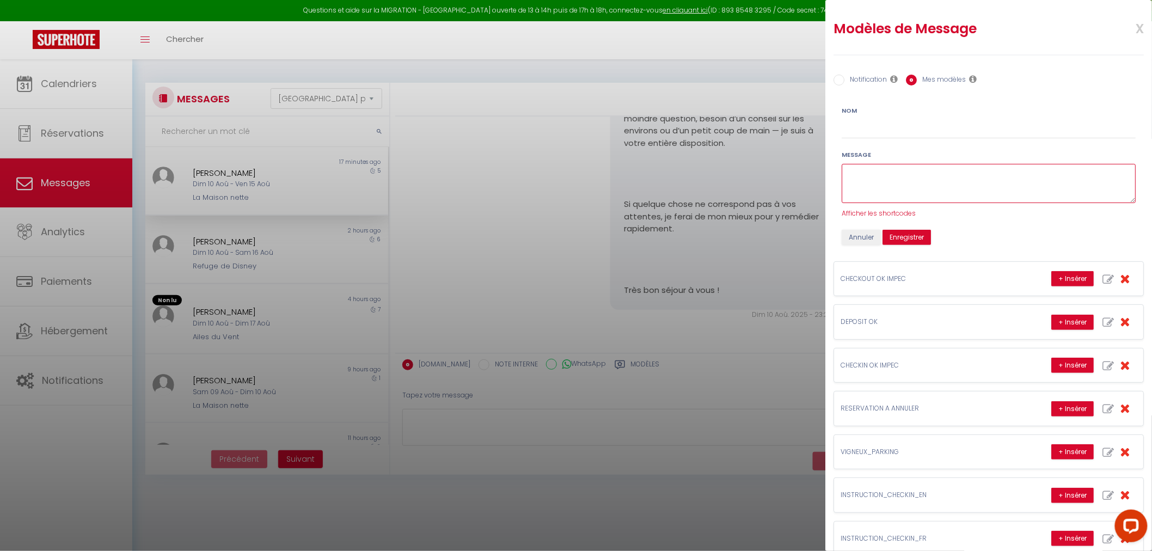
click at [868, 186] on textarea at bounding box center [989, 184] width 294 height 40
paste textarea "[DEPOSITLINK]"
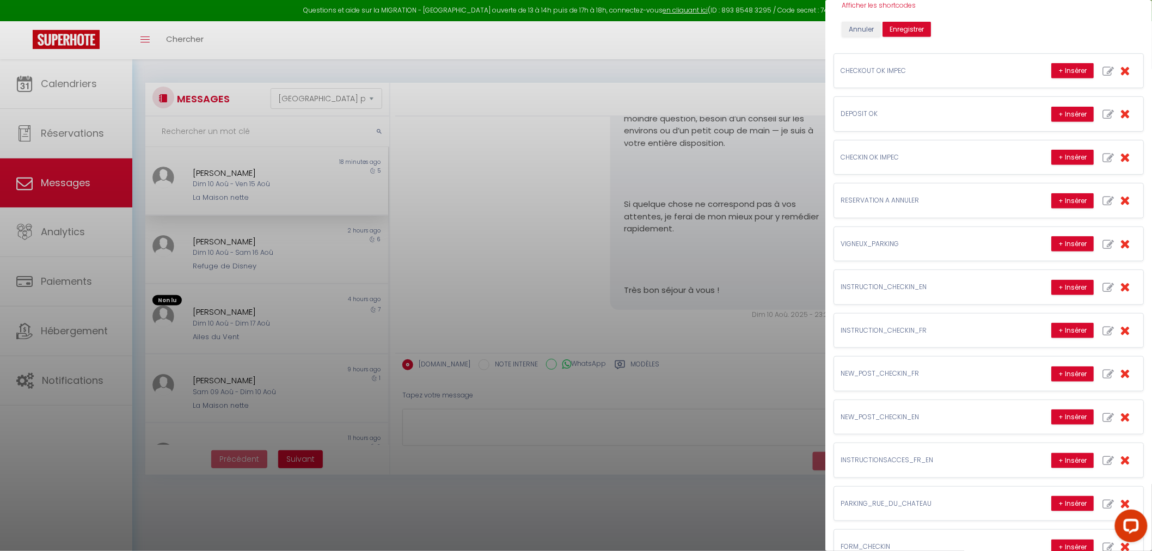
scroll to position [0, 0]
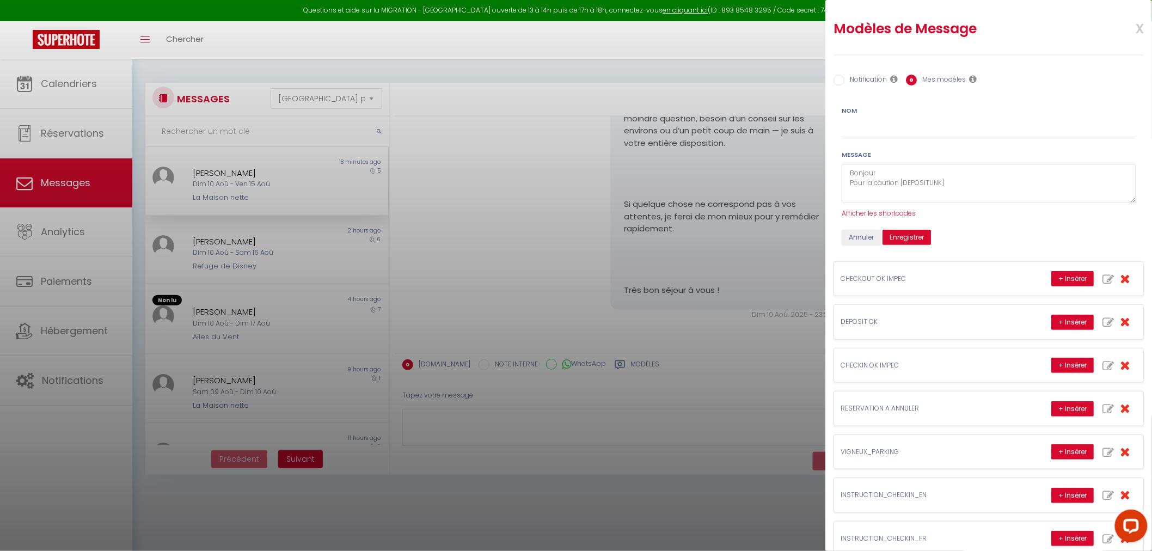
click at [1132, 24] on span "x" at bounding box center [1127, 28] width 34 height 26
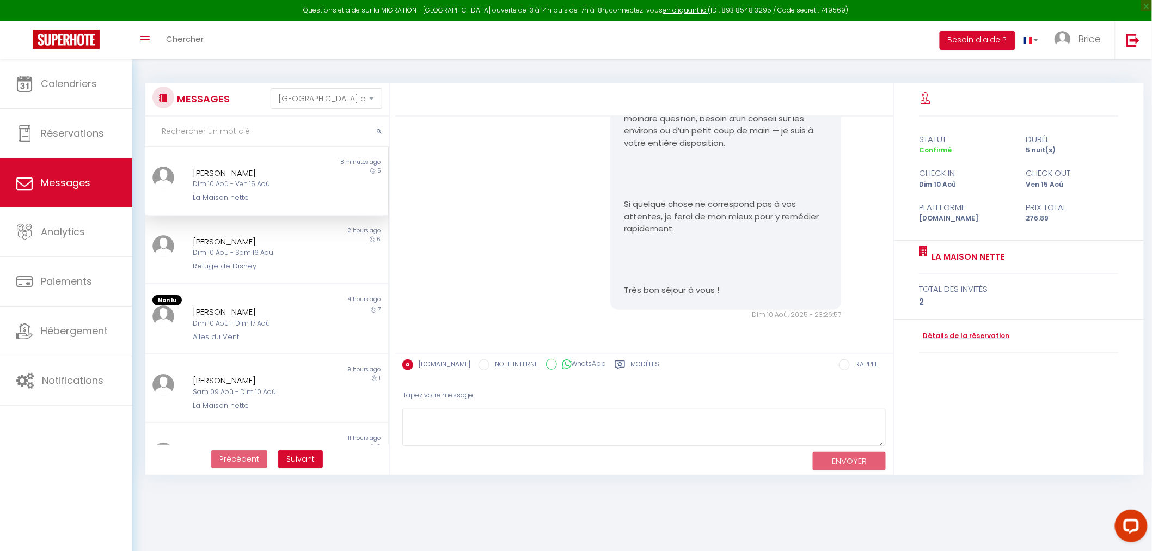
click at [252, 176] on div "[PERSON_NAME]" at bounding box center [256, 173] width 127 height 13
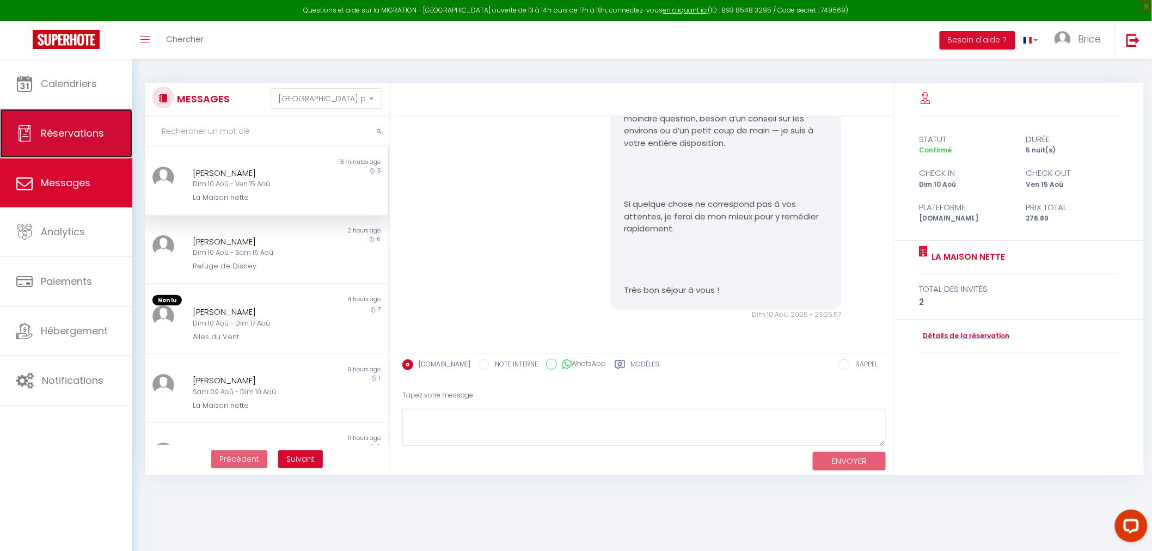
click at [68, 135] on span "Réservations" at bounding box center [72, 133] width 63 height 14
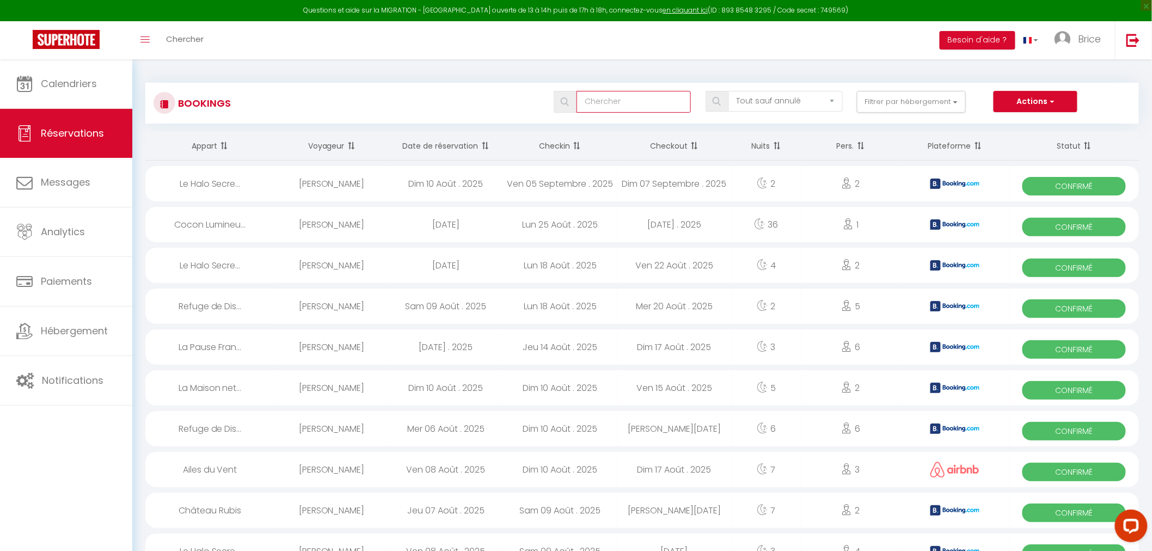
click at [658, 100] on input "text" at bounding box center [634, 102] width 114 height 22
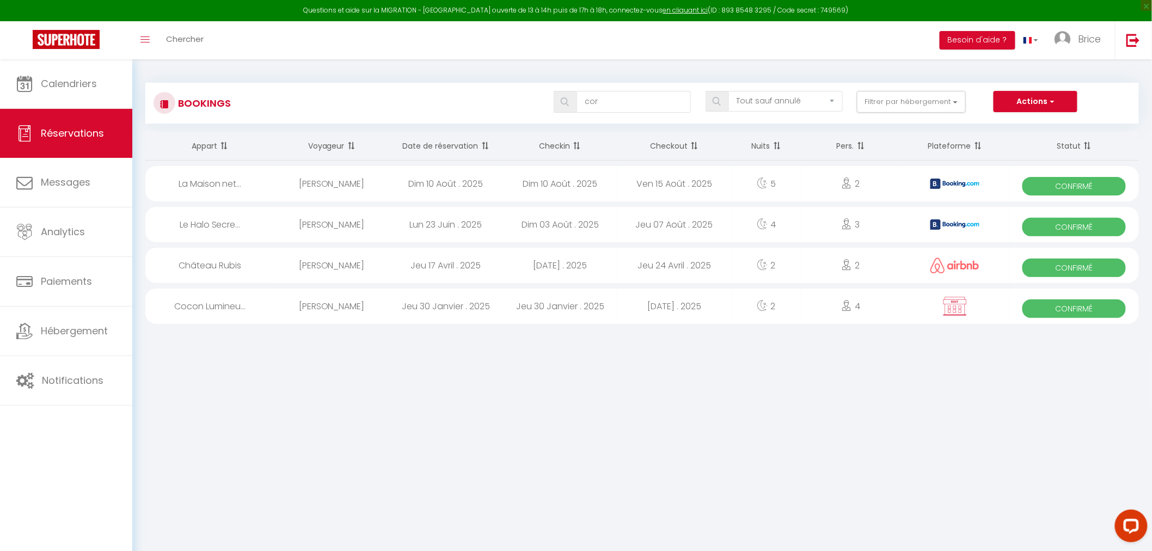
click at [705, 191] on div "Ven 15 Août . 2025" at bounding box center [675, 183] width 114 height 35
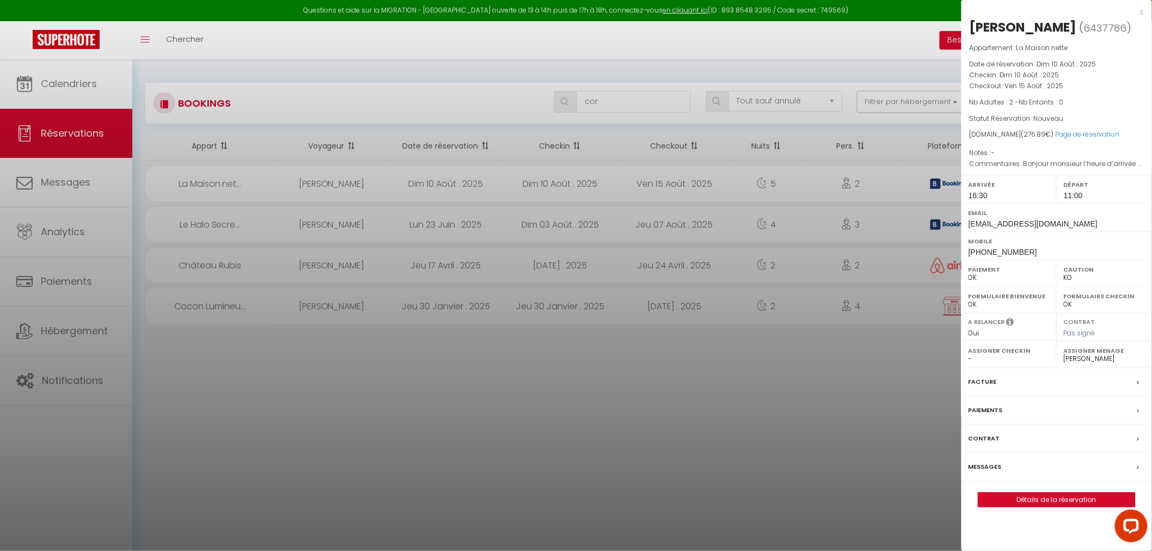
click at [1114, 22] on span "6437786" at bounding box center [1105, 28] width 43 height 14
copy span "6437786"
click at [1046, 496] on link "Détails de la réservation" at bounding box center [1057, 500] width 157 height 14
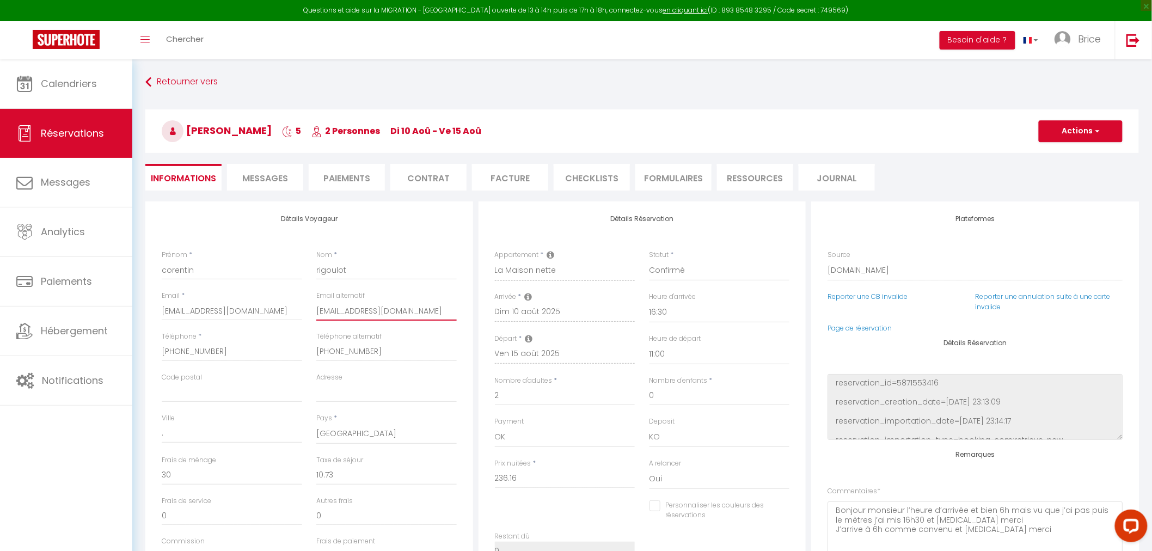
click at [362, 303] on input "[EMAIL_ADDRESS][DOMAIN_NAME]" at bounding box center [386, 311] width 140 height 20
click at [285, 304] on input "[EMAIL_ADDRESS][DOMAIN_NAME]" at bounding box center [232, 311] width 140 height 20
click at [367, 310] on input "[EMAIL_ADDRESS][DOMAIN_NAME]" at bounding box center [386, 311] width 140 height 20
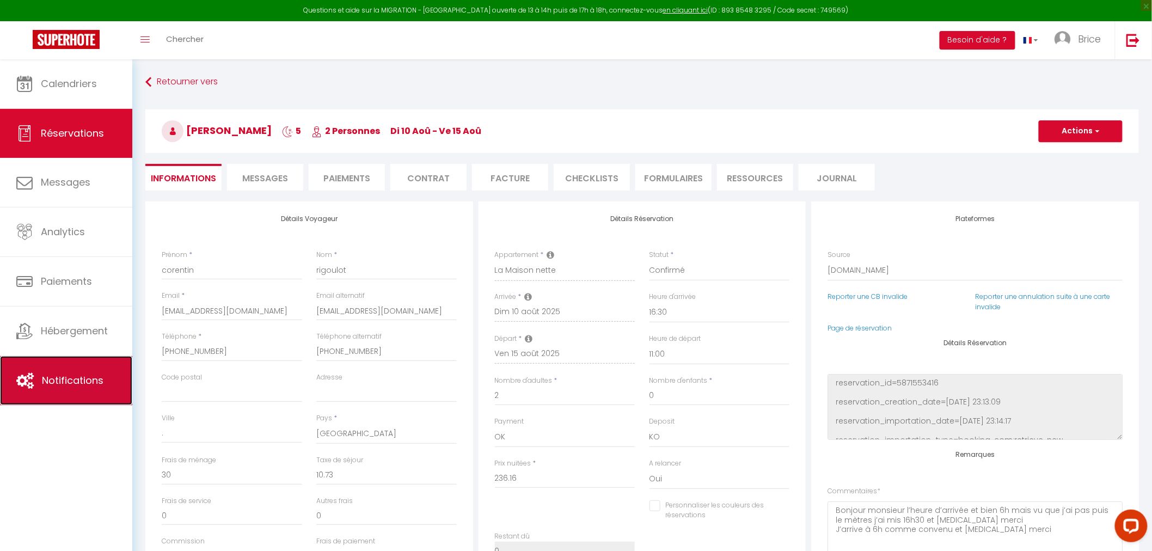
click at [25, 399] on link "Notifications" at bounding box center [66, 380] width 132 height 49
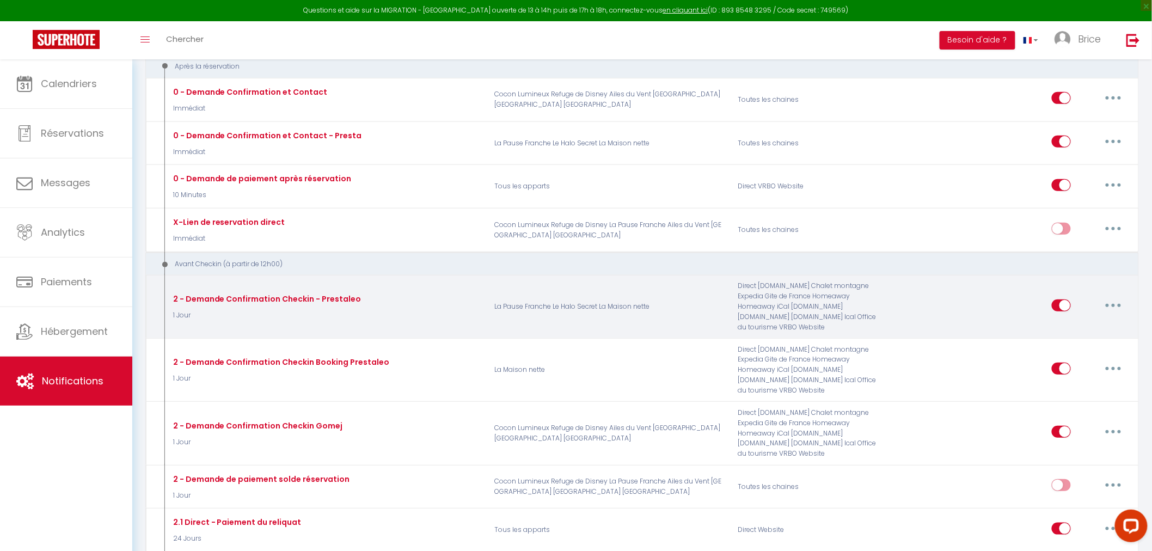
scroll to position [135, 0]
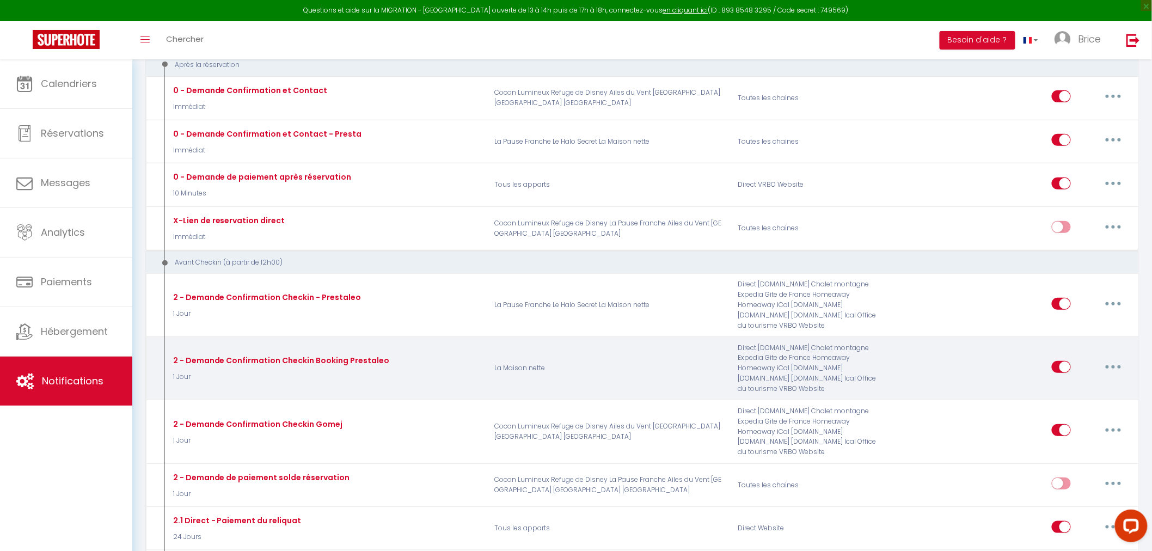
click at [1115, 368] on icon "button" at bounding box center [1113, 366] width 3 height 3
click at [1080, 388] on link "Editer" at bounding box center [1085, 391] width 81 height 19
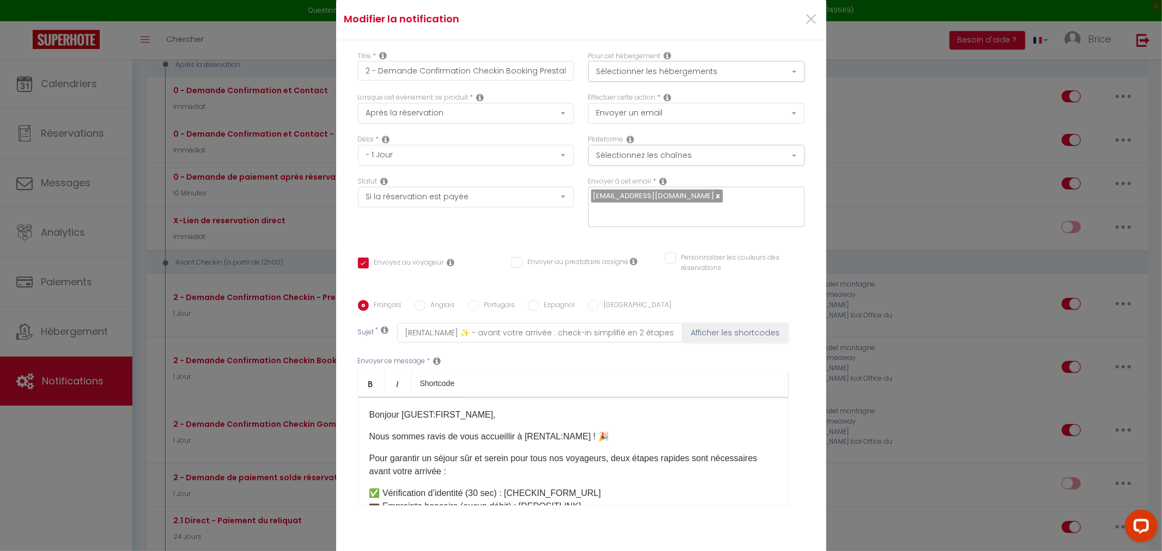
click at [627, 438] on div "Bonjour [GUEST:FIRST_NAME], Nous sommes ravis de vous accueillir à [RENTAL:NAME…" at bounding box center [573, 451] width 430 height 109
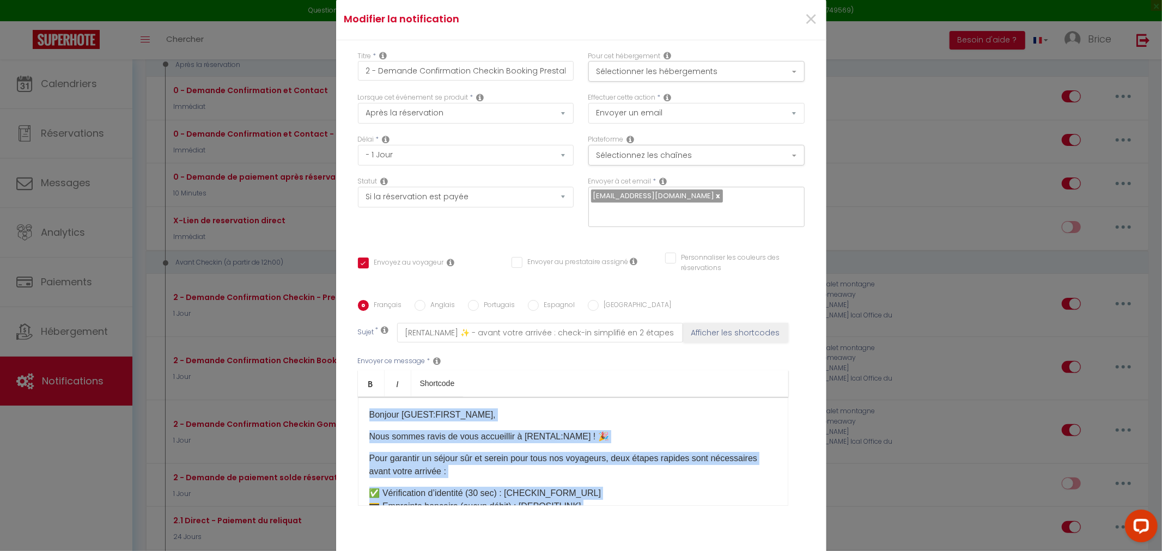
copy div "Bonjour [GUEST:FIRST_NAME], Nous sommes ravis de vous accueillir à [RENTAL:NAME…"
click at [804, 22] on span "×" at bounding box center [811, 19] width 14 height 33
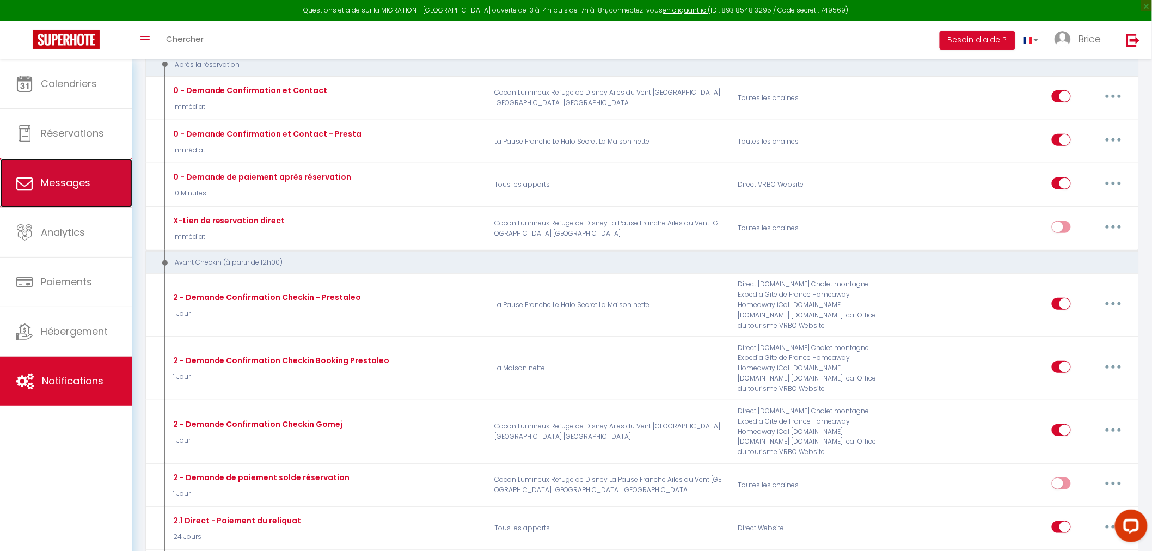
click at [71, 183] on span "Messages" at bounding box center [66, 183] width 50 height 14
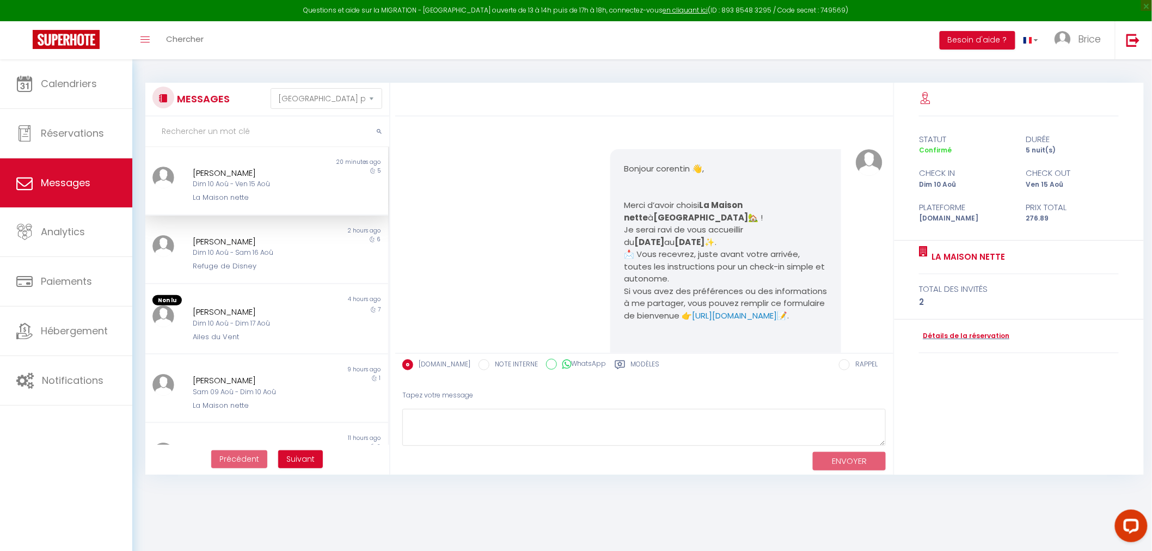
scroll to position [885, 0]
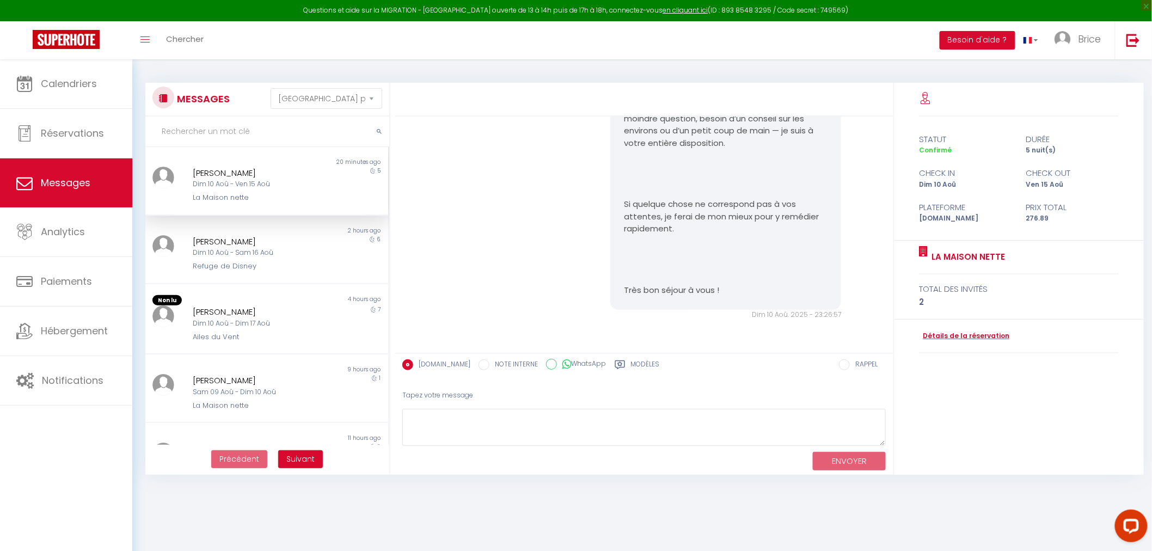
click at [639, 364] on label "Modèles" at bounding box center [645, 366] width 29 height 14
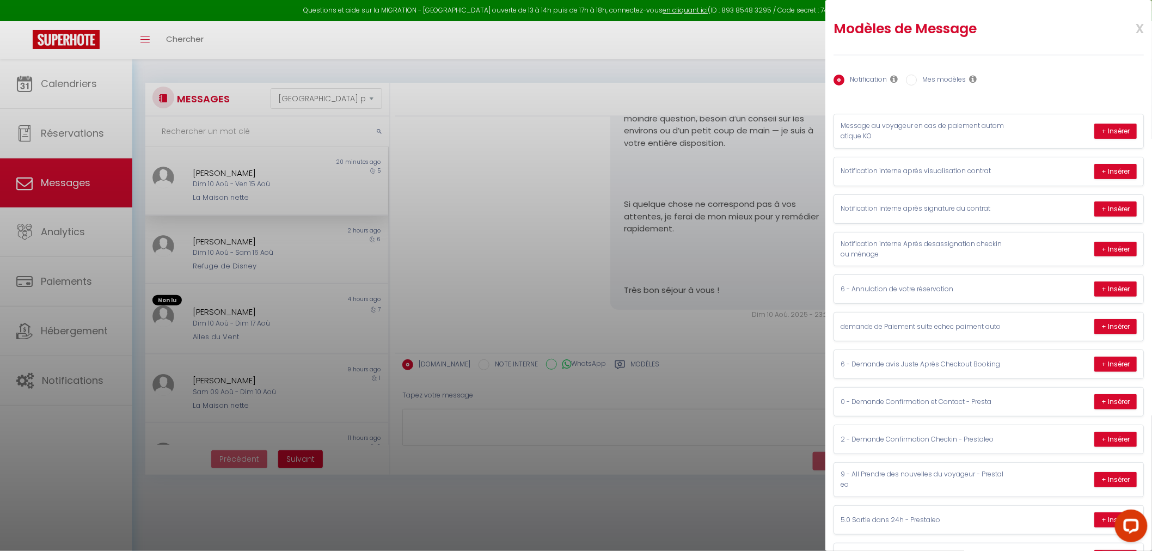
click at [606, 358] on div at bounding box center [576, 275] width 1152 height 551
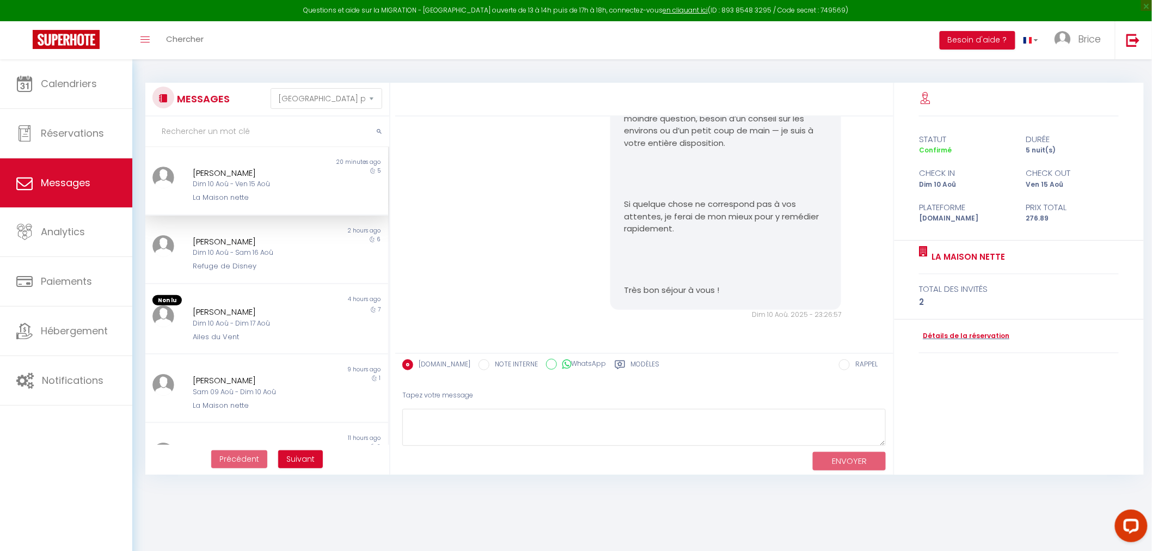
click at [631, 362] on label "Modèles" at bounding box center [645, 366] width 29 height 14
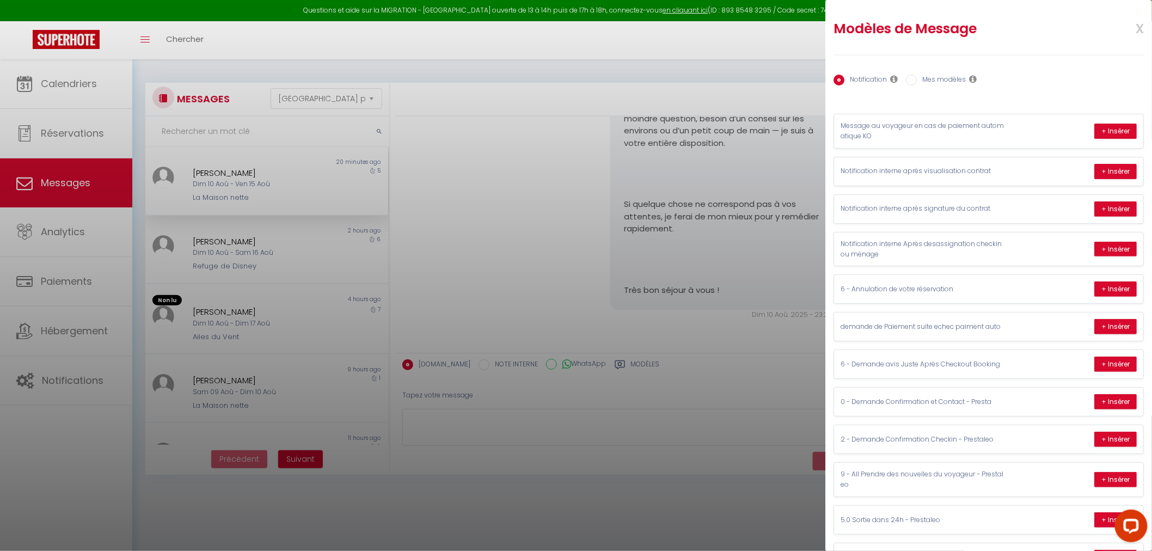
click at [916, 78] on input "Mes modèles" at bounding box center [911, 80] width 11 height 11
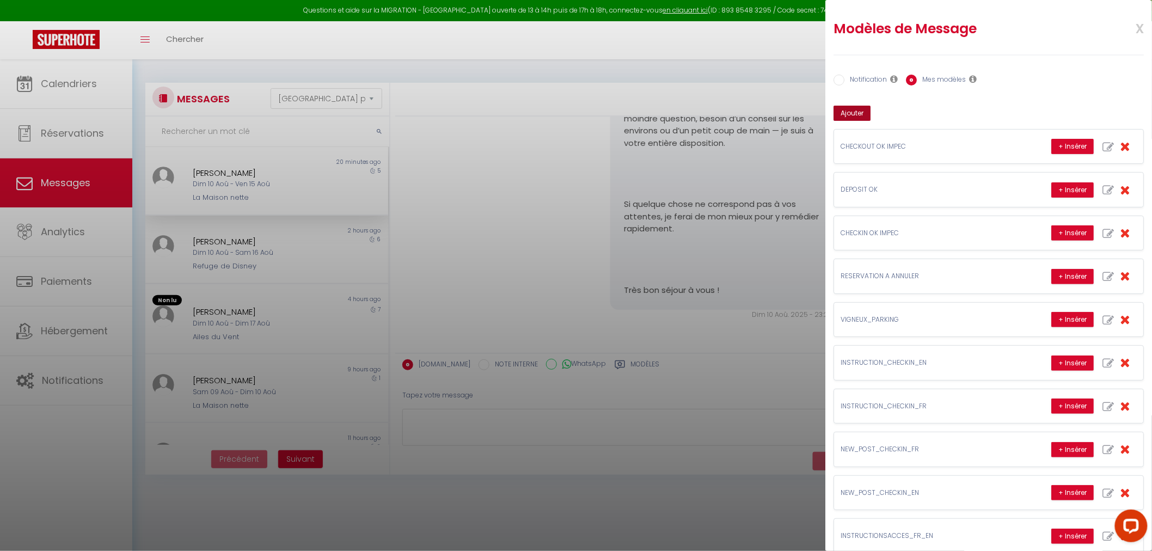
click at [842, 115] on button "Ajouter" at bounding box center [852, 113] width 37 height 15
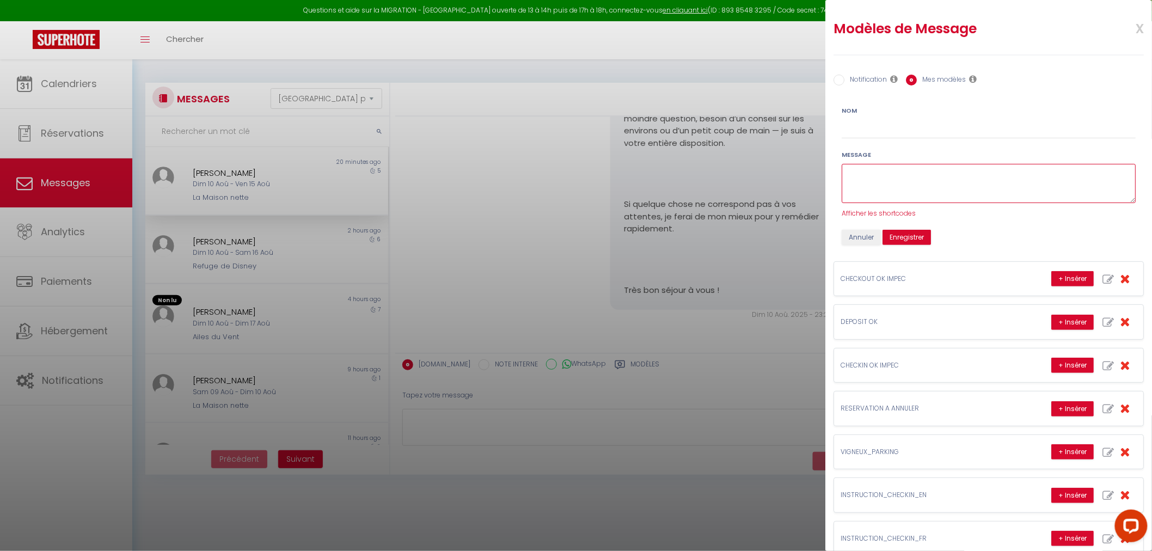
click at [866, 175] on textarea at bounding box center [989, 184] width 294 height 40
paste textarea "Bonjour [GUEST:FIRST_NAME], Nous sommes ravis de vous accueillir à [RENTAL:NAME…"
click at [981, 131] on input "Nom" at bounding box center [989, 129] width 294 height 20
click at [904, 230] on button "Enregistrer" at bounding box center [907, 237] width 48 height 15
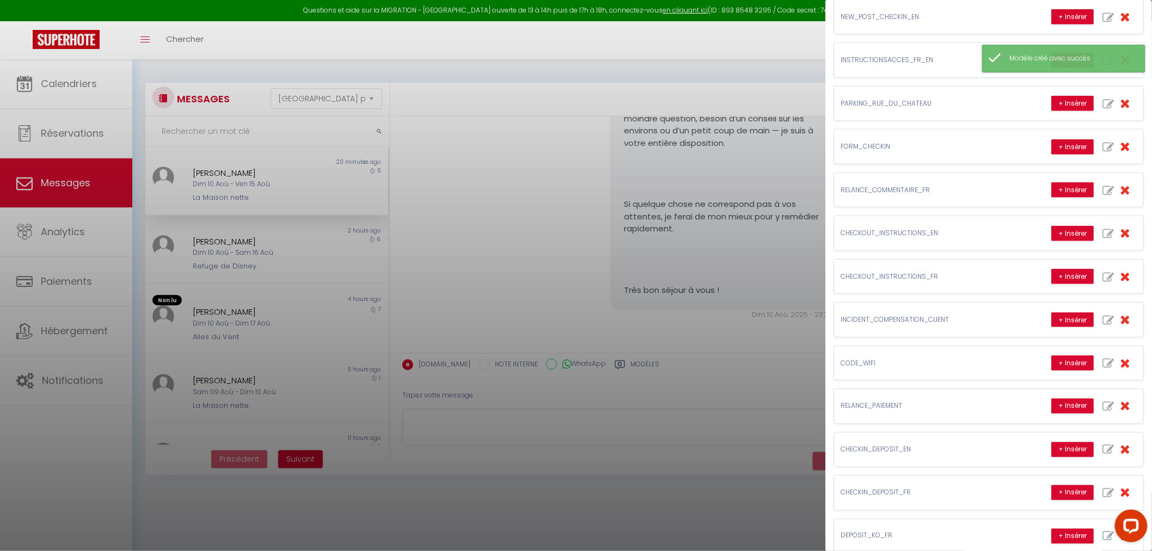
scroll to position [499, 0]
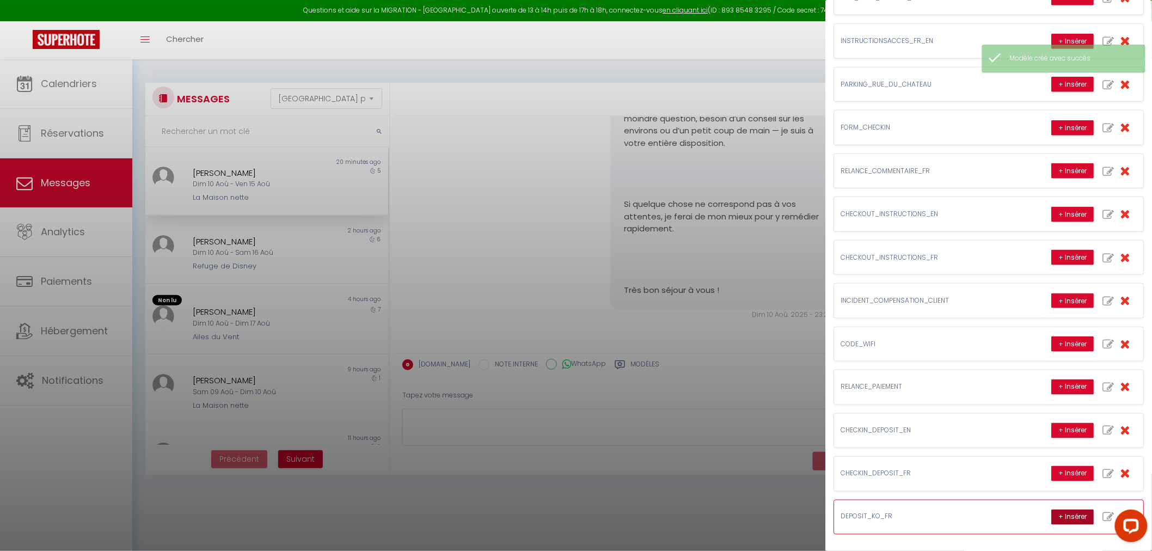
click at [1058, 512] on button "+ Insérer" at bounding box center [1073, 517] width 42 height 15
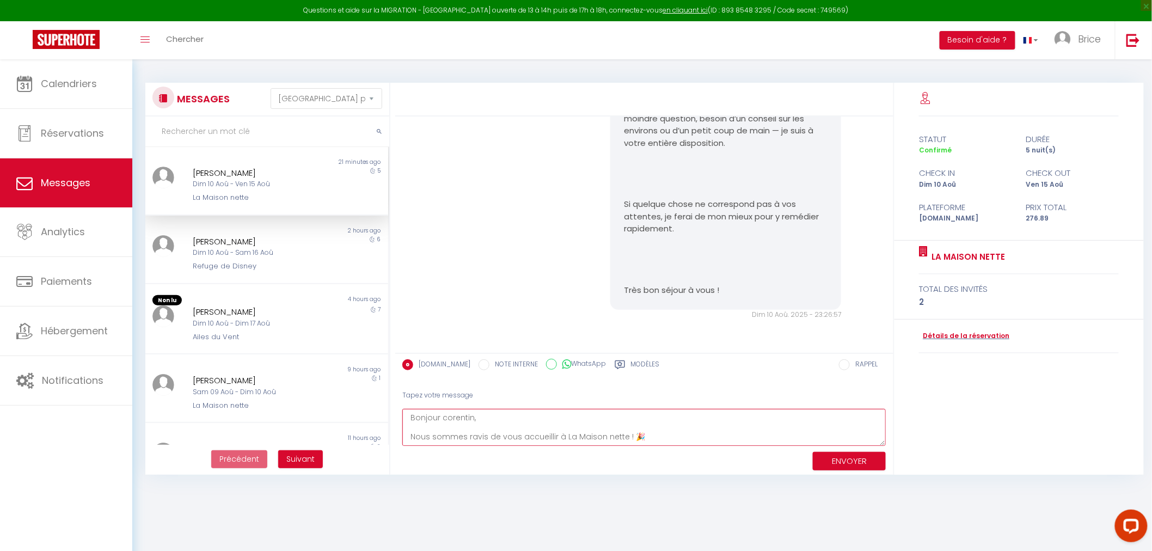
click at [777, 431] on textarea "Bonjour corentin, Nous sommes ravis de vous accueillir à La Maison nette ! 🎉 Po…" at bounding box center [644, 428] width 484 height 38
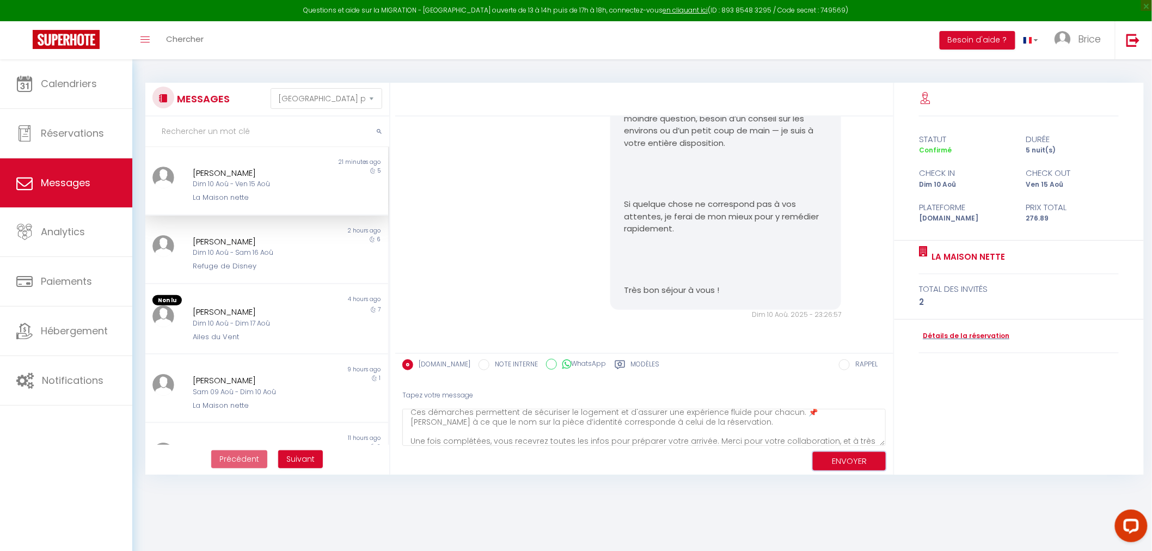
click at [857, 464] on button "ENVOYER" at bounding box center [849, 461] width 73 height 19
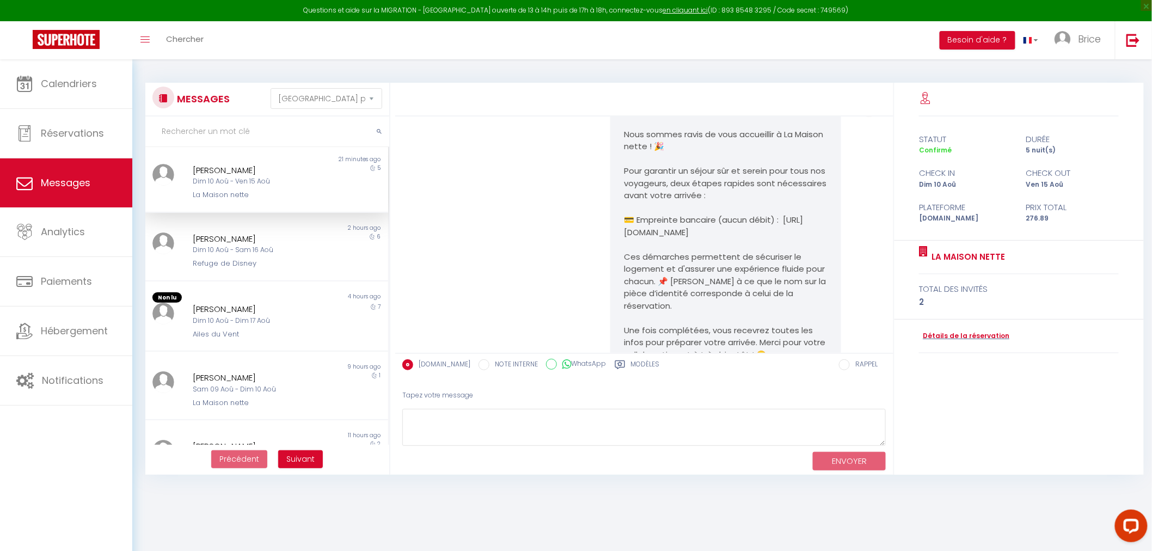
scroll to position [0, 0]
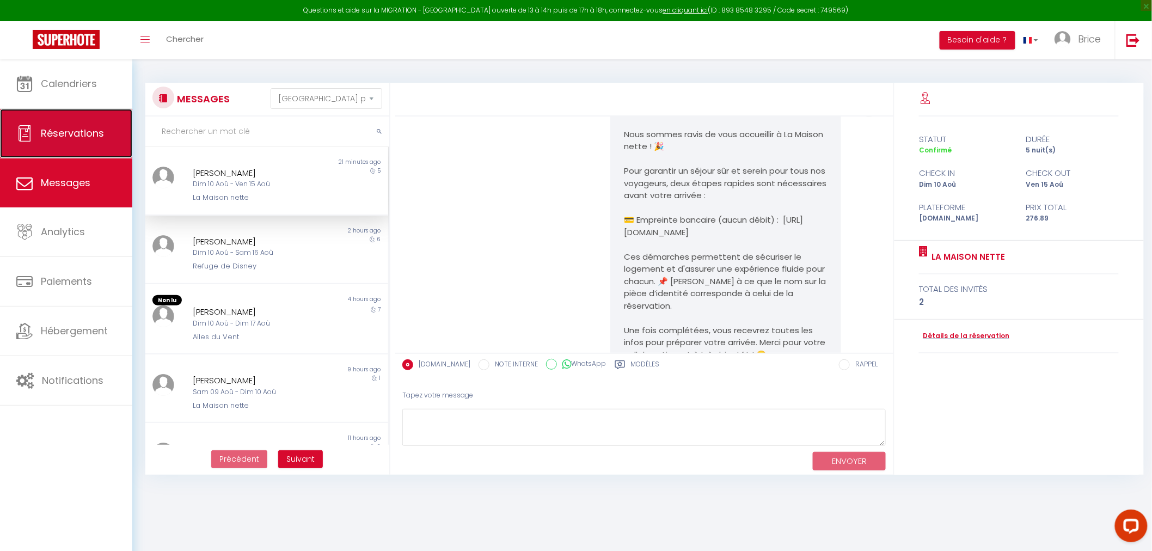
click at [63, 138] on span "Réservations" at bounding box center [72, 133] width 63 height 14
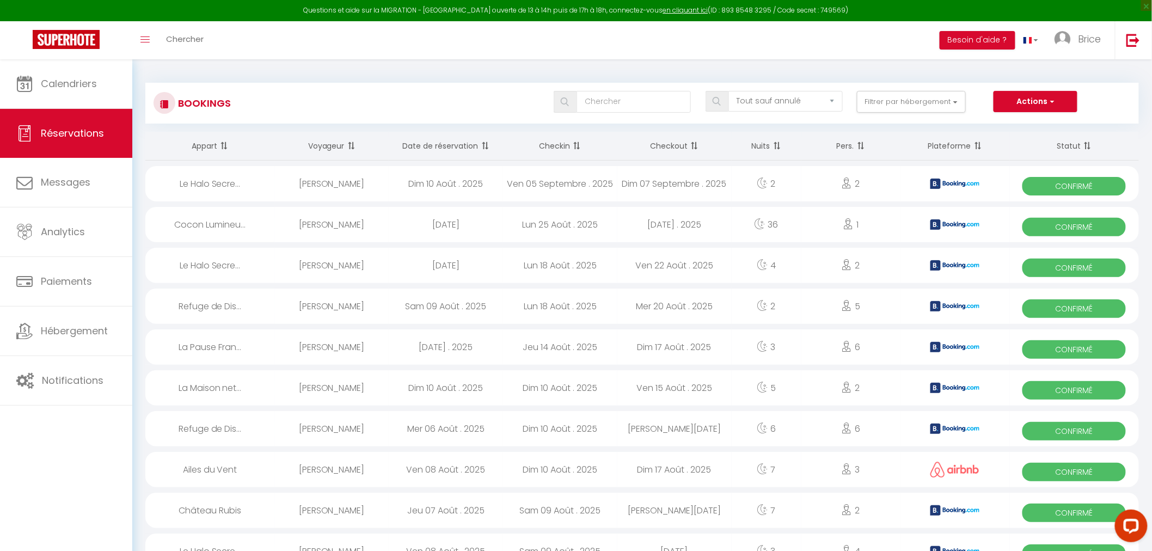
click at [424, 147] on th "Date de réservation" at bounding box center [446, 146] width 114 height 29
click at [1067, 183] on span "Confirmé" at bounding box center [1074, 186] width 103 height 19
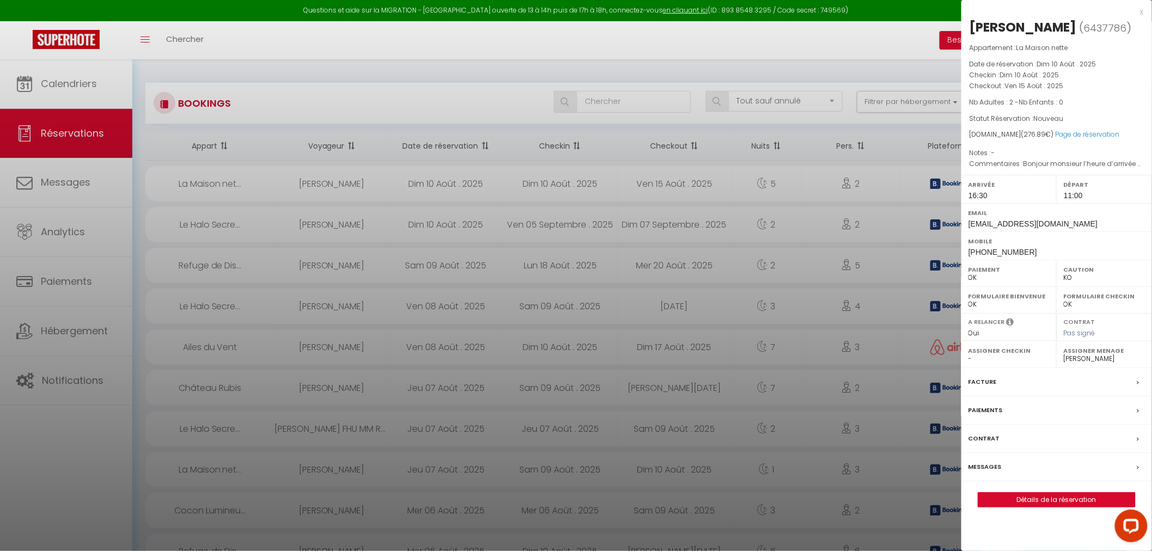
click at [1001, 464] on div "Messages" at bounding box center [1057, 467] width 191 height 28
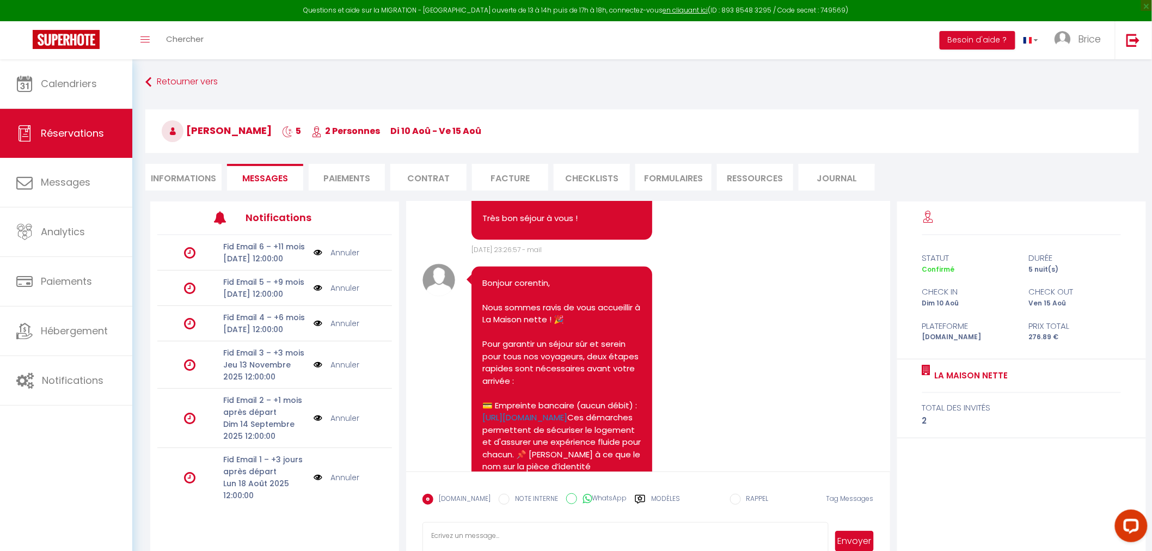
scroll to position [1173, 0]
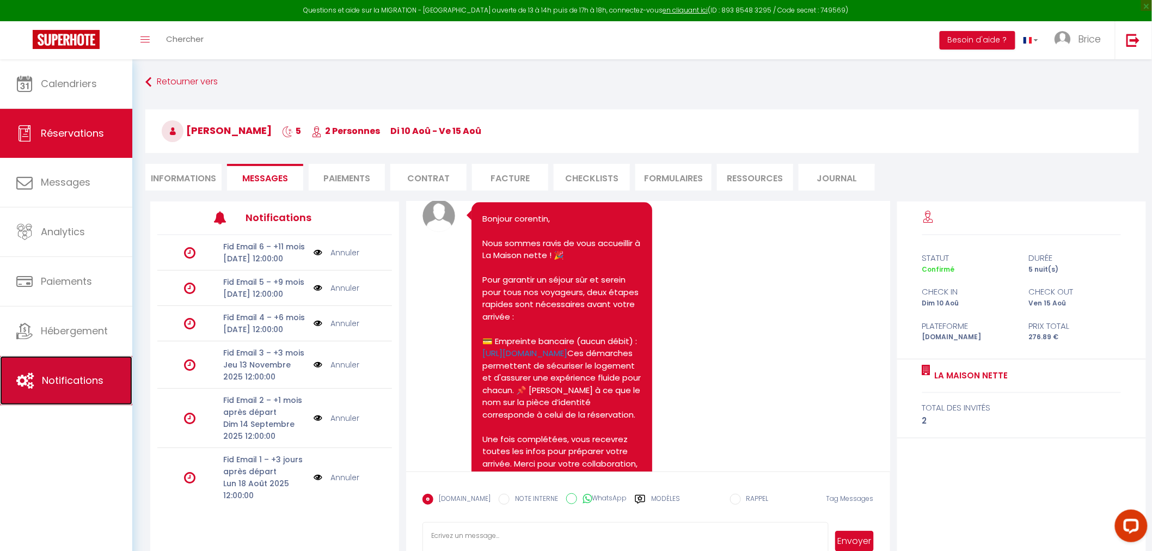
click at [68, 388] on link "Notifications" at bounding box center [66, 380] width 132 height 49
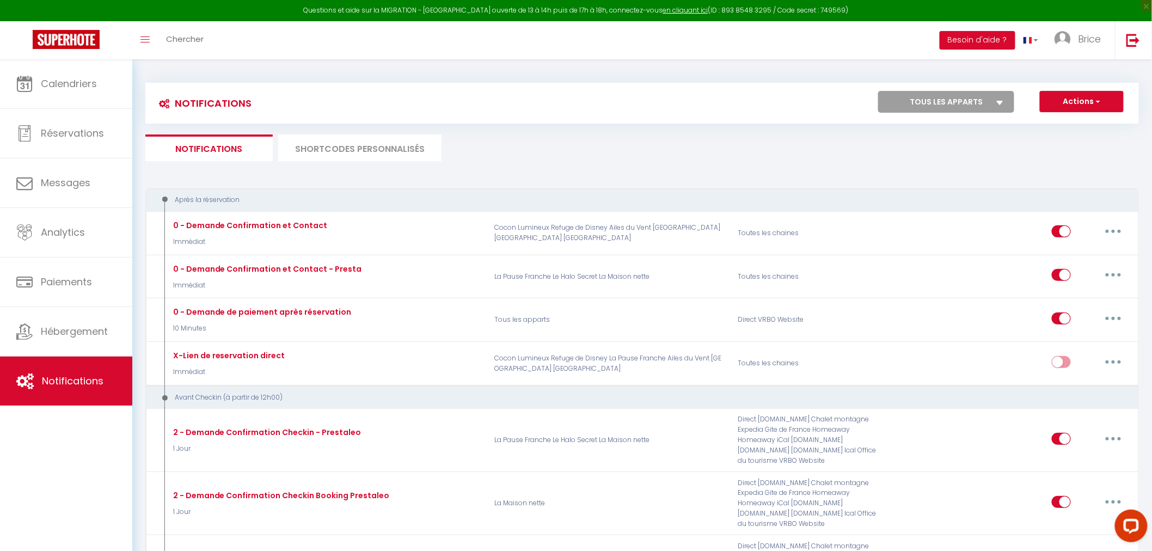
click at [338, 151] on li "SHORTCODES PERSONNALISÉS" at bounding box center [359, 148] width 163 height 27
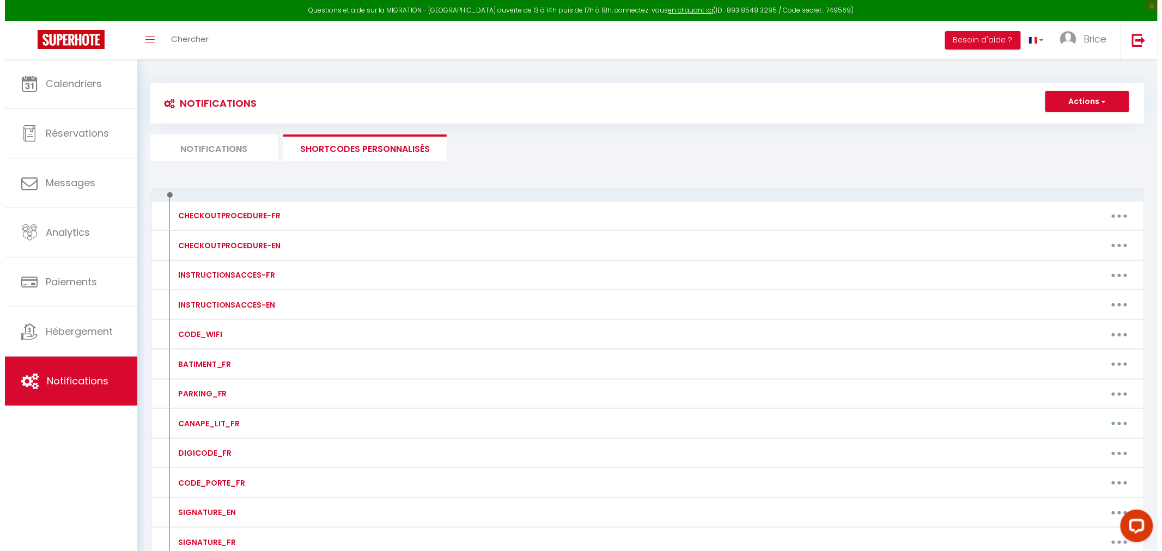
scroll to position [100, 0]
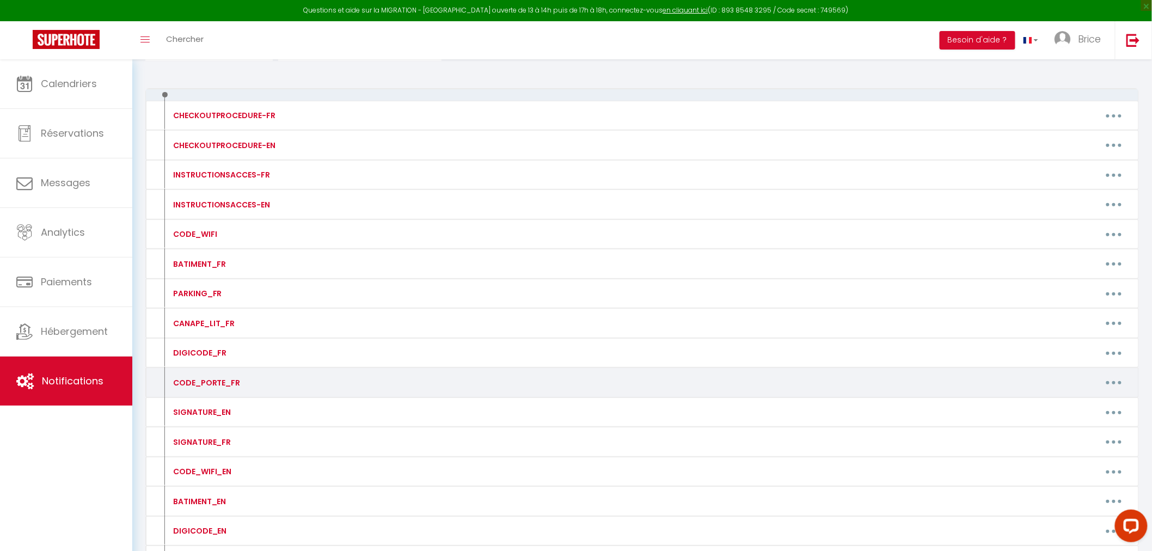
click at [1117, 383] on button "button" at bounding box center [1114, 382] width 30 height 17
click at [1086, 402] on link "Editer" at bounding box center [1086, 407] width 81 height 19
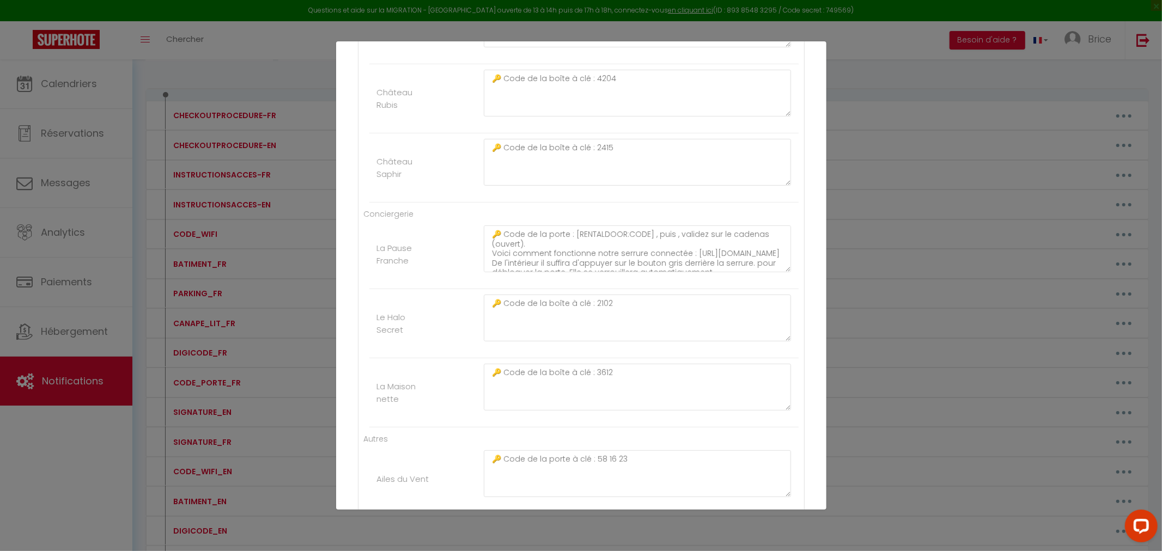
scroll to position [288, 0]
click at [598, 185] on textarea "🔑 Code de la boîte à clé : 3612" at bounding box center [638, 161] width 308 height 47
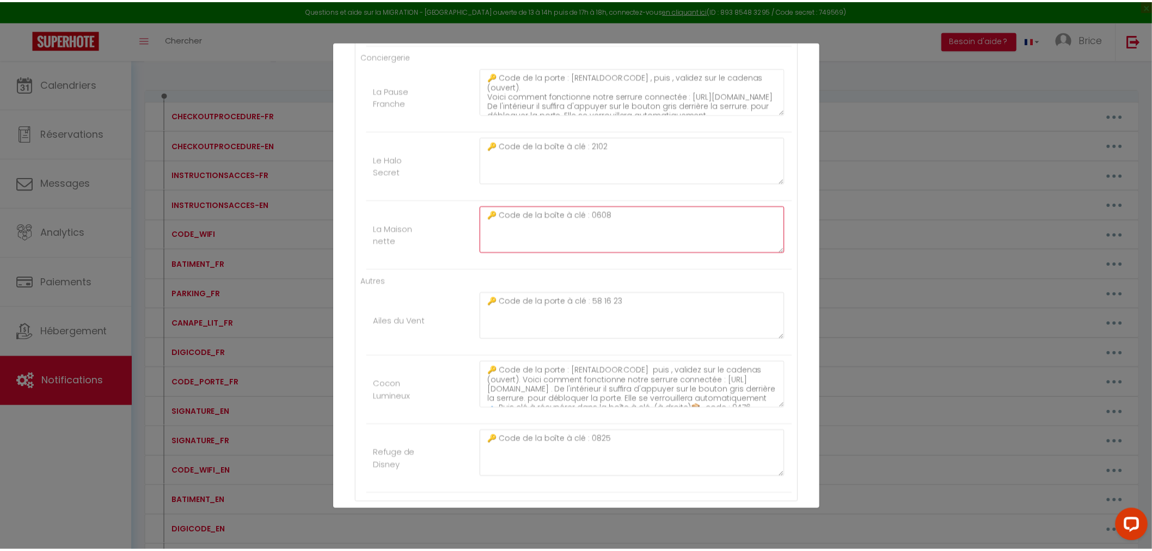
scroll to position [521, 0]
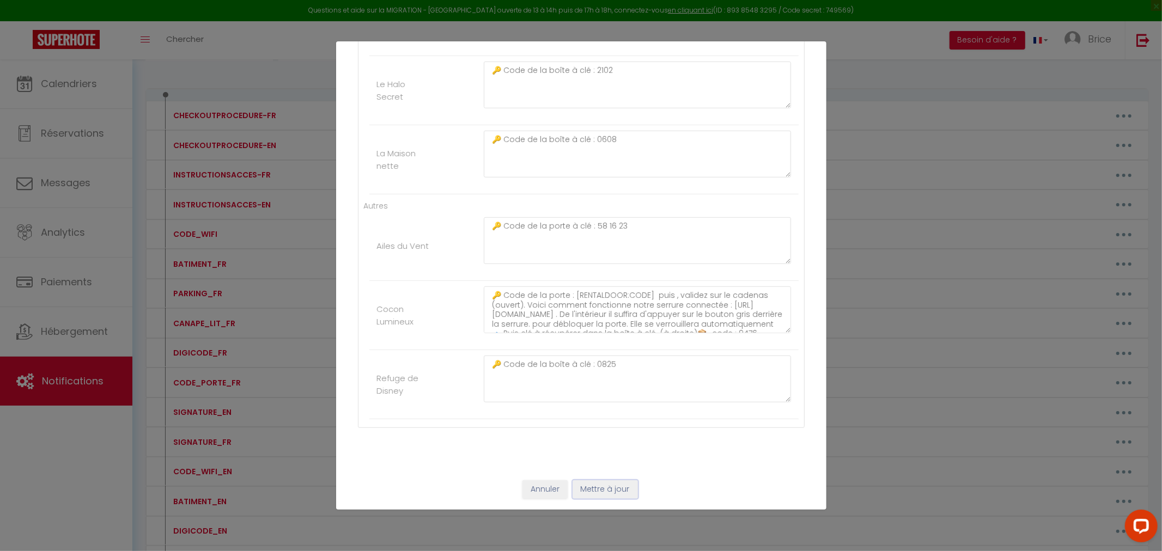
click at [585, 485] on button "Mettre à jour" at bounding box center [604, 489] width 65 height 19
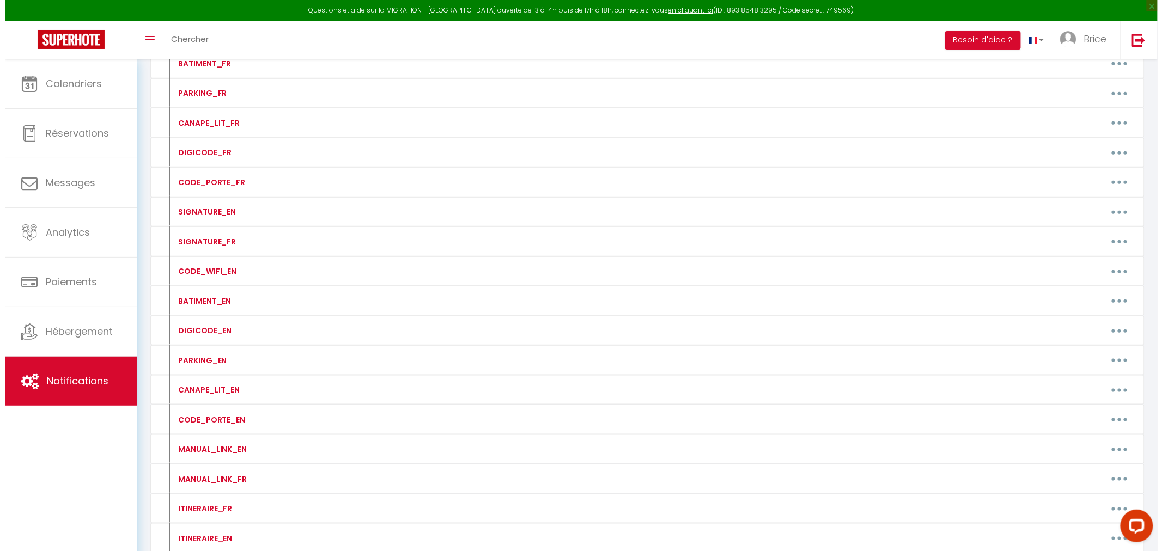
scroll to position [303, 0]
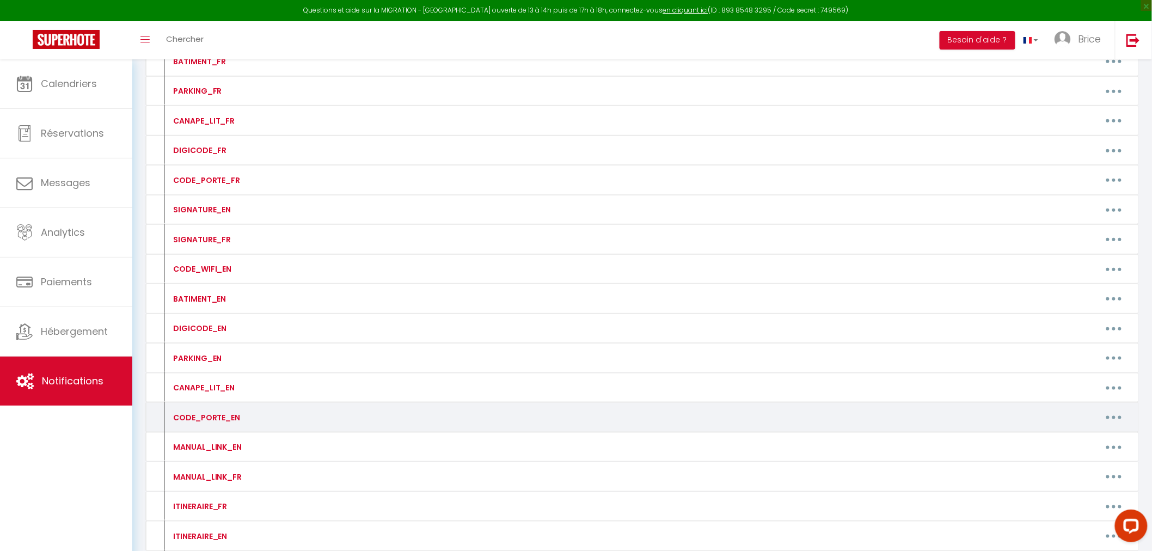
click at [1118, 417] on button "button" at bounding box center [1114, 417] width 30 height 17
click at [1082, 442] on link "Editer" at bounding box center [1086, 442] width 81 height 19
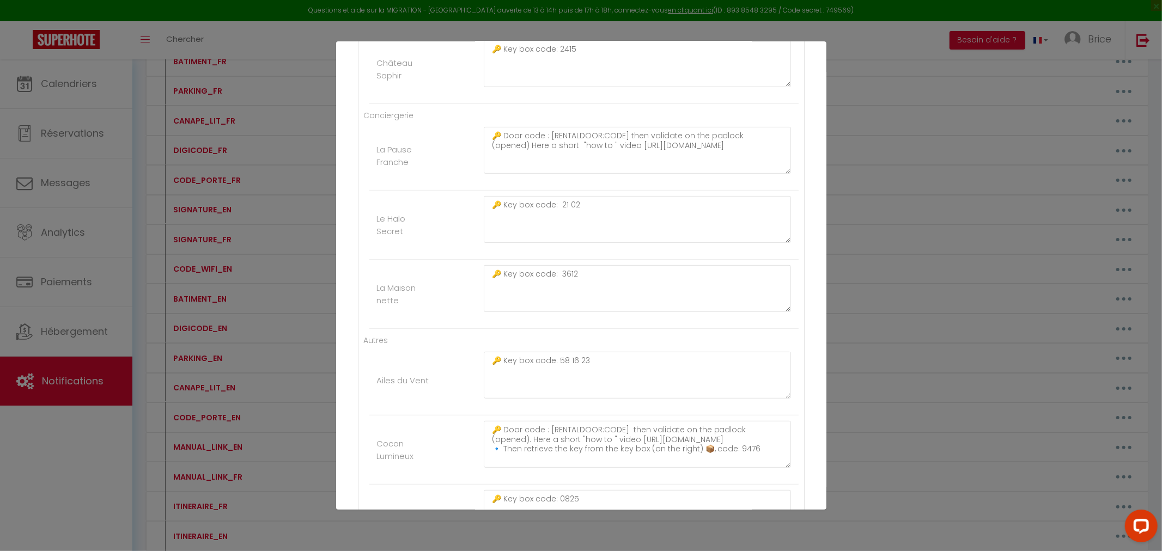
scroll to position [377, 0]
click at [564, 95] on textarea "🔑 Key box code: 3612" at bounding box center [638, 71] width 308 height 47
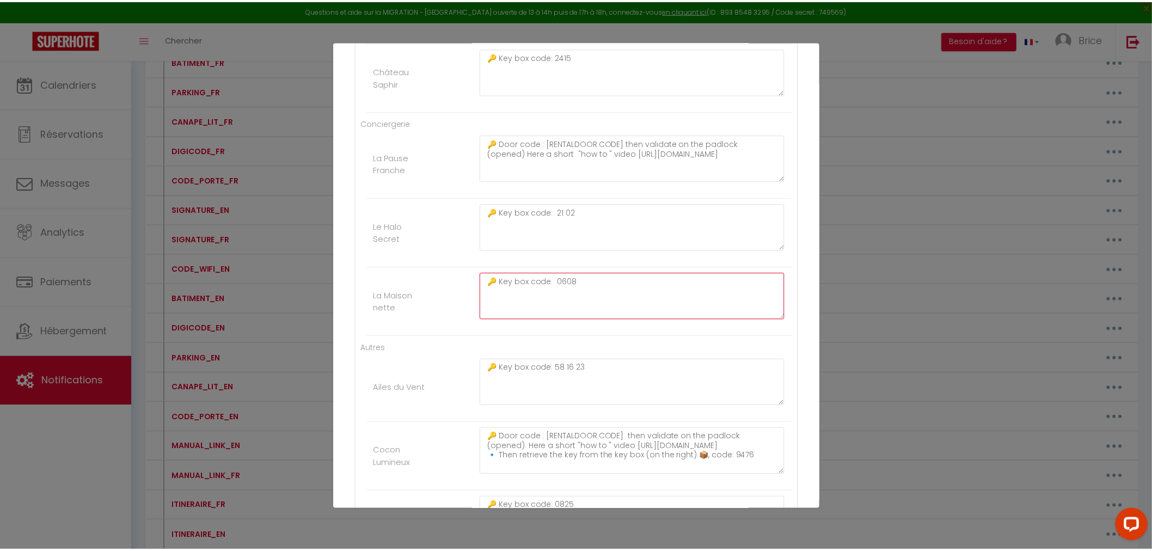
scroll to position [521, 0]
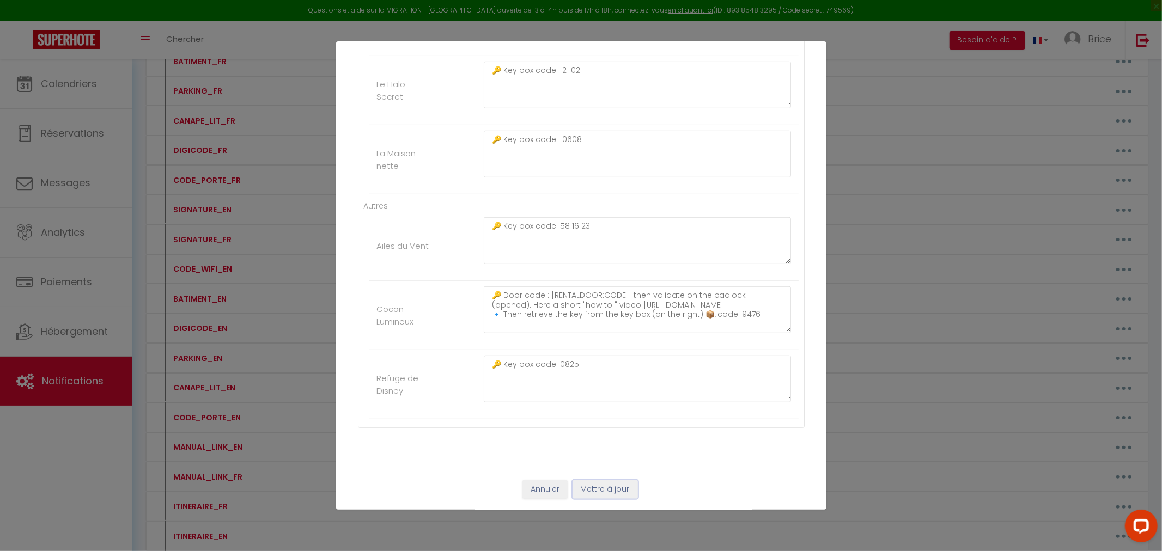
click at [595, 488] on button "Mettre à jour" at bounding box center [604, 489] width 65 height 19
